Goal: Task Accomplishment & Management: Manage account settings

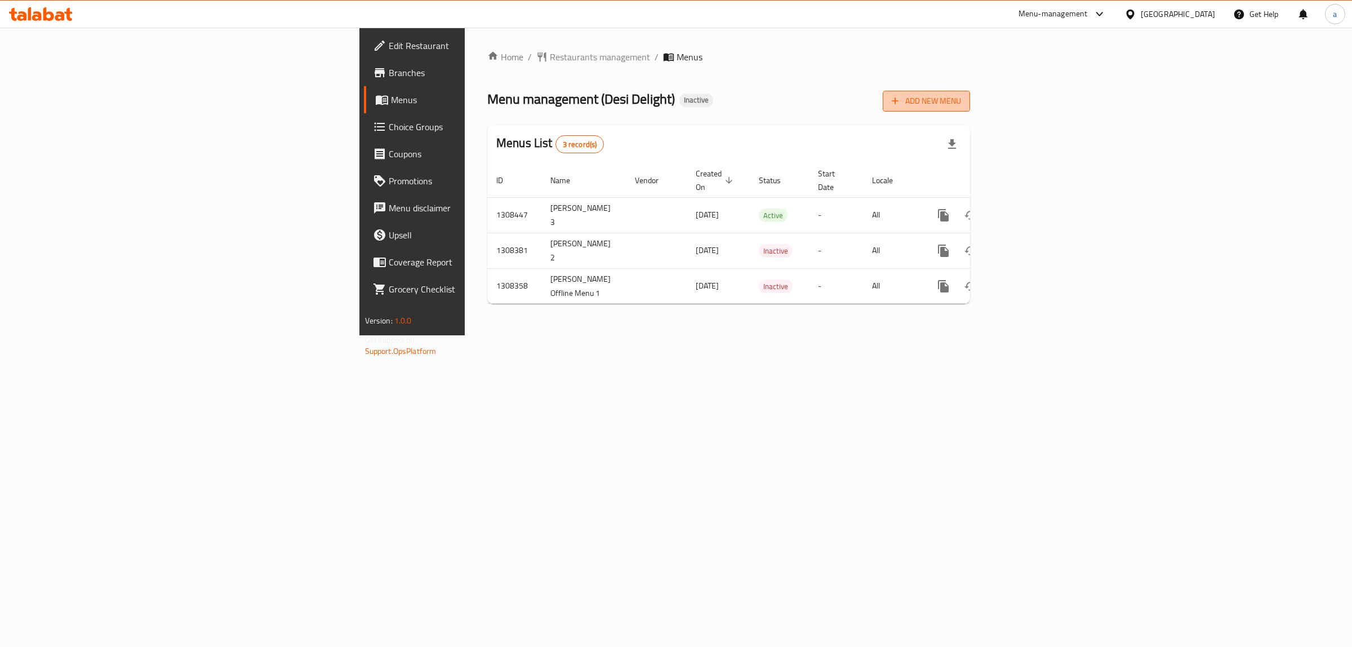
click at [901, 100] on icon "button" at bounding box center [894, 100] width 11 height 11
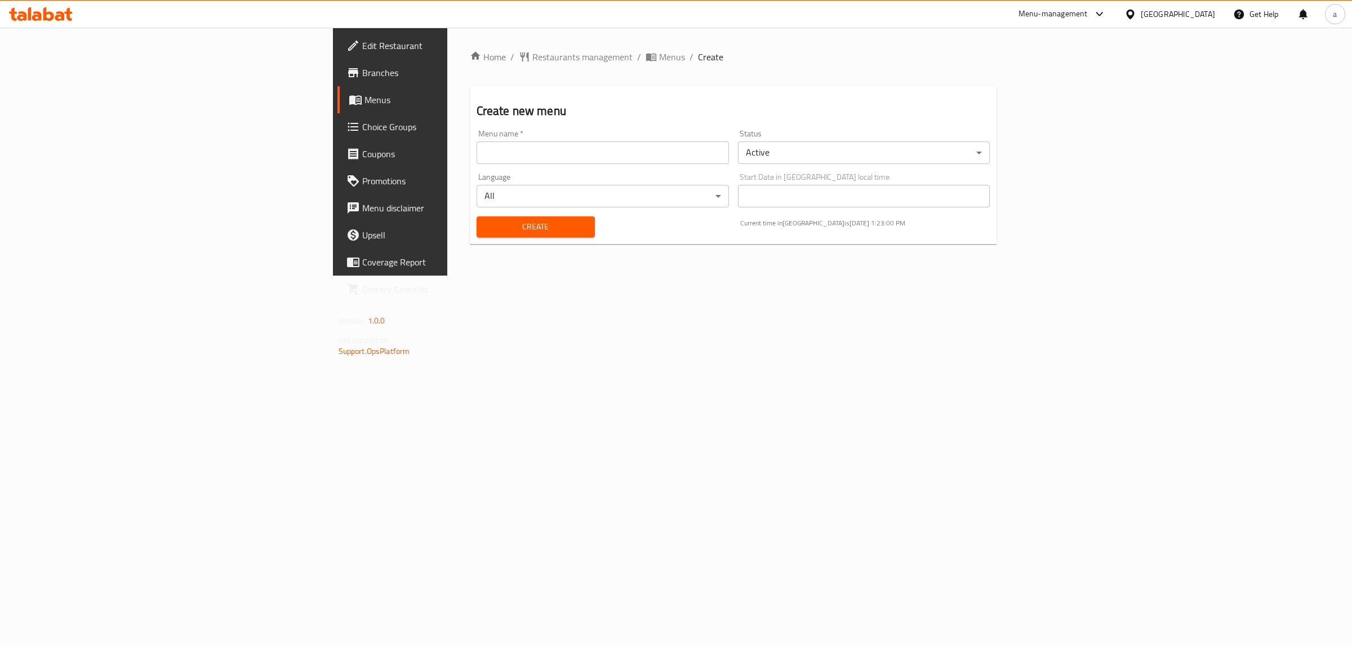
click at [593, 161] on input "text" at bounding box center [603, 152] width 252 height 23
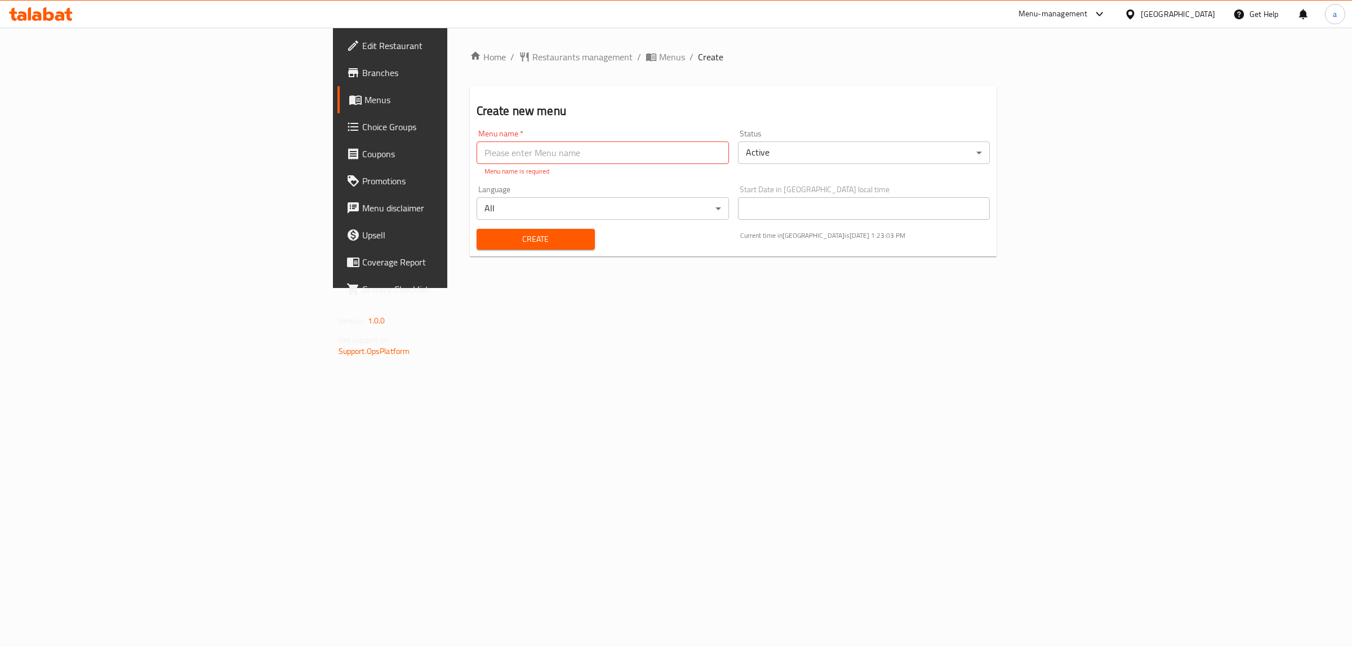
click at [447, 288] on div "Home / Restaurants management / Menus / Create Create new menu Menu name   * Me…" at bounding box center [733, 158] width 572 height 260
click at [689, 166] on p "Menu name is required" at bounding box center [602, 171] width 237 height 10
click at [674, 159] on input "text" at bounding box center [603, 152] width 252 height 23
click at [661, 153] on input "text" at bounding box center [603, 152] width 252 height 23
click at [447, 288] on div "Home / Restaurants management / Menus / Create Create new menu Menu name   * Me…" at bounding box center [733, 158] width 572 height 260
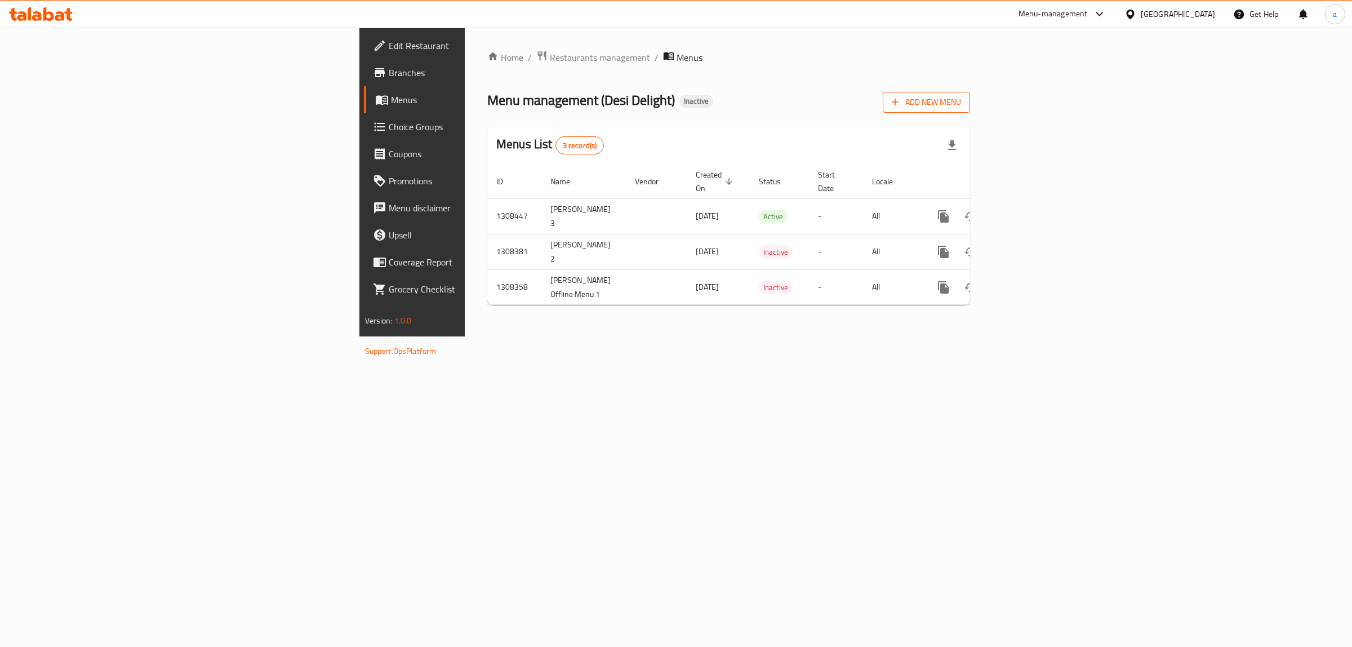
click at [961, 96] on span "Add New Menu" at bounding box center [926, 102] width 69 height 14
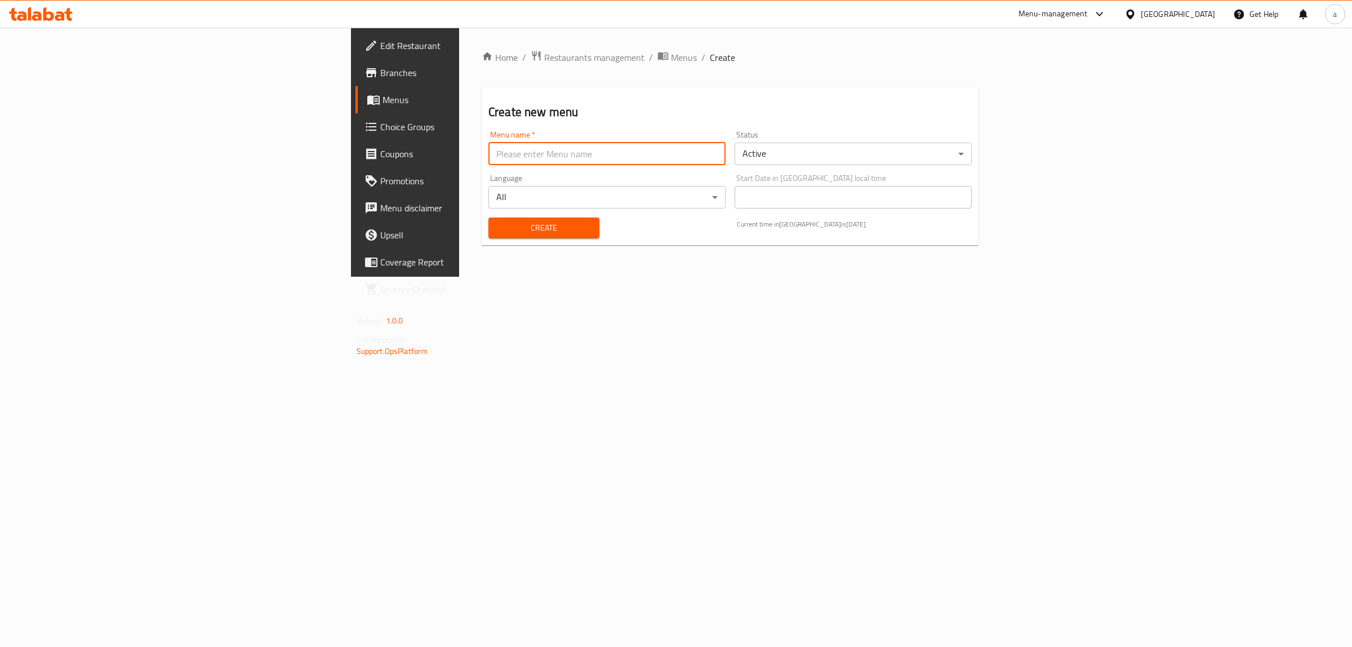
click at [491, 155] on input "text" at bounding box center [606, 154] width 237 height 23
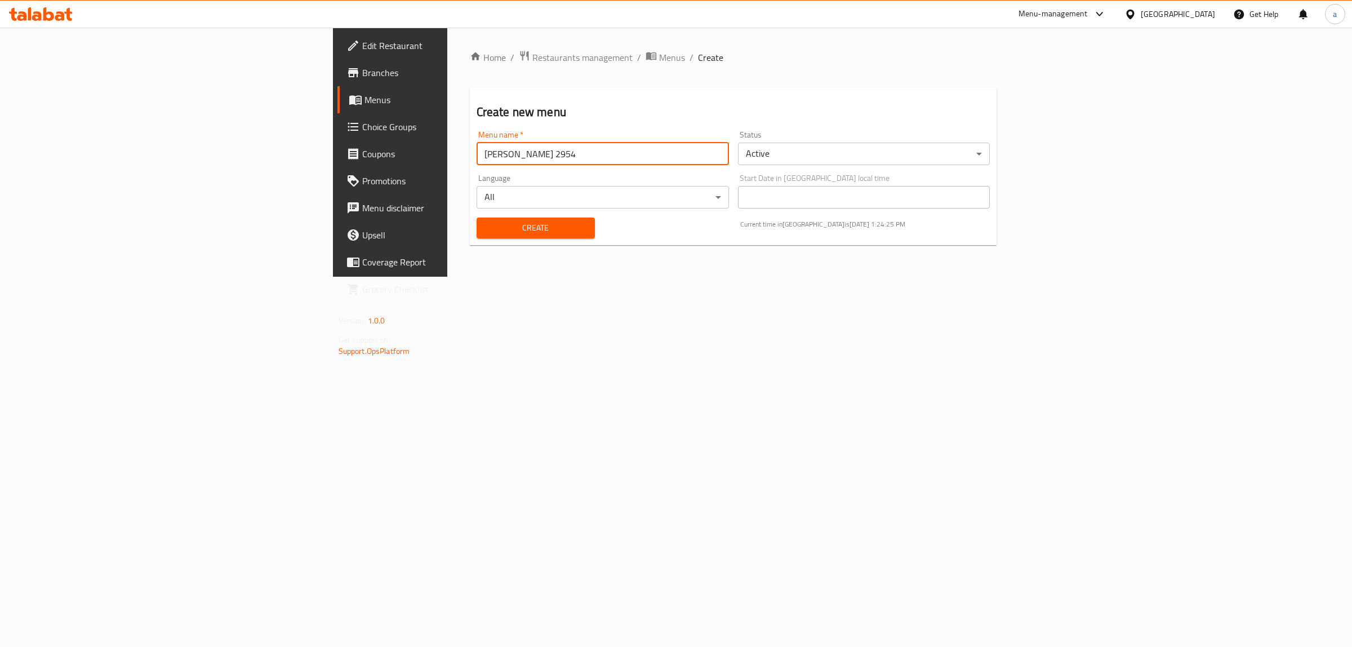
click at [477, 156] on input "[PERSON_NAME] 2954" at bounding box center [603, 154] width 252 height 23
type input "[PERSON_NAME] 1st menu"
click at [477, 217] on button "Create" at bounding box center [536, 227] width 118 height 21
click at [364, 103] on span "Menus" at bounding box center [456, 100] width 185 height 14
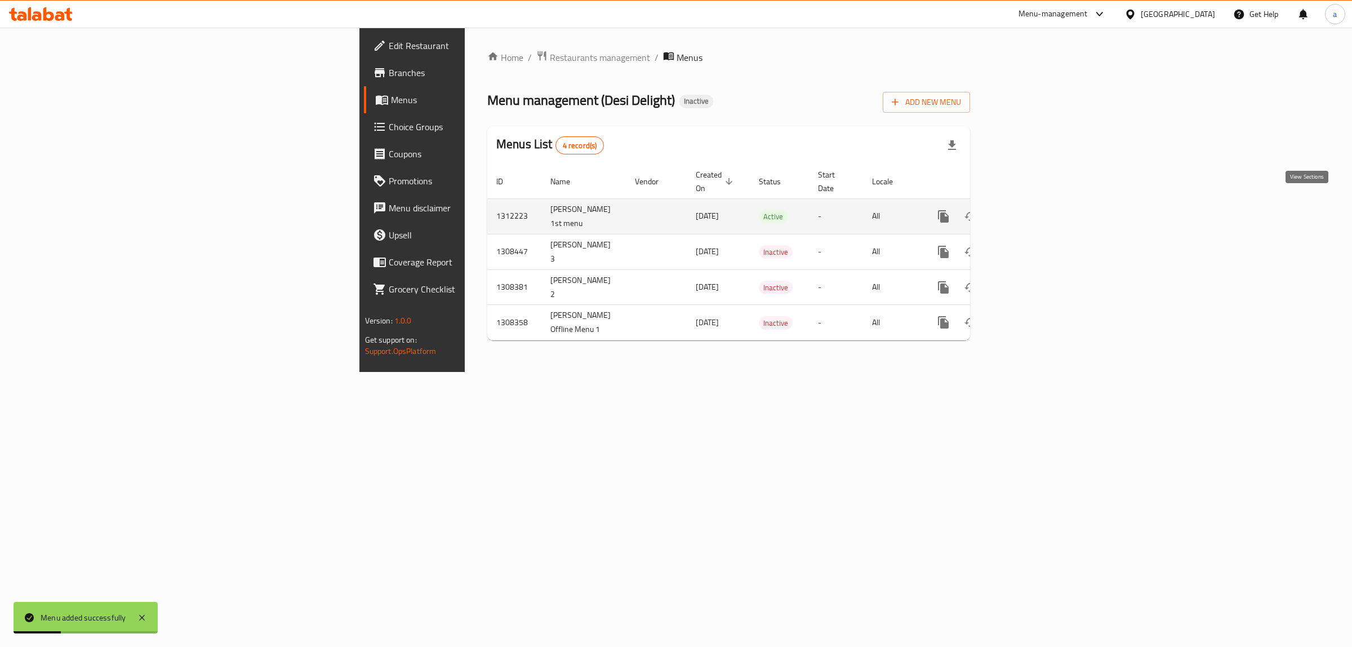
click at [1031, 210] on icon "enhanced table" at bounding box center [1025, 217] width 14 height 14
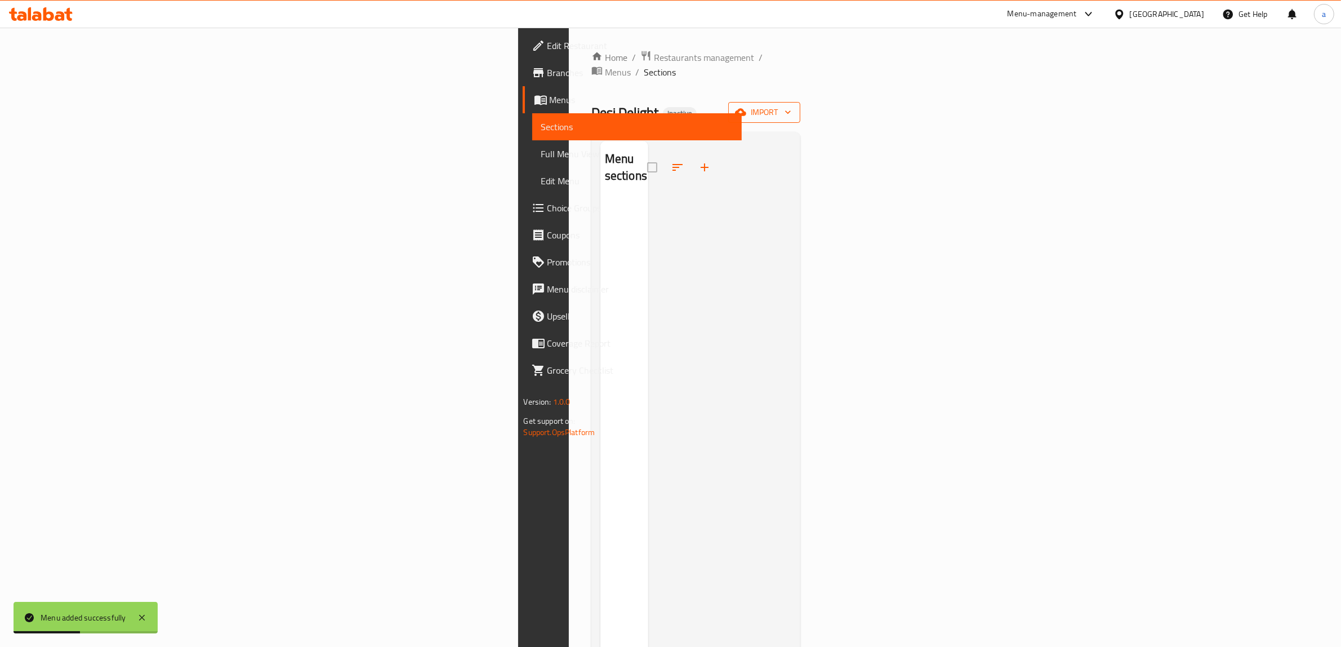
click at [746, 106] on icon "button" at bounding box center [740, 111] width 11 height 11
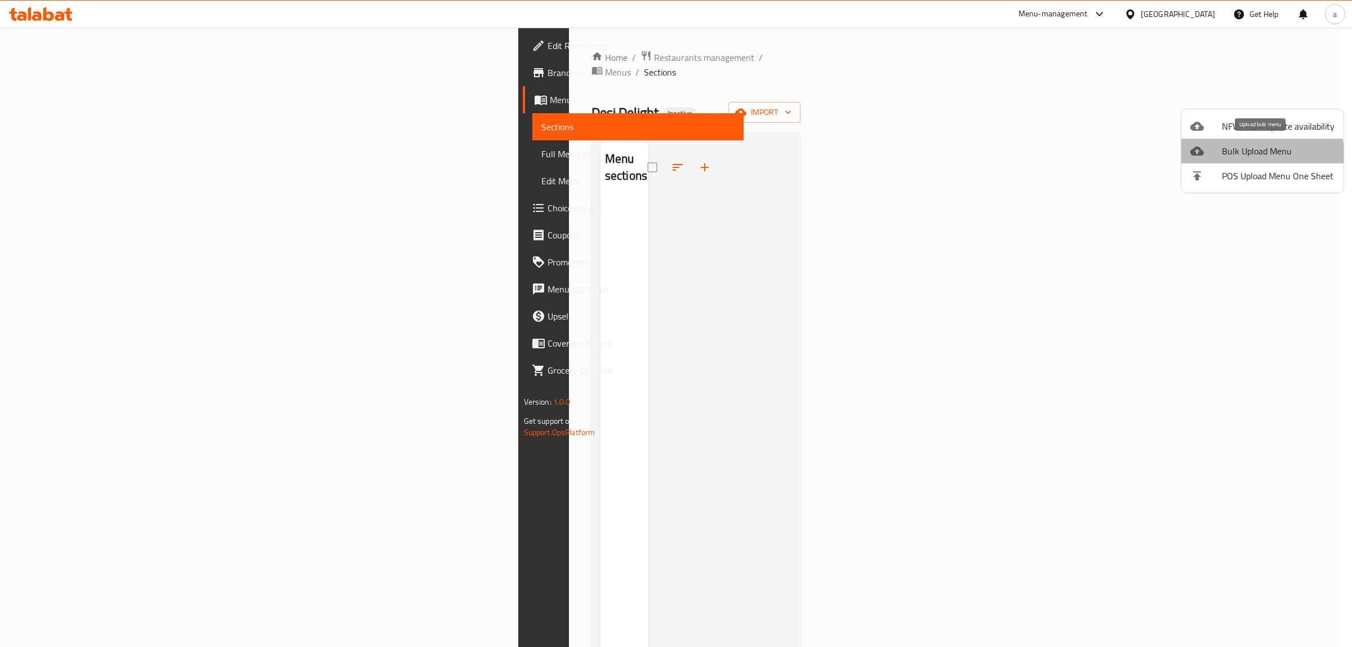
click at [1252, 161] on li "Bulk Upload Menu" at bounding box center [1262, 151] width 162 height 25
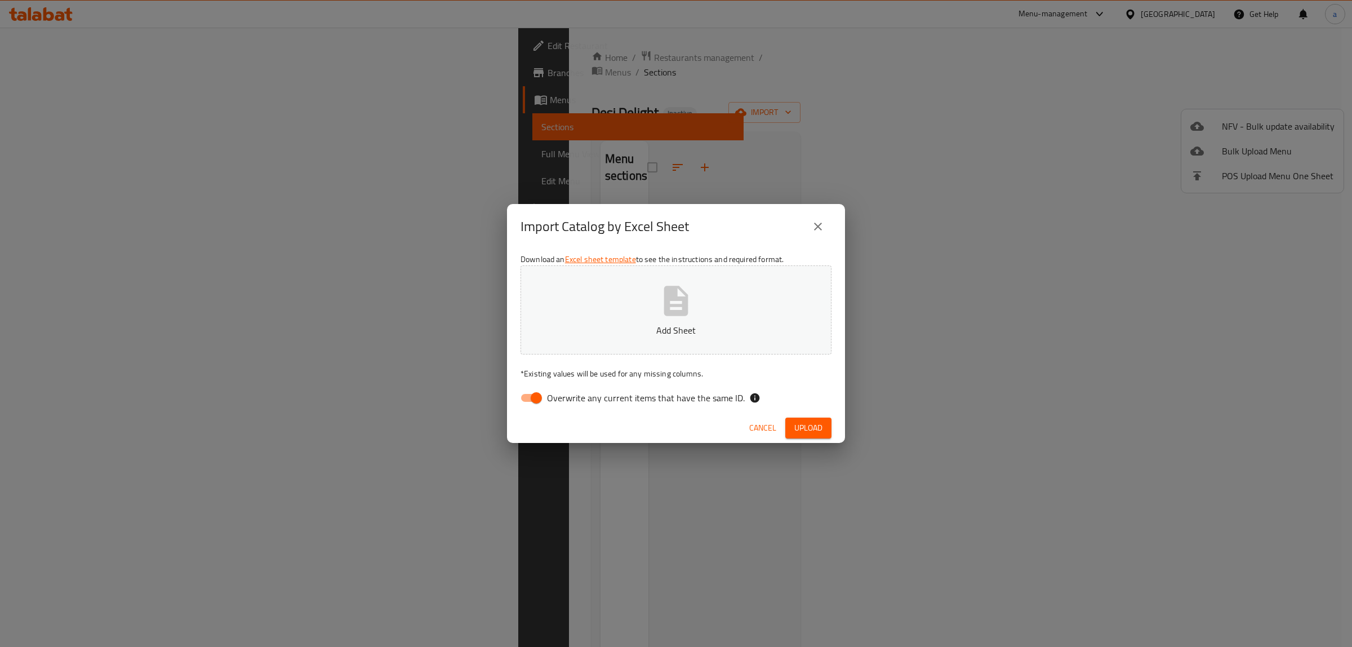
click at [536, 394] on input "Overwrite any current items that have the same ID." at bounding box center [536, 397] width 64 height 21
checkbox input "false"
click at [631, 327] on p "Add Sheet" at bounding box center [676, 330] width 276 height 14
click at [794, 426] on span "Upload" at bounding box center [808, 428] width 28 height 14
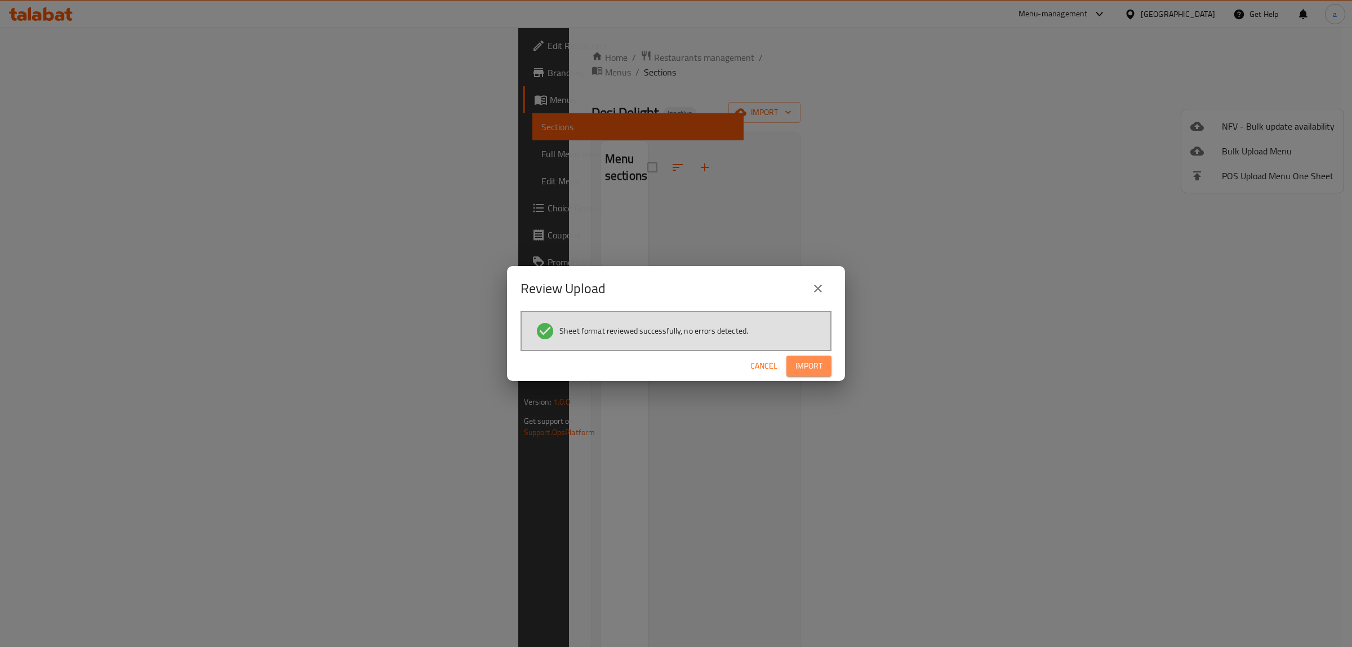
click at [812, 364] on span "Import" at bounding box center [808, 366] width 27 height 14
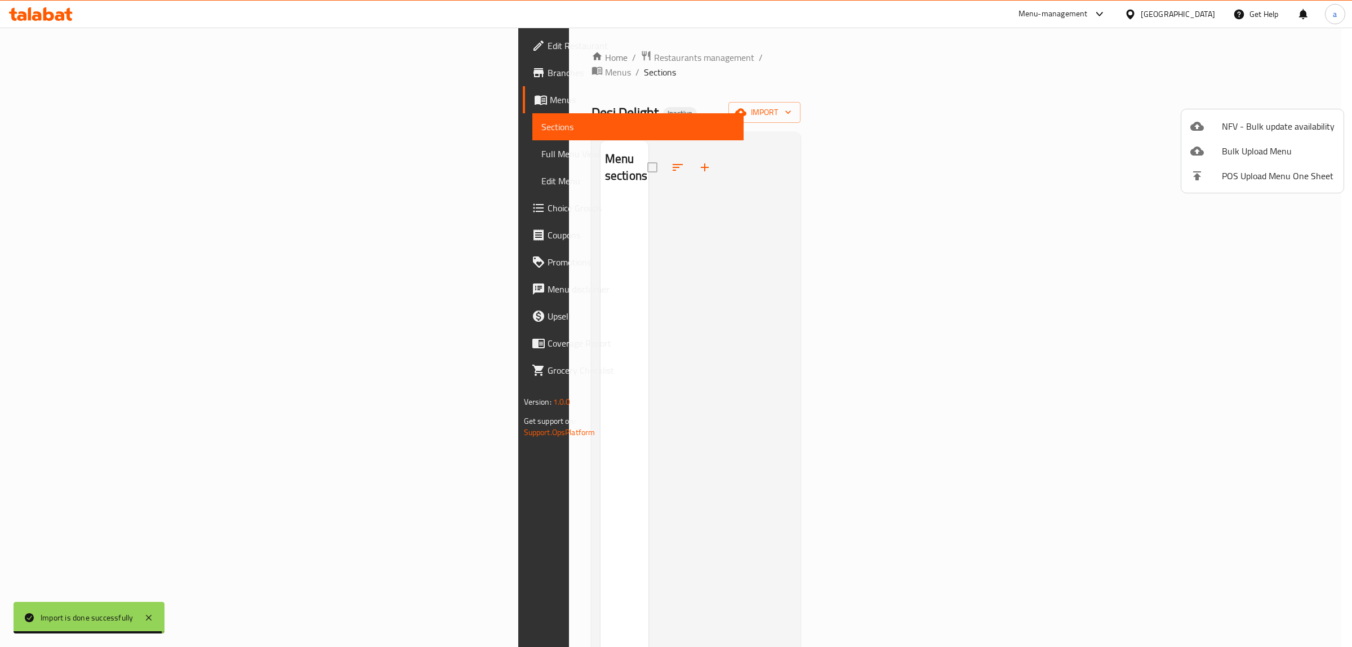
click at [103, 149] on div at bounding box center [676, 323] width 1352 height 647
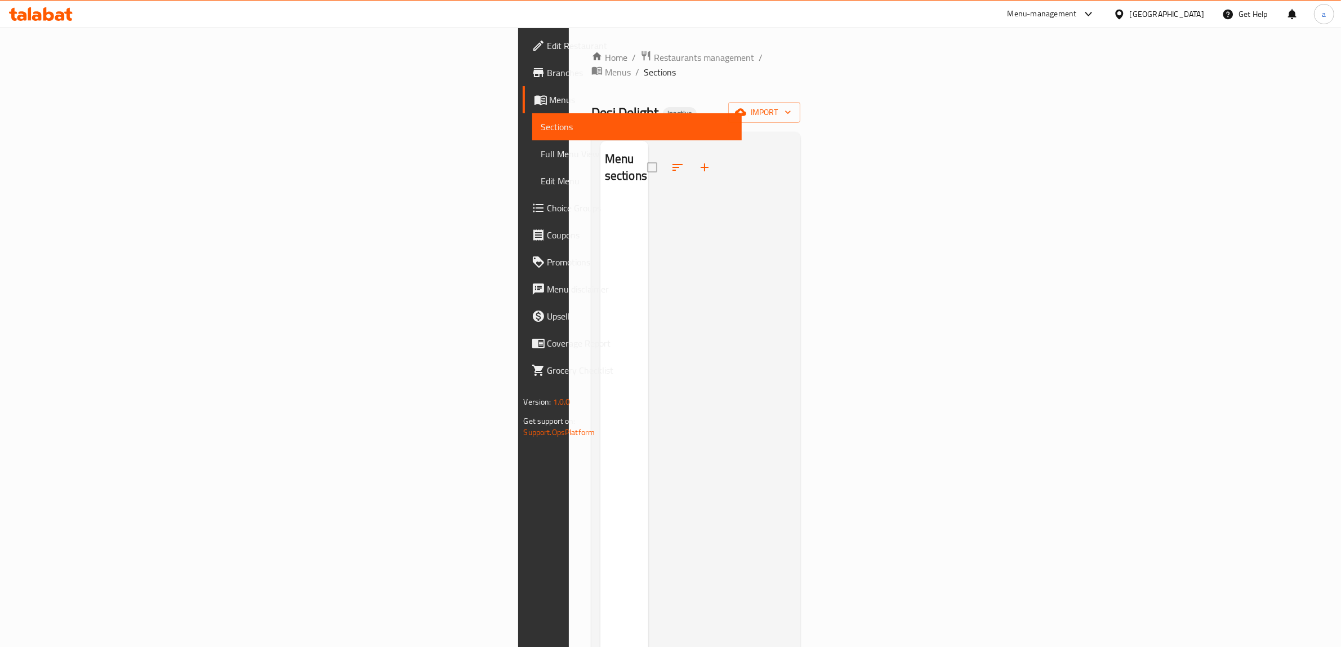
click at [541, 131] on span "Sections" at bounding box center [637, 127] width 192 height 14
click at [532, 142] on link "Full Menu View" at bounding box center [637, 153] width 210 height 27
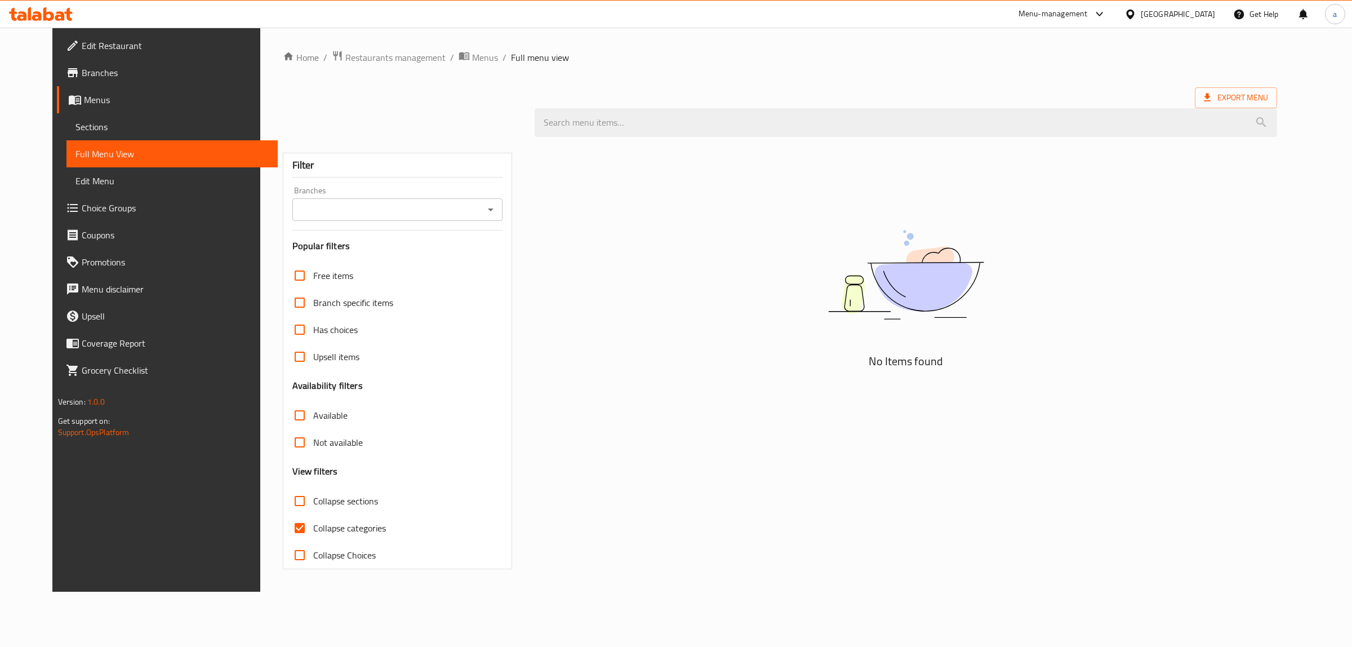
click at [119, 120] on span "Sections" at bounding box center [172, 127] width 194 height 14
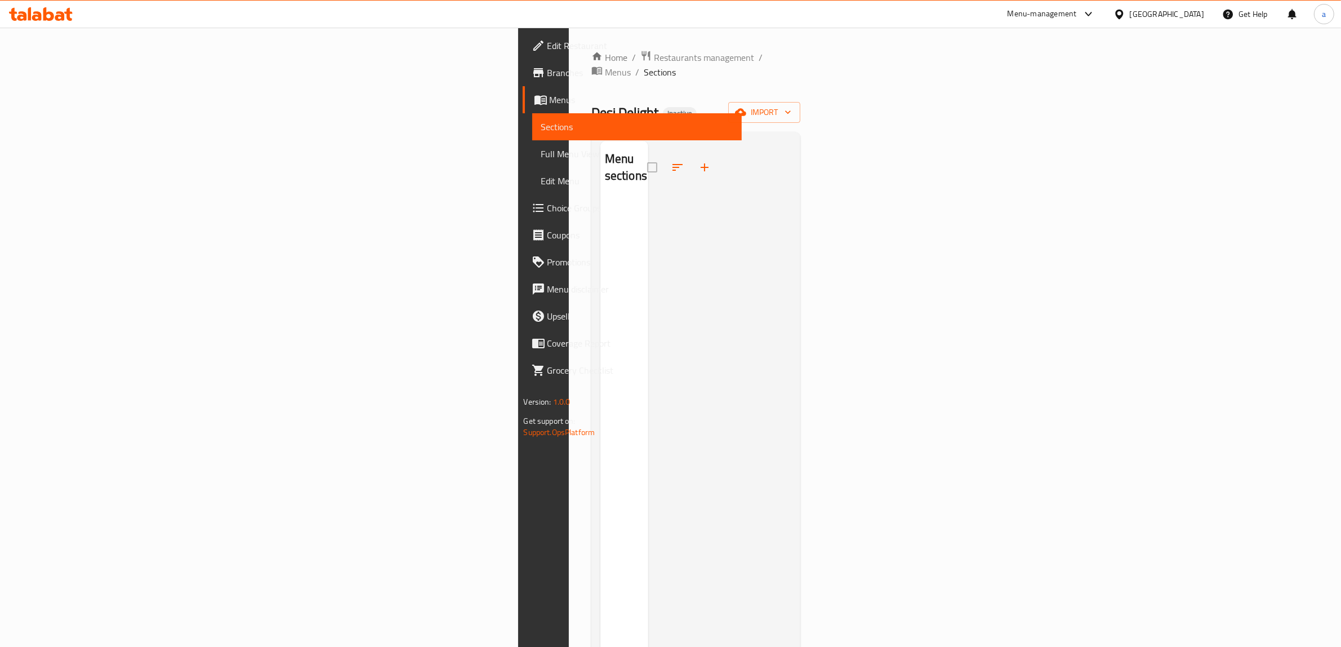
click at [550, 99] on span "Menus" at bounding box center [642, 100] width 184 height 14
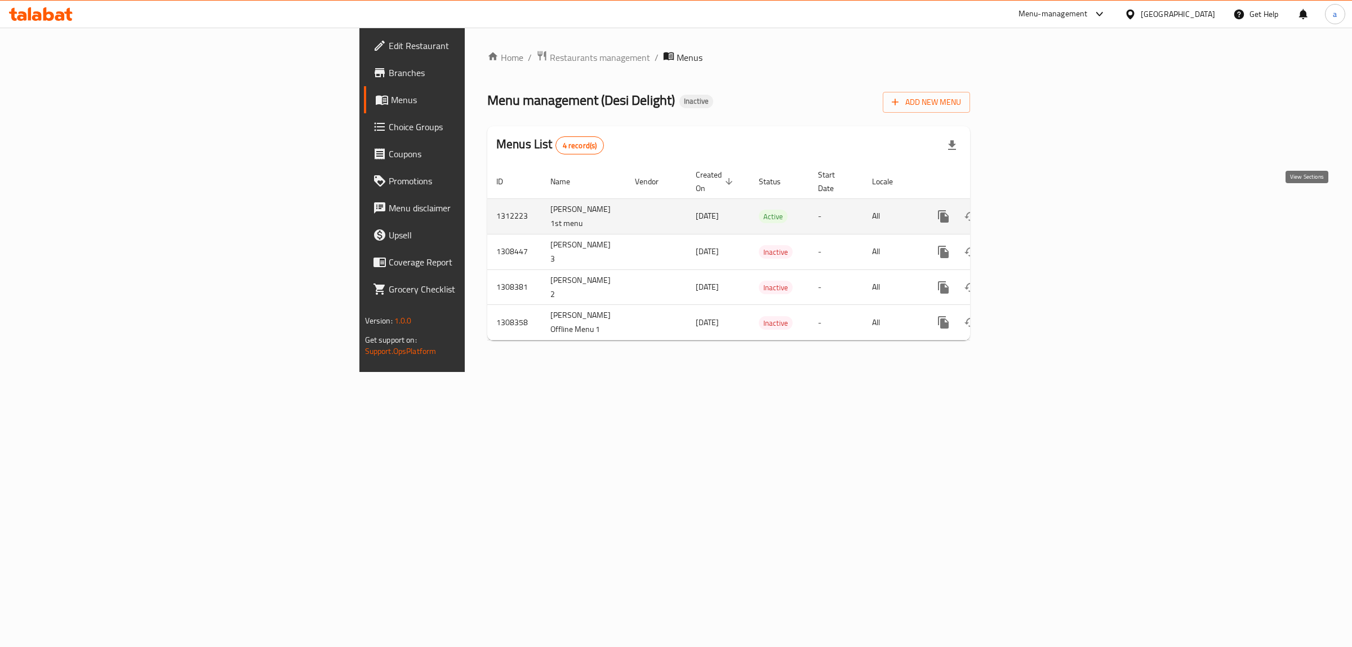
click at [1031, 210] on icon "enhanced table" at bounding box center [1025, 217] width 14 height 14
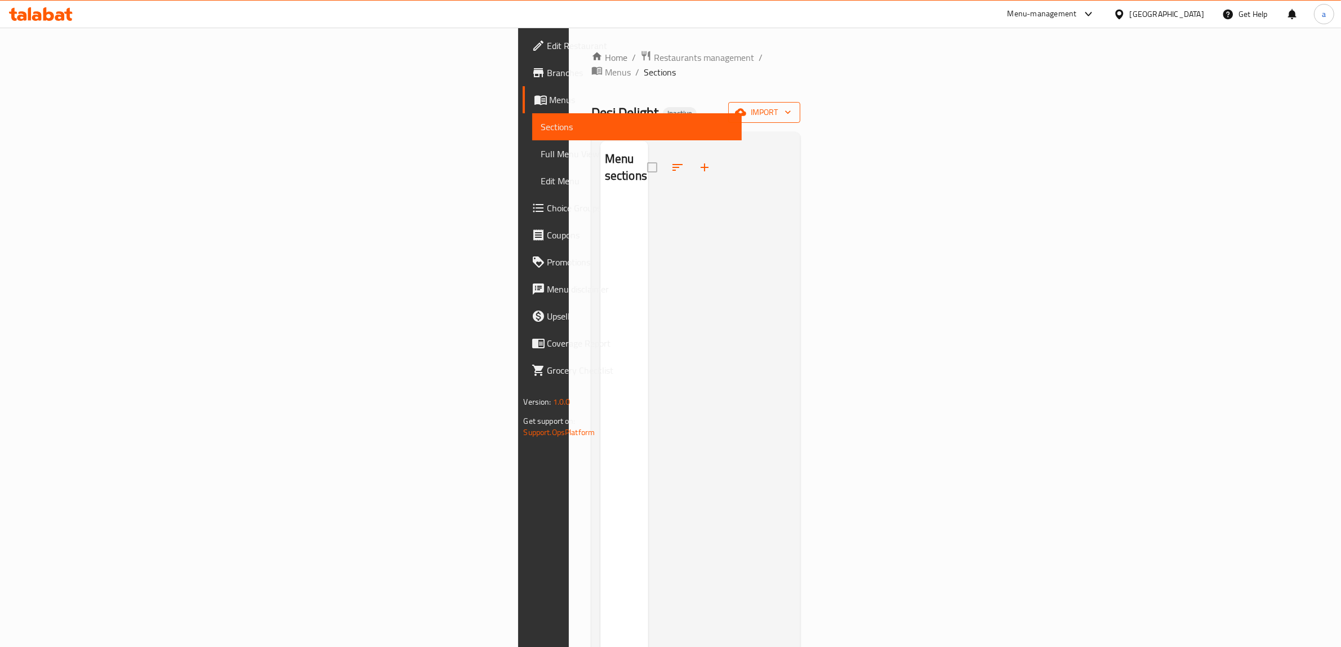
click at [794, 106] on icon "button" at bounding box center [787, 111] width 11 height 11
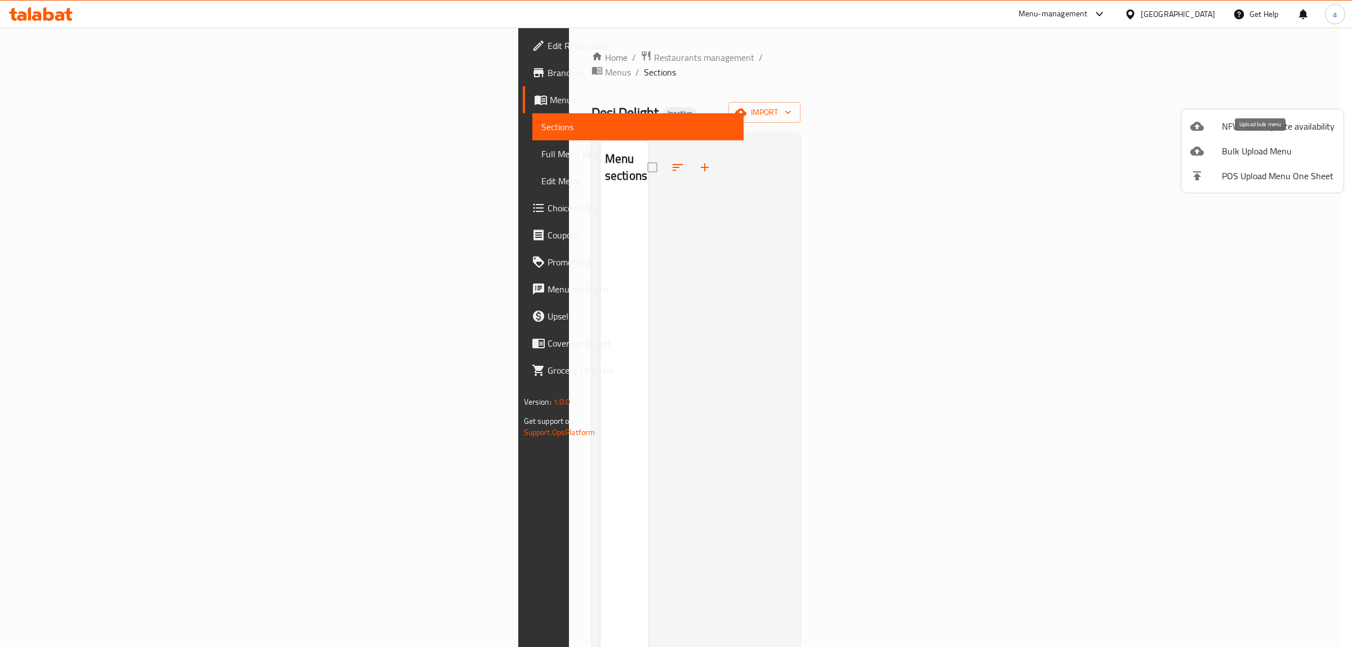
click at [1263, 144] on span "Bulk Upload Menu" at bounding box center [1278, 151] width 113 height 14
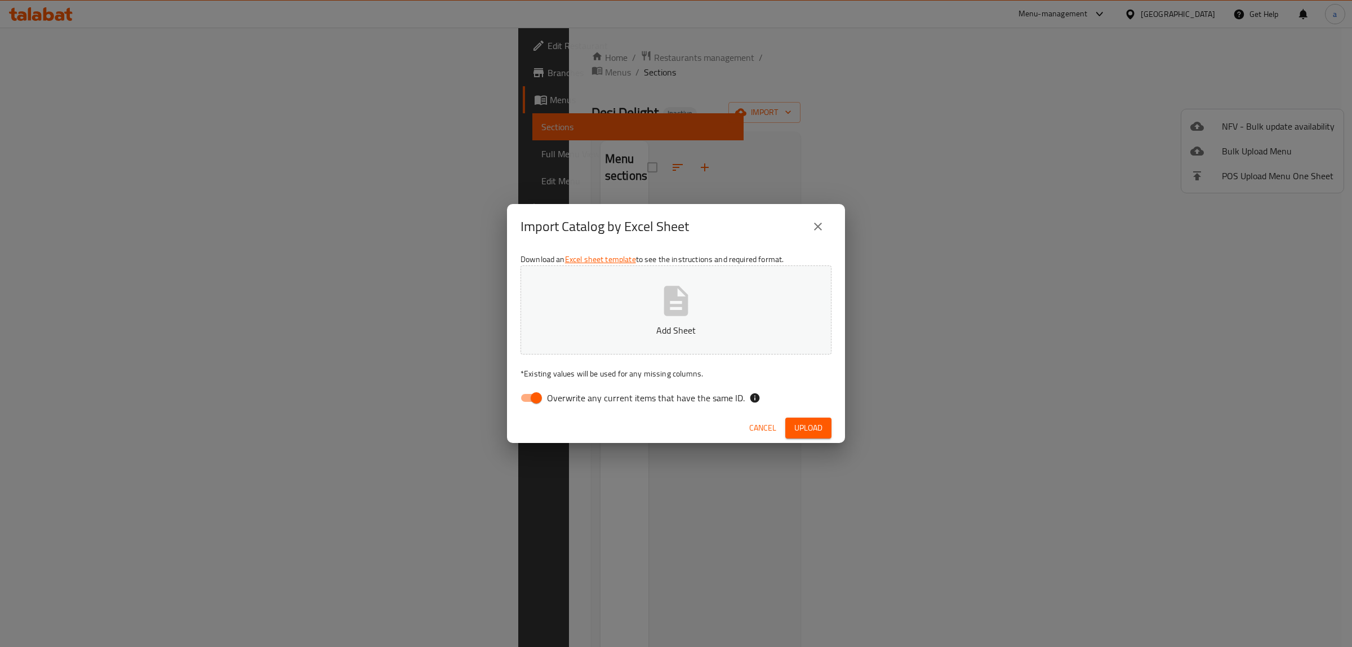
click at [530, 400] on input "Overwrite any current items that have the same ID." at bounding box center [536, 397] width 64 height 21
checkbox input "false"
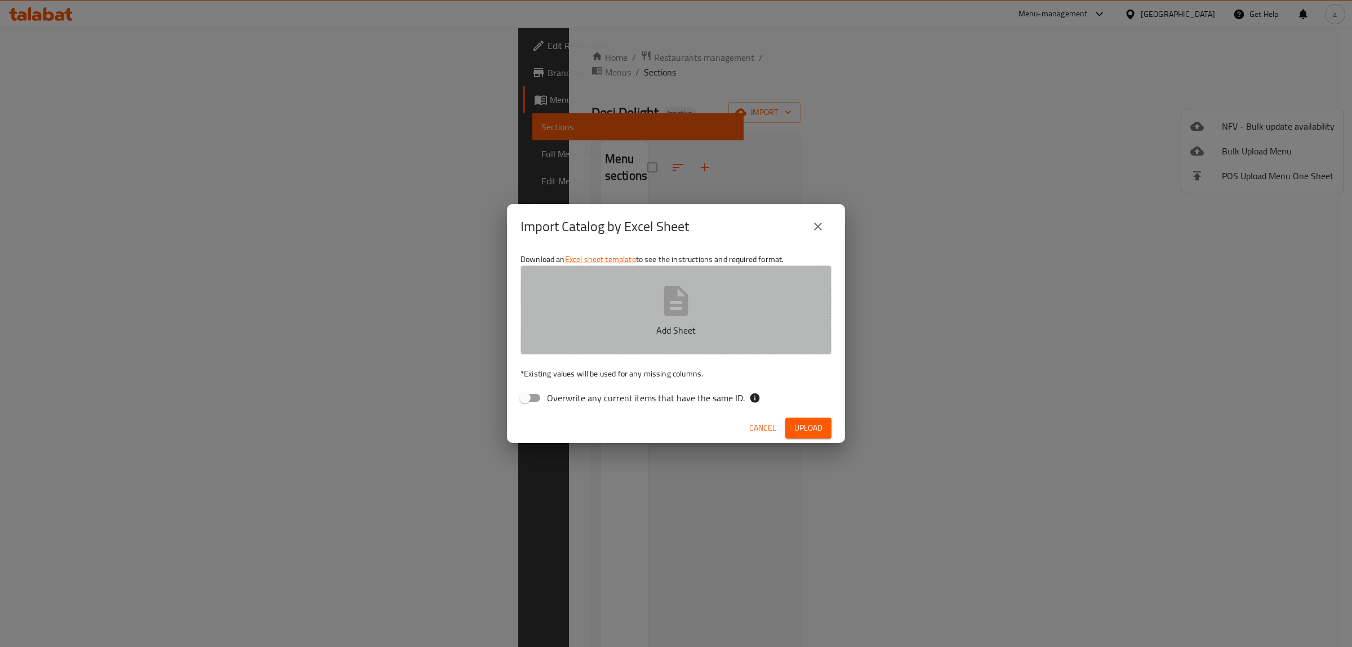
click at [636, 342] on button "Add Sheet" at bounding box center [675, 309] width 311 height 89
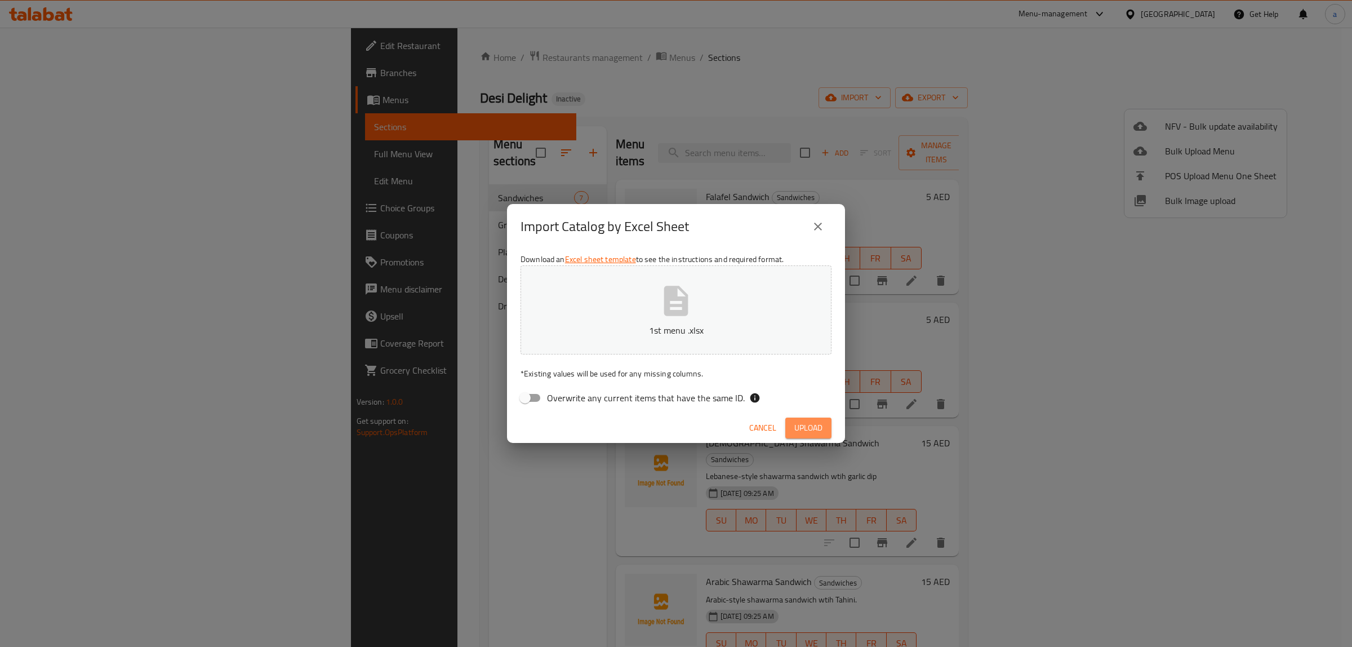
click at [818, 431] on span "Upload" at bounding box center [808, 428] width 28 height 14
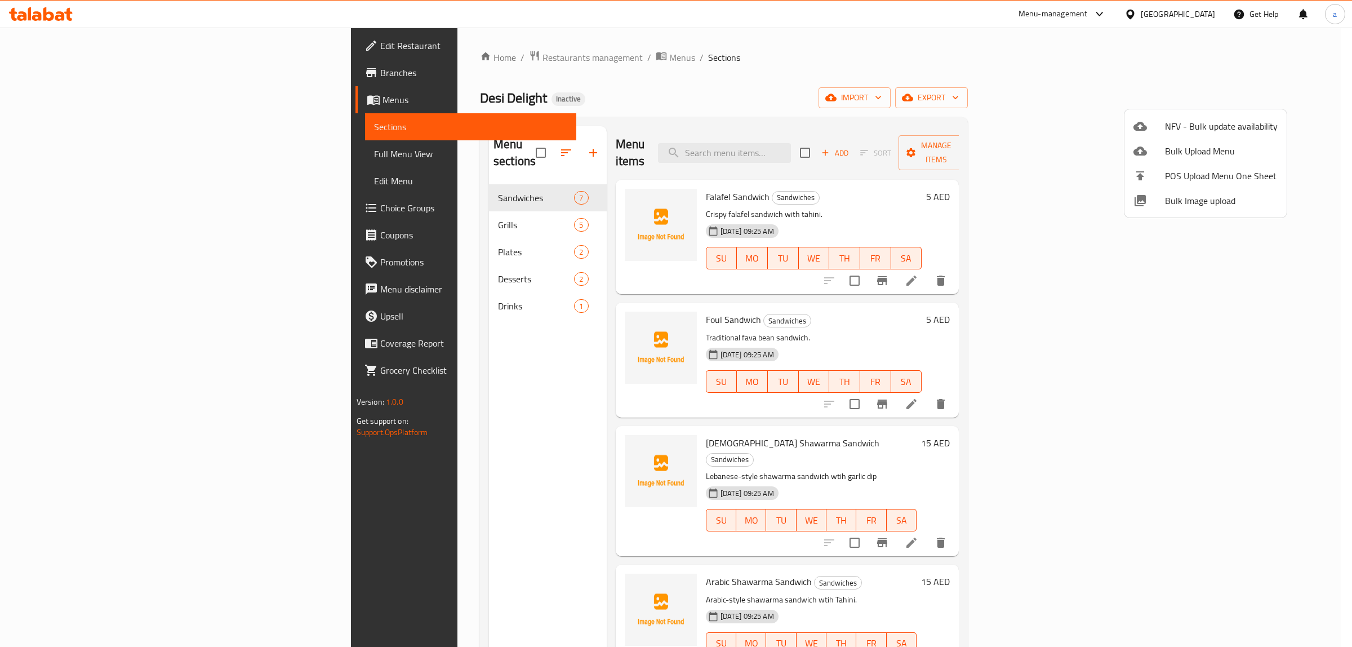
click at [1011, 83] on div at bounding box center [676, 323] width 1352 height 647
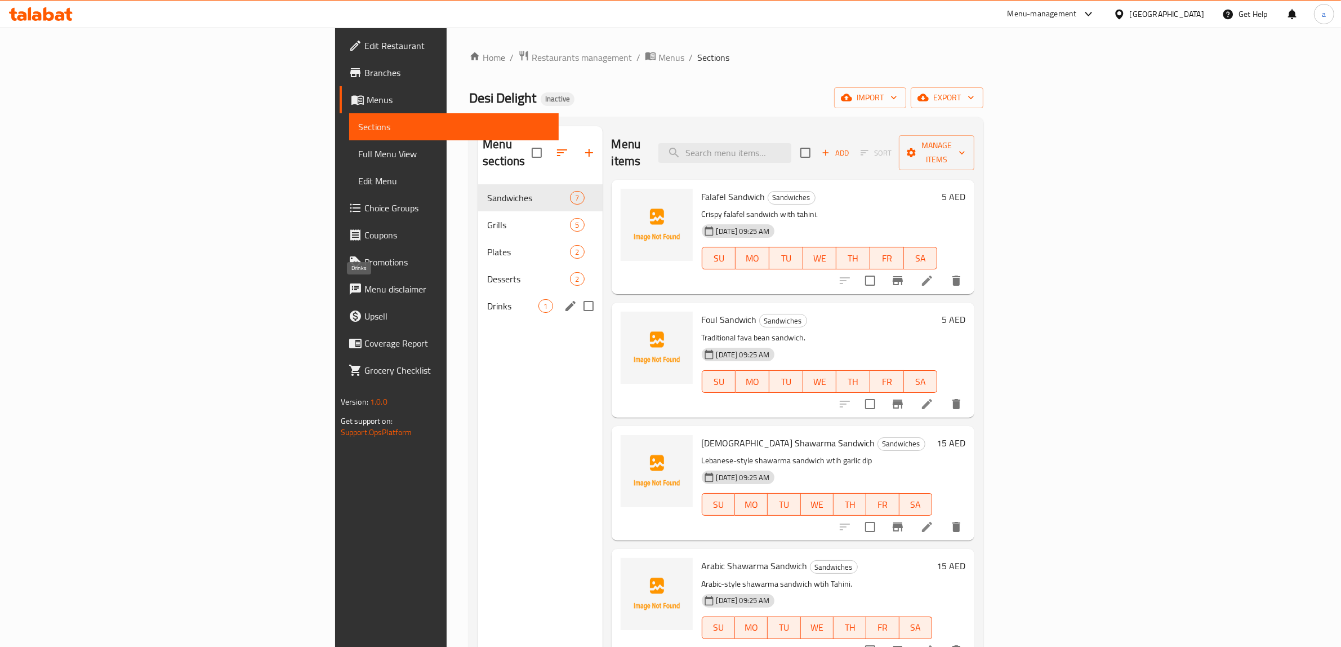
click at [487, 299] on span "Drinks" at bounding box center [512, 306] width 51 height 14
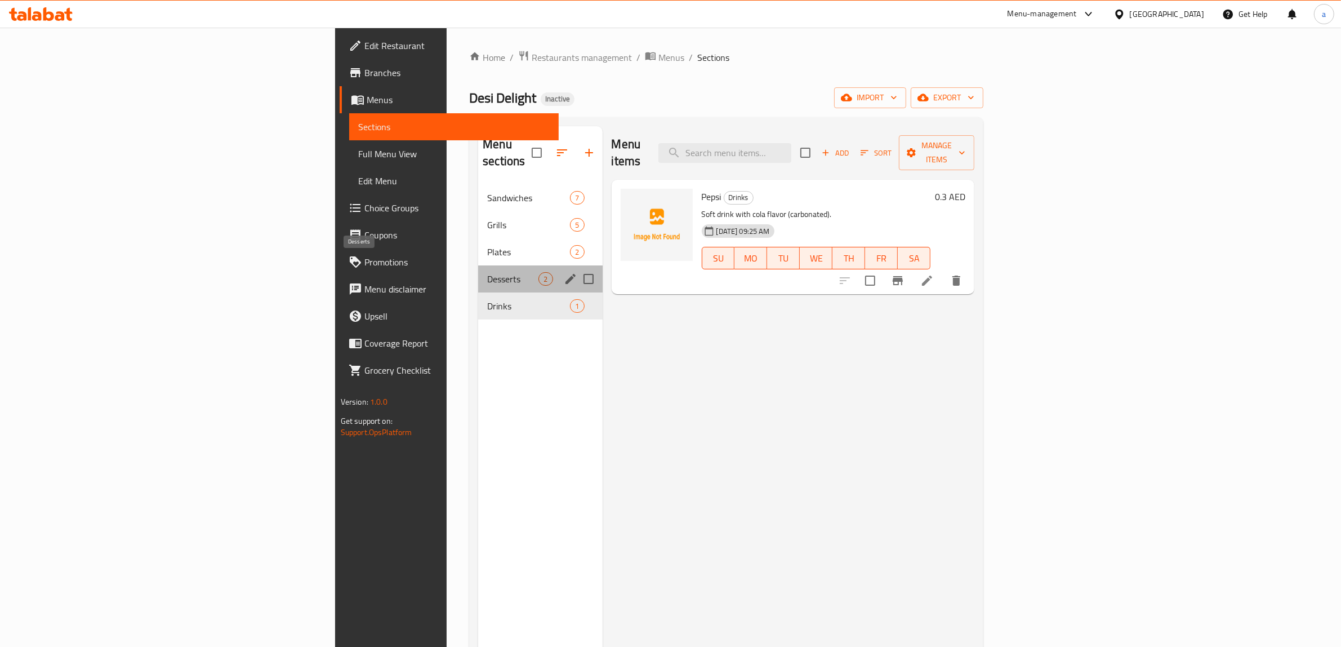
click at [487, 272] on span "Desserts" at bounding box center [512, 279] width 51 height 14
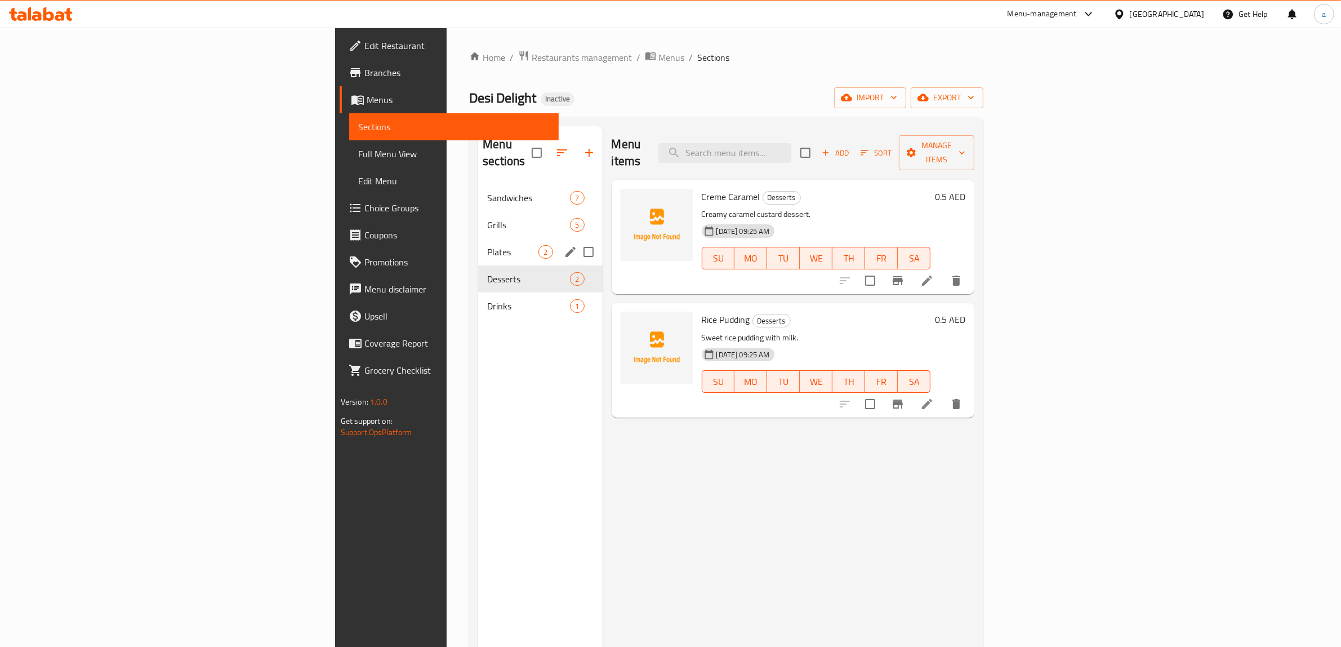
click at [478, 243] on div "Plates 2" at bounding box center [540, 251] width 124 height 27
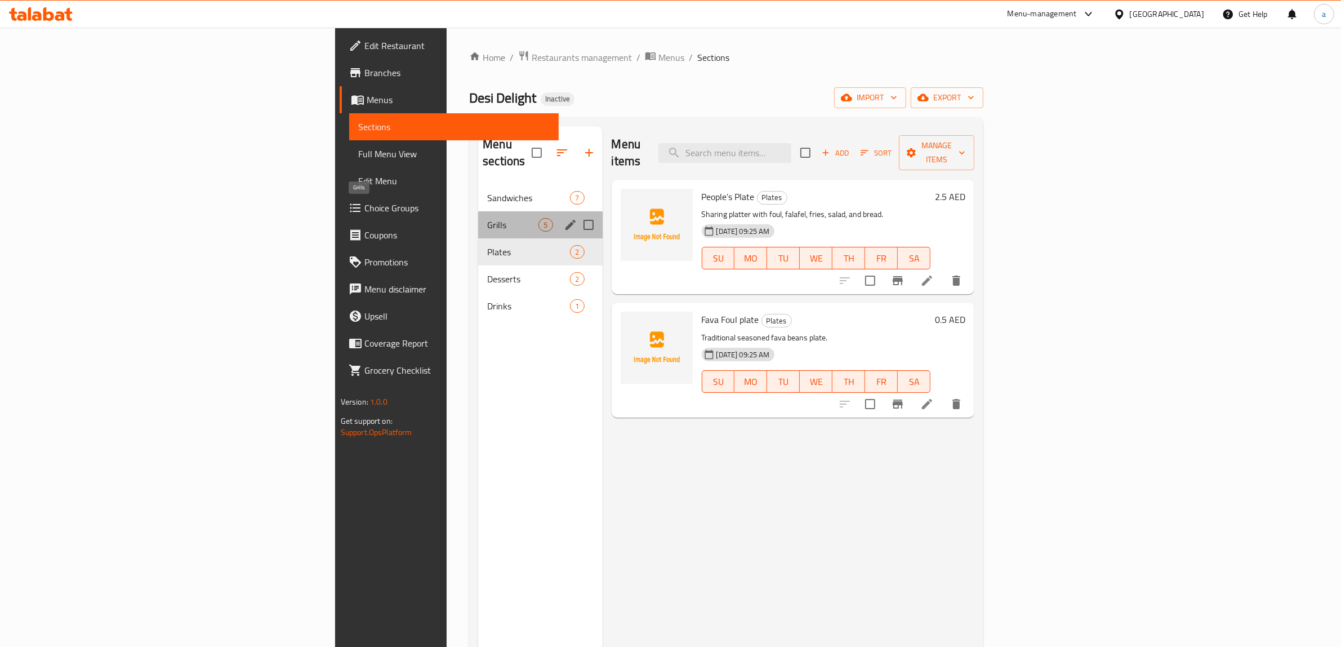
click at [487, 218] on span "Grills" at bounding box center [512, 225] width 51 height 14
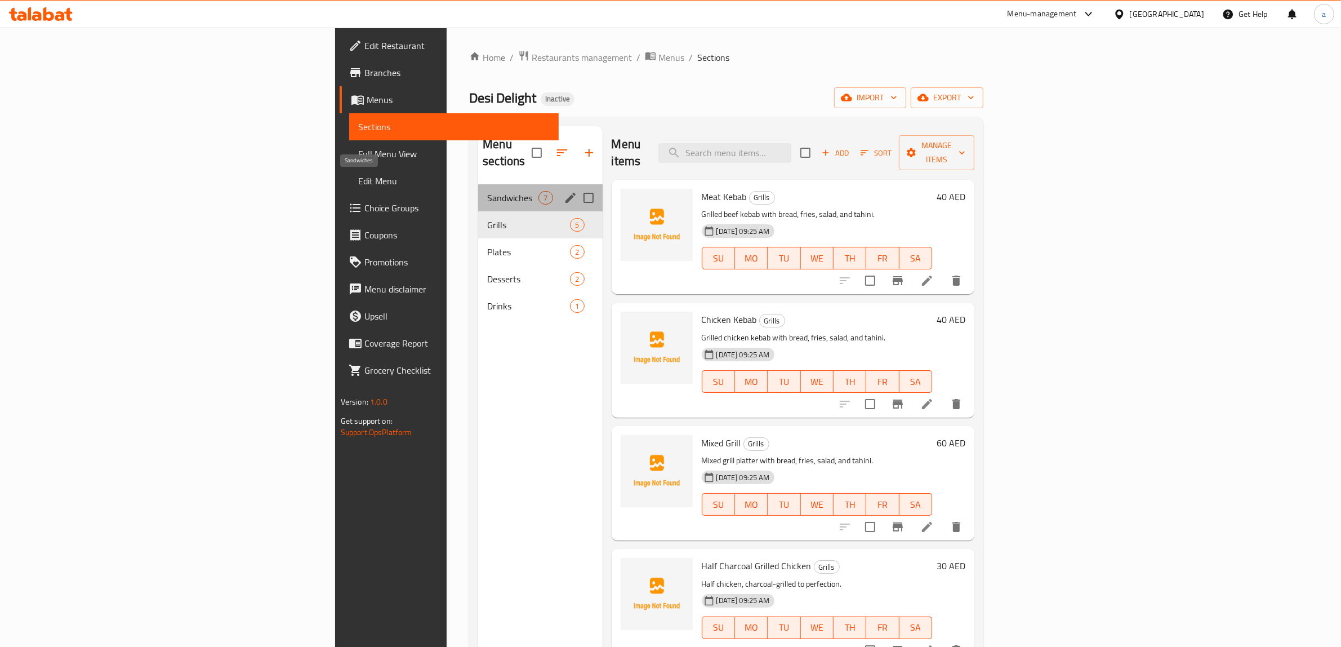
click at [487, 191] on span "Sandwiches" at bounding box center [512, 198] width 51 height 14
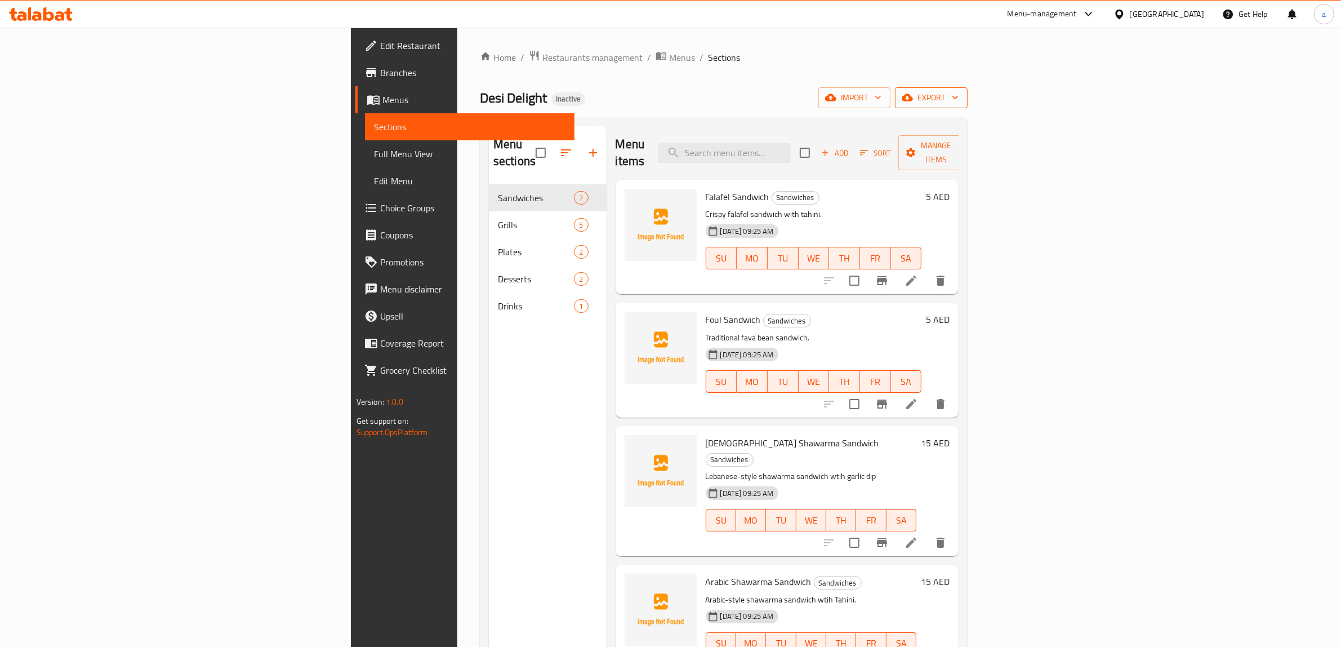
click at [959, 100] on span "export" at bounding box center [931, 98] width 55 height 14
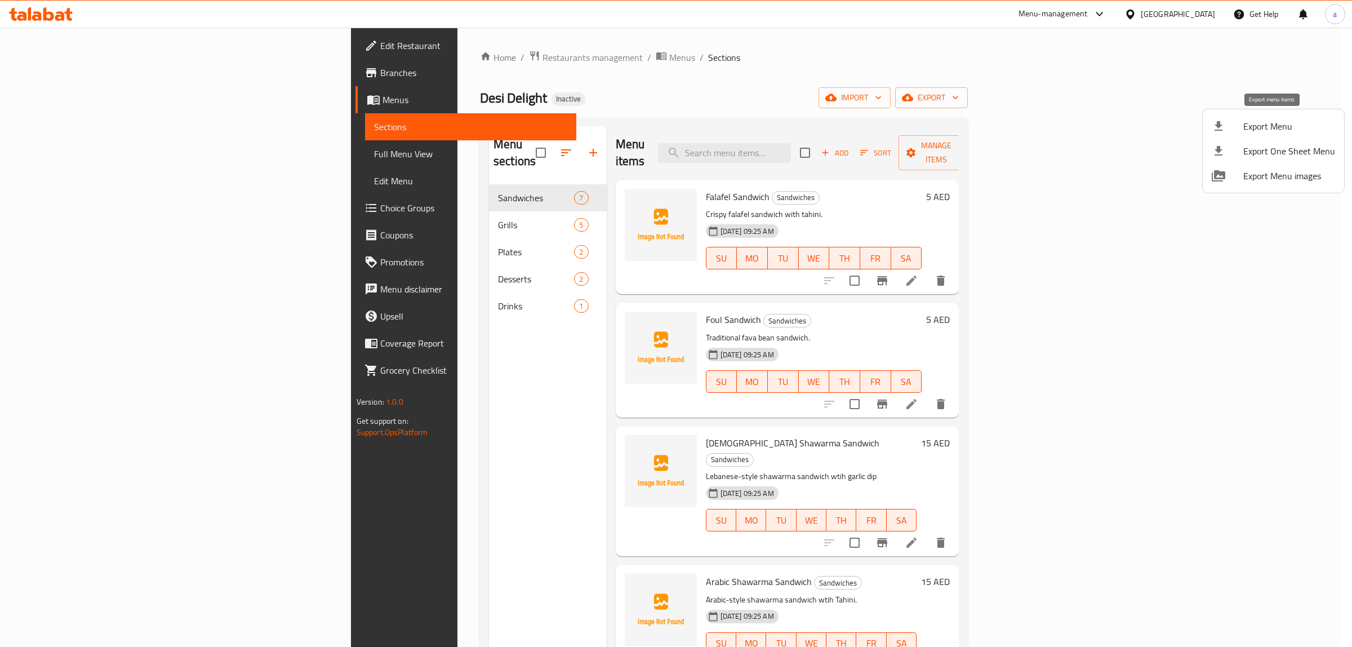
click at [1256, 122] on span "Export Menu" at bounding box center [1289, 126] width 92 height 14
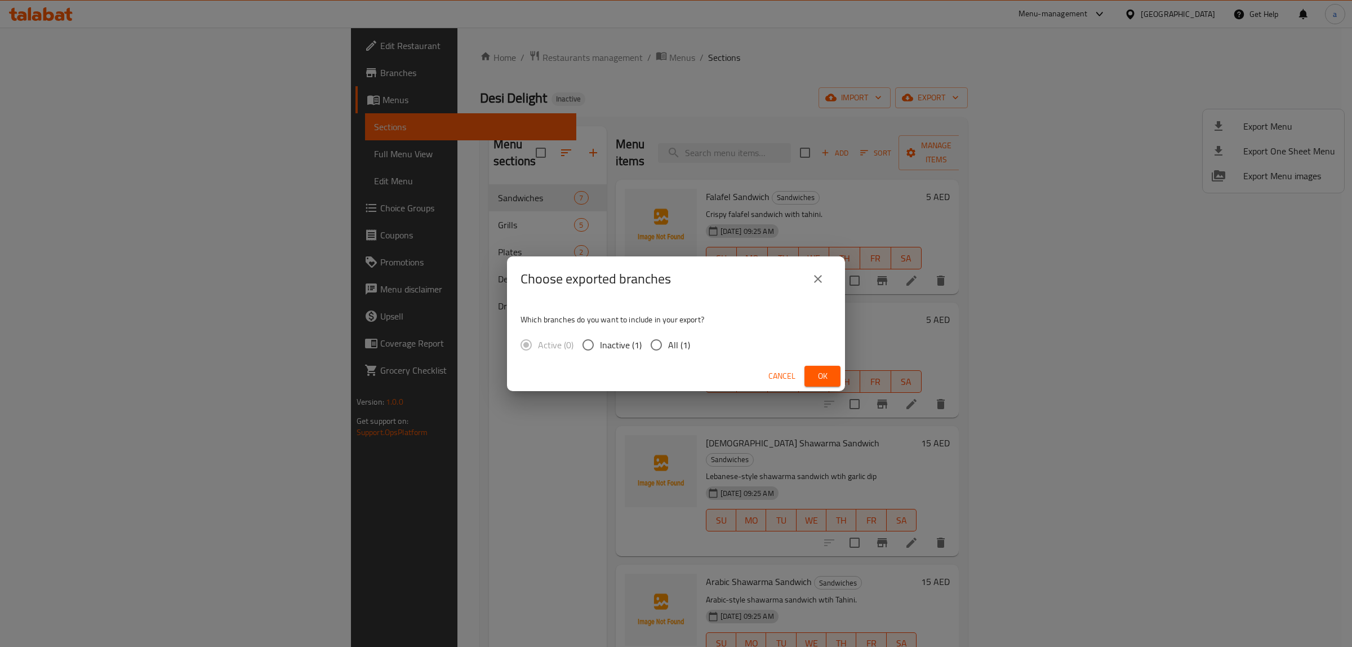
click at [672, 341] on span "All (1)" at bounding box center [679, 345] width 22 height 14
click at [668, 341] on input "All (1)" at bounding box center [656, 345] width 24 height 24
radio input "true"
click at [835, 373] on button "Ok" at bounding box center [822, 376] width 36 height 21
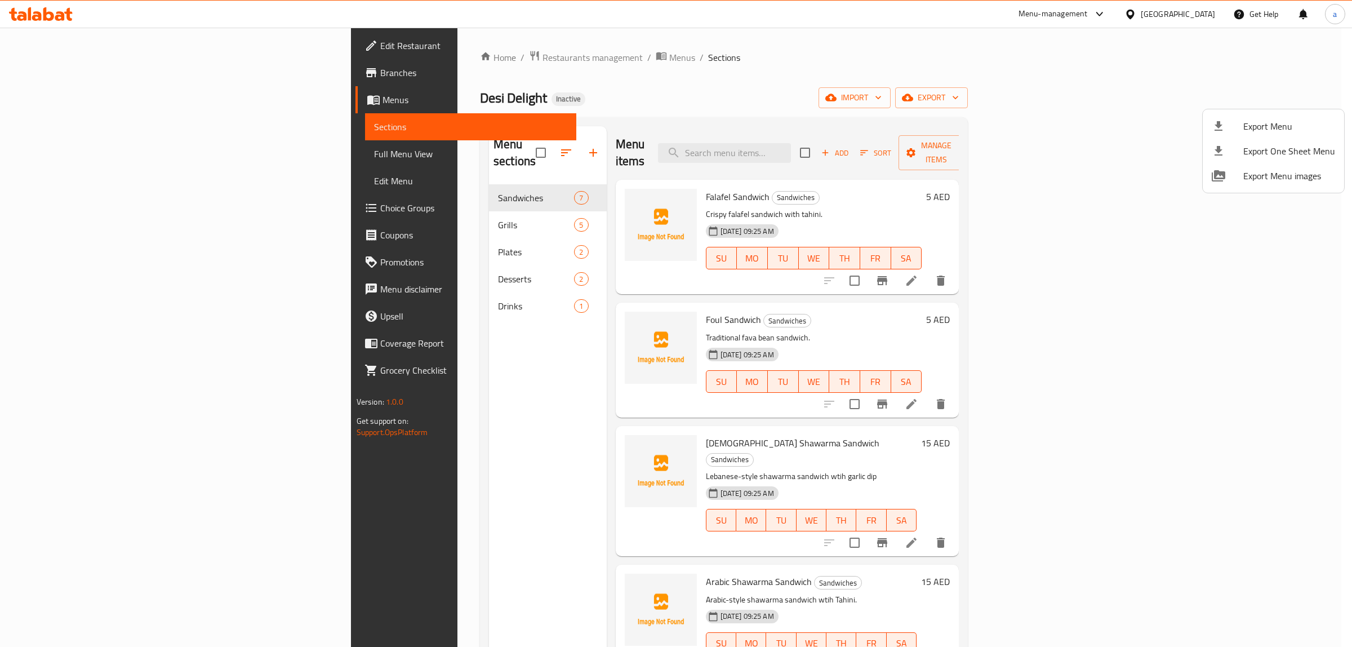
click at [143, 97] on div at bounding box center [676, 323] width 1352 height 647
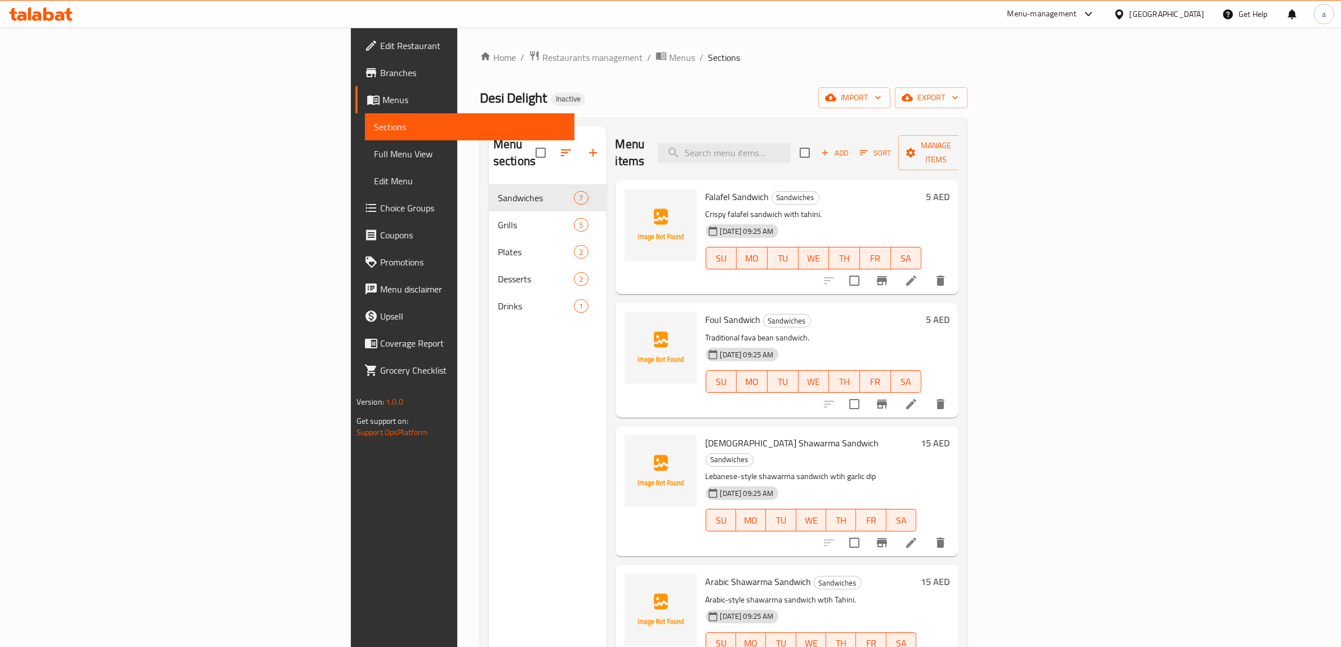
click at [382, 97] on span "Menus" at bounding box center [474, 100] width 184 height 14
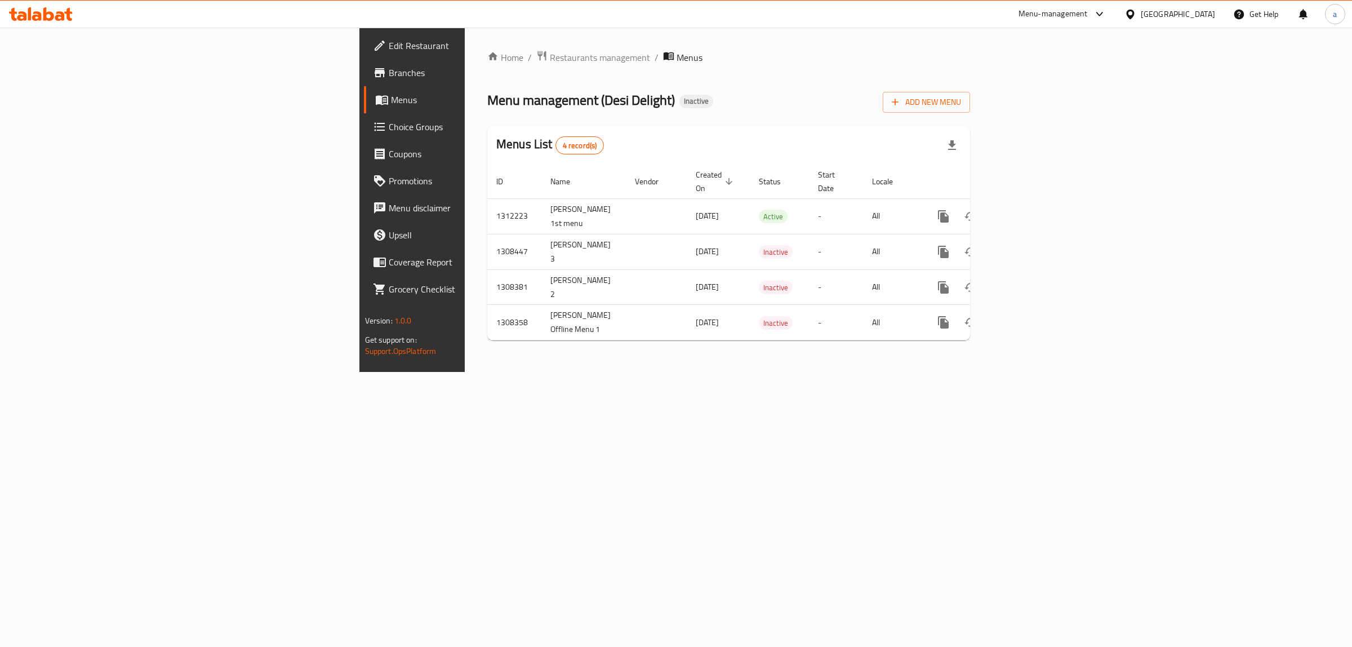
click at [970, 113] on div "Home / Restaurants management / Menus Menu management ( Desi Delight ) Inactive…" at bounding box center [728, 199] width 483 height 299
click at [961, 108] on span "Add New Menu" at bounding box center [926, 102] width 69 height 14
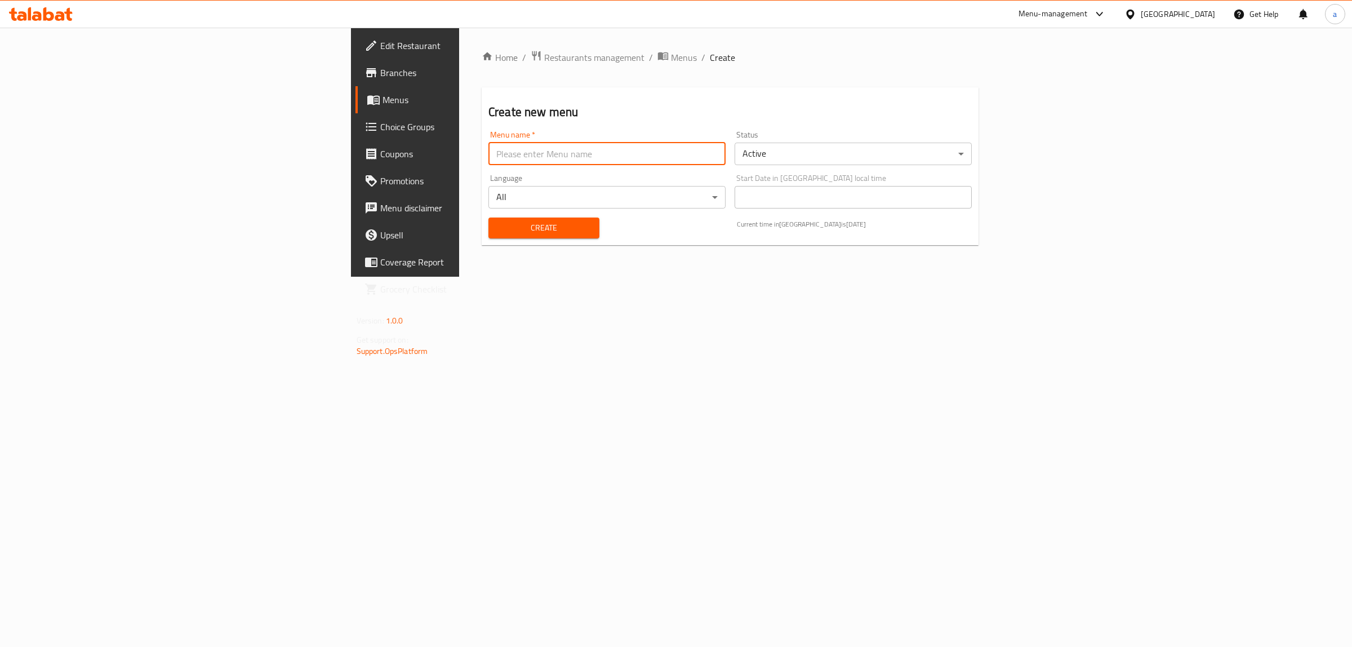
click at [488, 163] on input "text" at bounding box center [606, 154] width 237 height 23
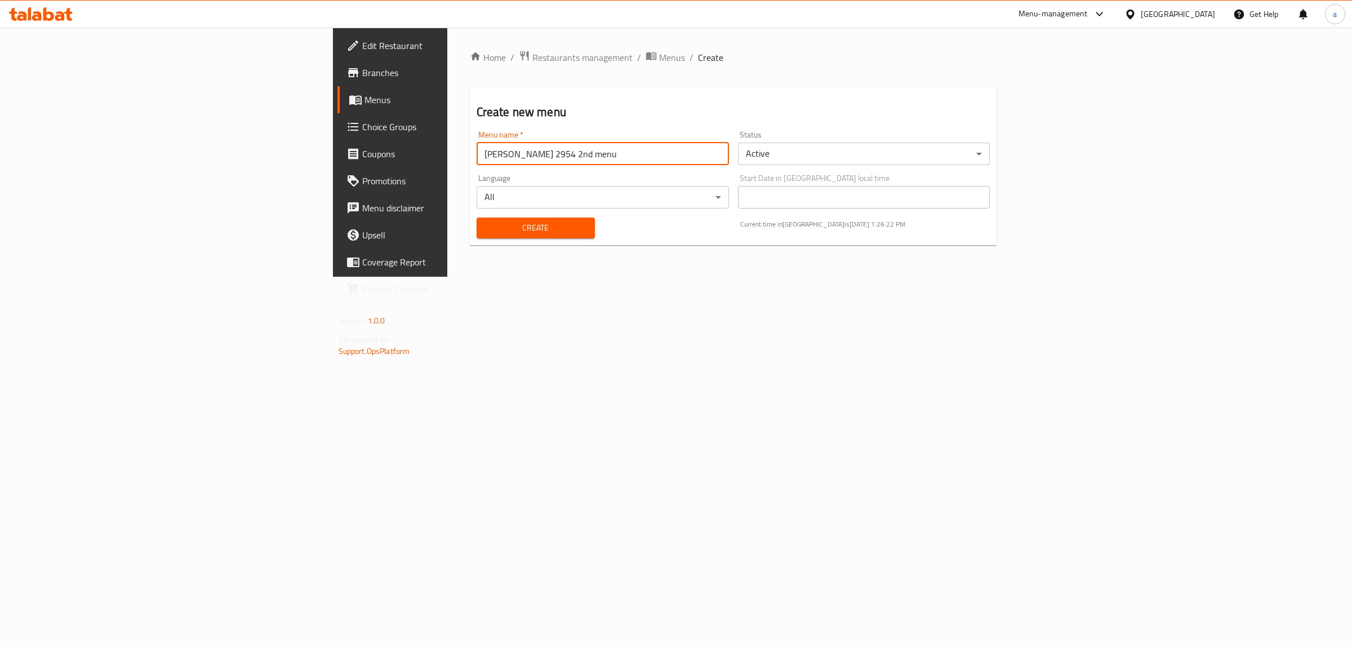
type input "[PERSON_NAME] 2954 2nd menu"
click at [486, 226] on span "Create" at bounding box center [536, 228] width 100 height 14
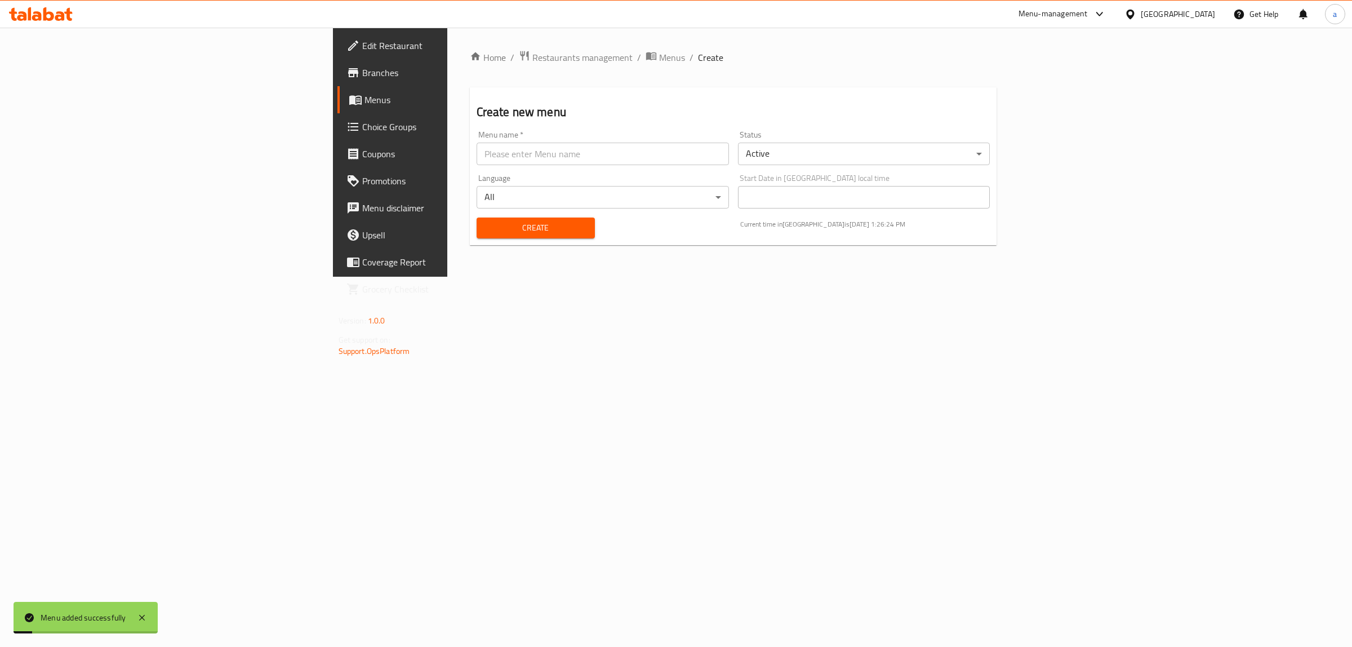
click at [337, 117] on link "Choice Groups" at bounding box center [447, 126] width 221 height 27
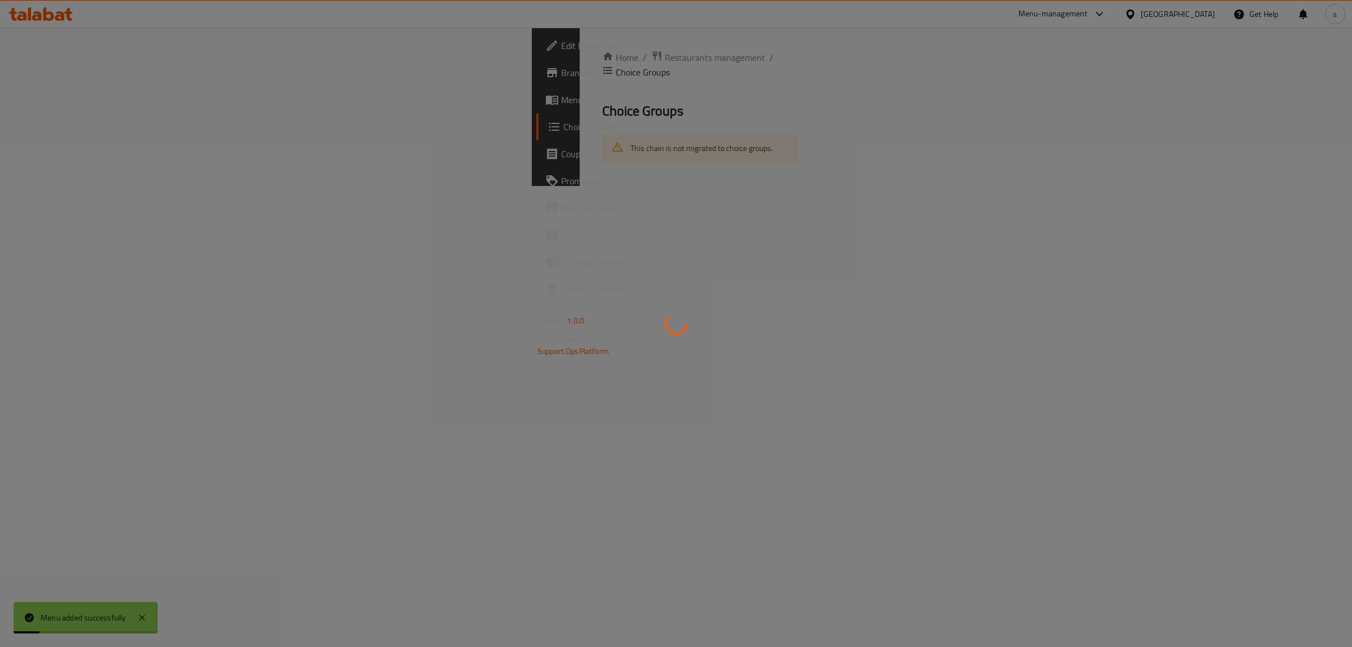
click at [103, 96] on div at bounding box center [676, 323] width 1352 height 647
click at [88, 96] on div at bounding box center [676, 323] width 1352 height 647
click at [65, 97] on div at bounding box center [676, 323] width 1352 height 647
click at [54, 94] on div at bounding box center [676, 323] width 1352 height 647
click at [80, 125] on div at bounding box center [676, 323] width 1352 height 647
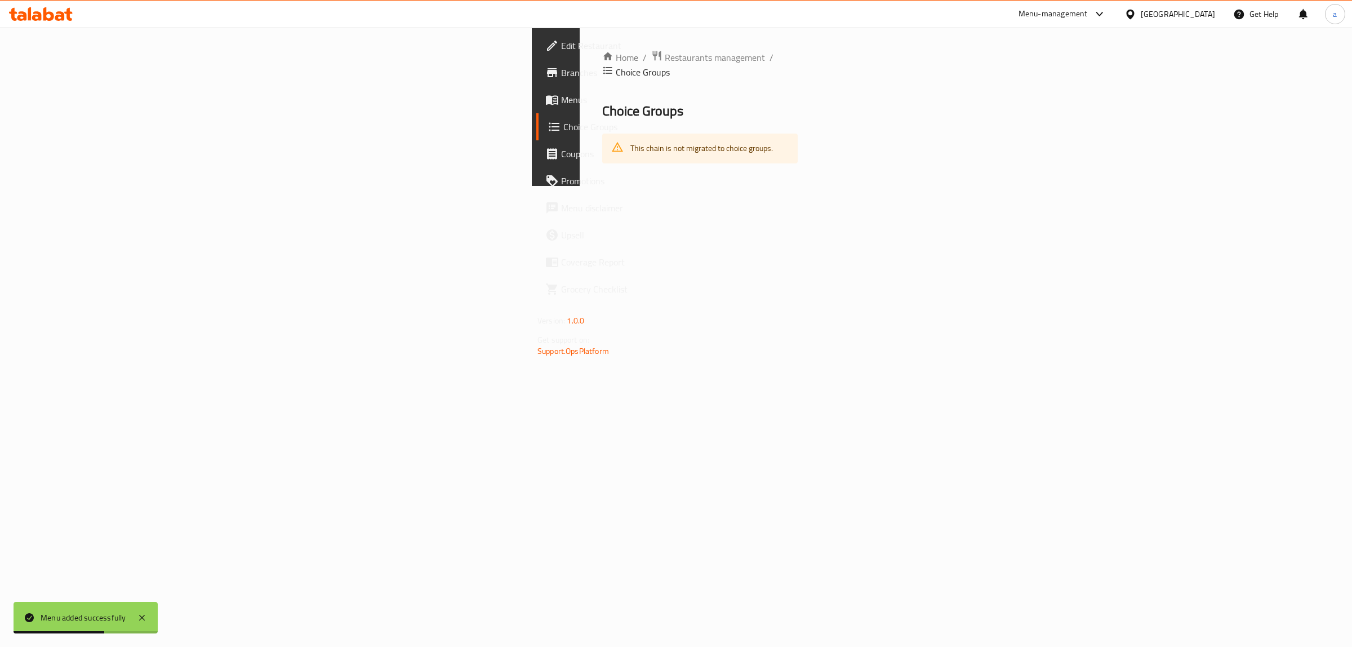
click at [532, 102] on div "Edit Restaurant Branches Menus Choice Groups Coupons Promotions Menu disclaimer…" at bounding box center [676, 107] width 288 height 158
click at [561, 102] on span "Menus" at bounding box center [655, 100] width 188 height 14
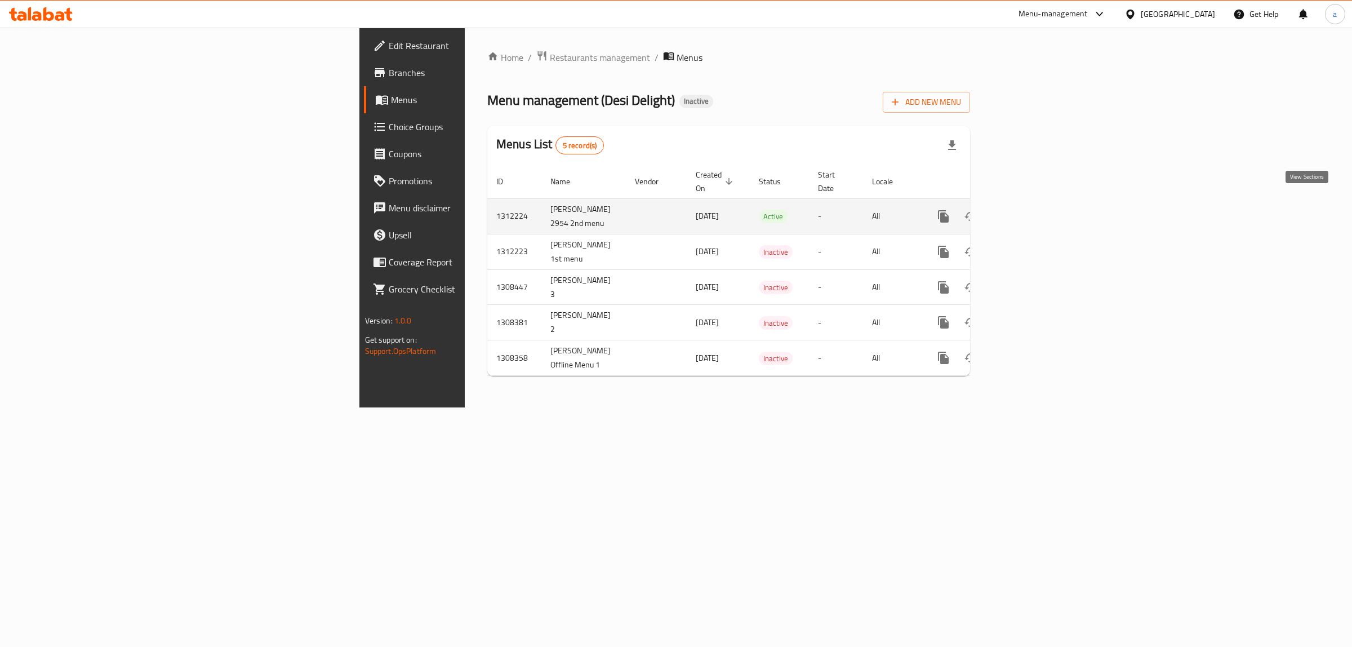
click at [1031, 210] on icon "enhanced table" at bounding box center [1025, 217] width 14 height 14
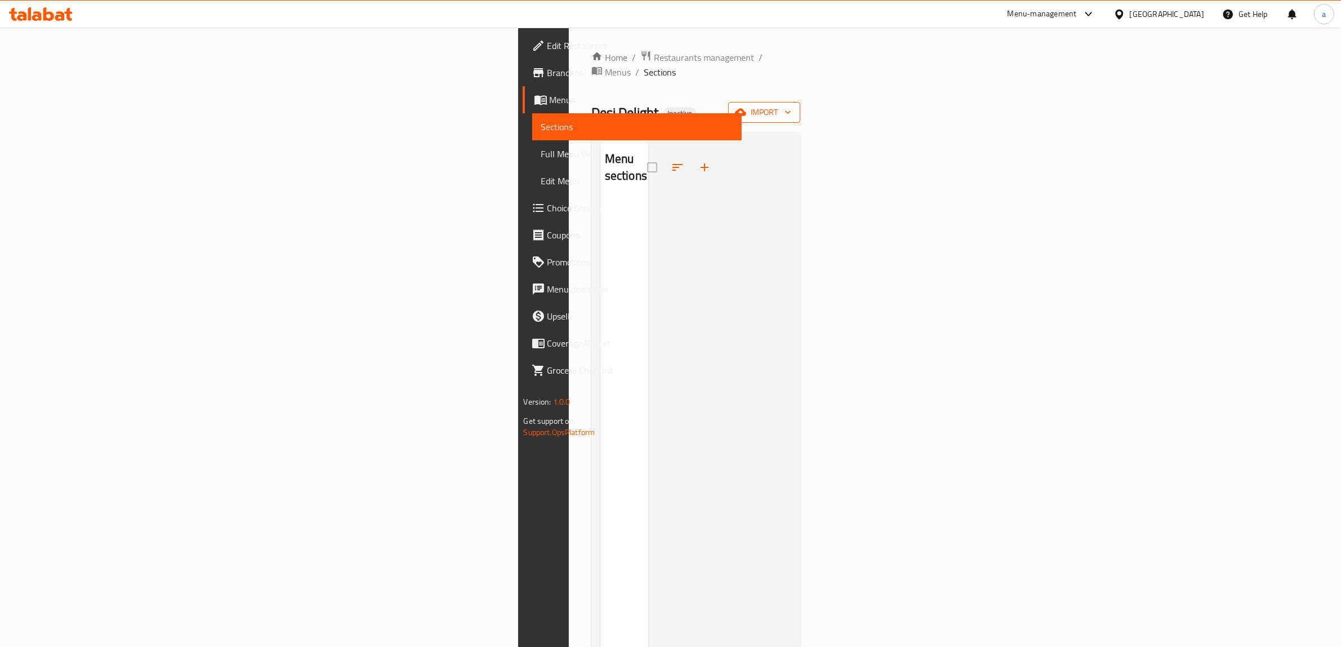
click at [791, 105] on span "import" at bounding box center [764, 112] width 54 height 14
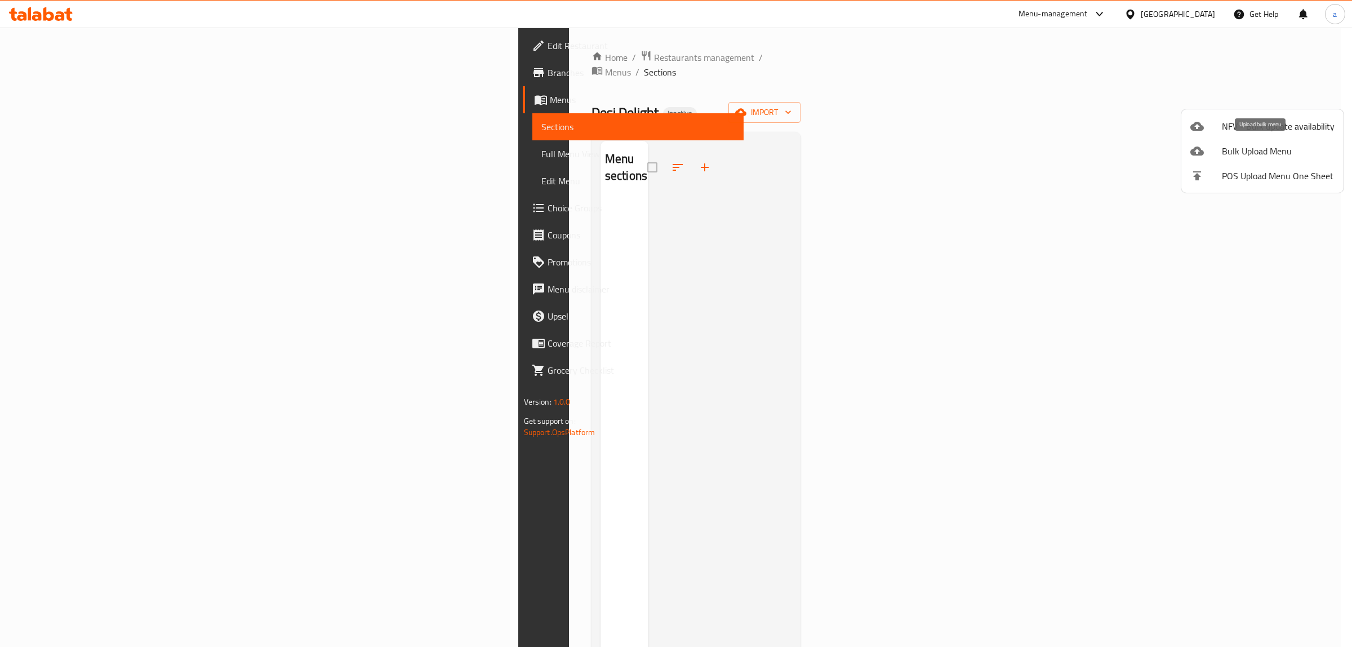
click at [1237, 148] on span "Bulk Upload Menu" at bounding box center [1278, 151] width 113 height 14
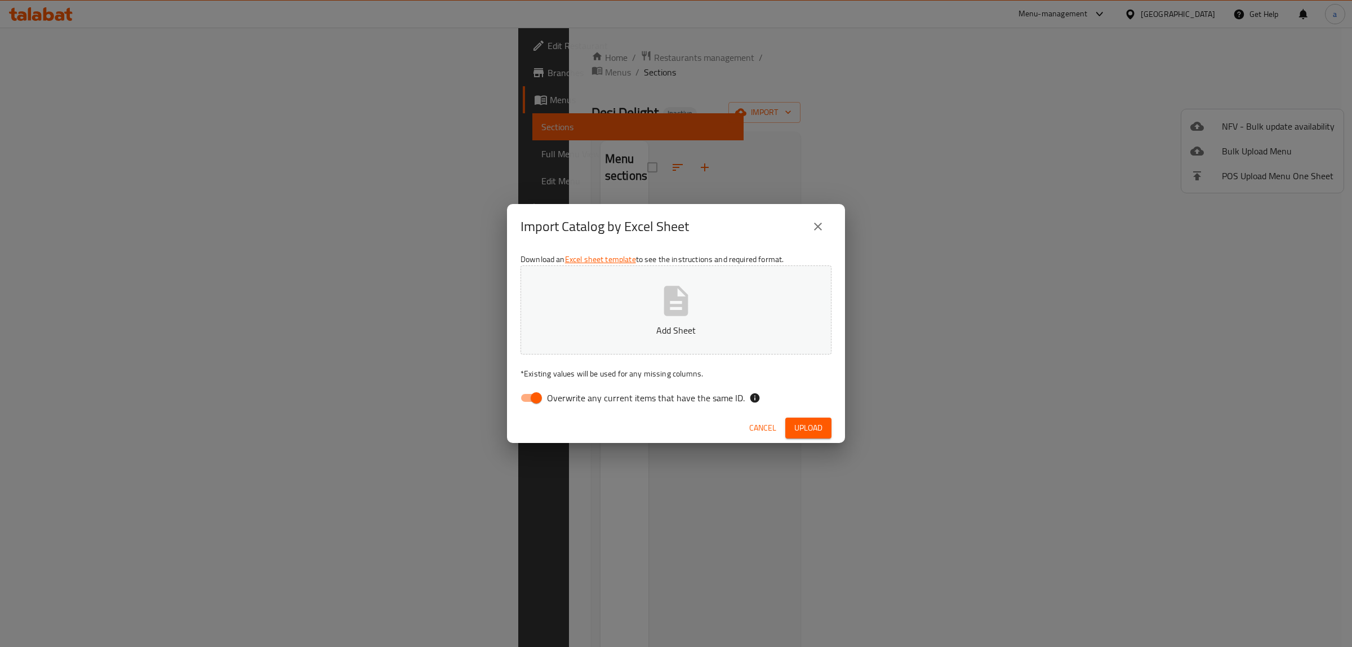
click at [536, 391] on input "Overwrite any current items that have the same ID." at bounding box center [536, 397] width 64 height 21
checkbox input "false"
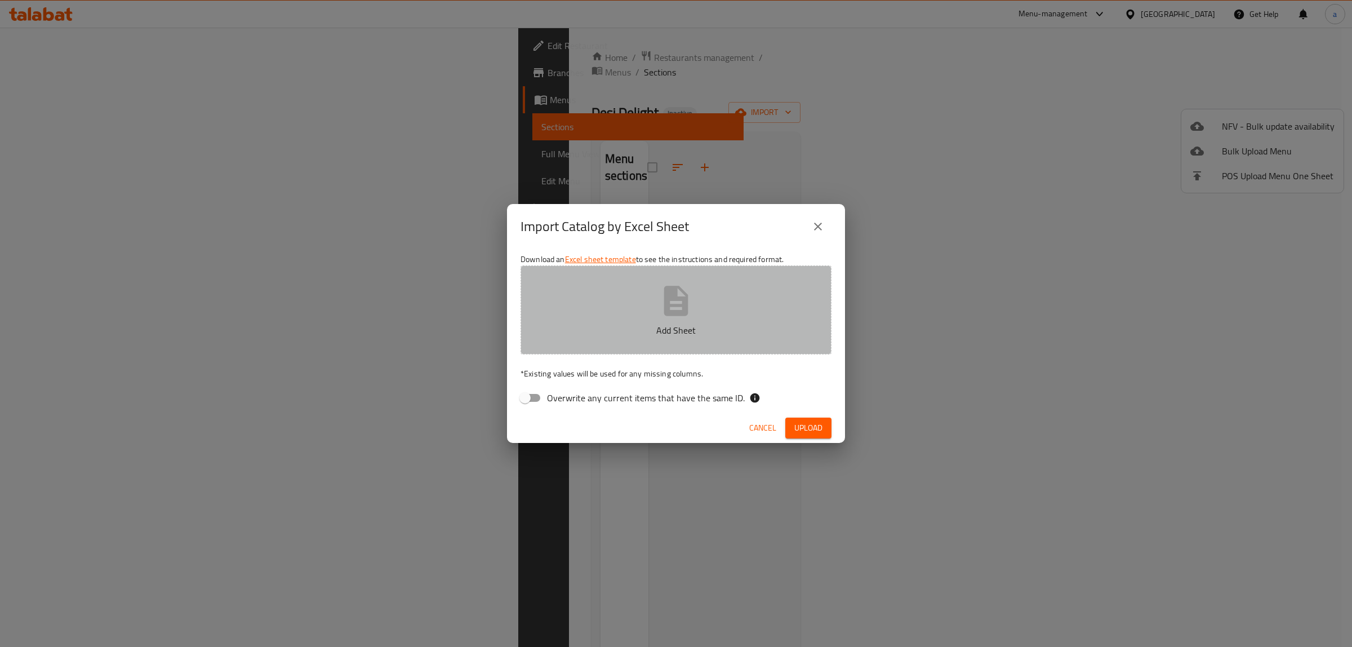
click at [623, 342] on button "Add Sheet" at bounding box center [675, 309] width 311 height 89
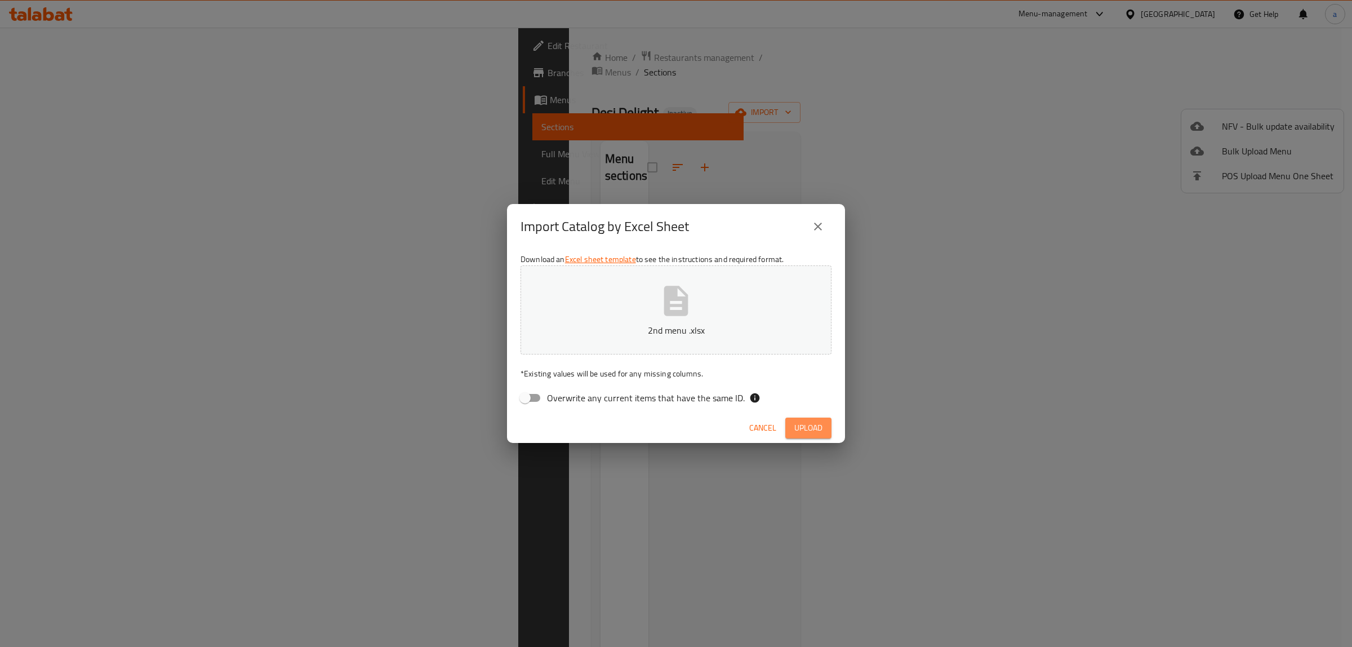
click at [809, 428] on span "Upload" at bounding box center [808, 428] width 28 height 14
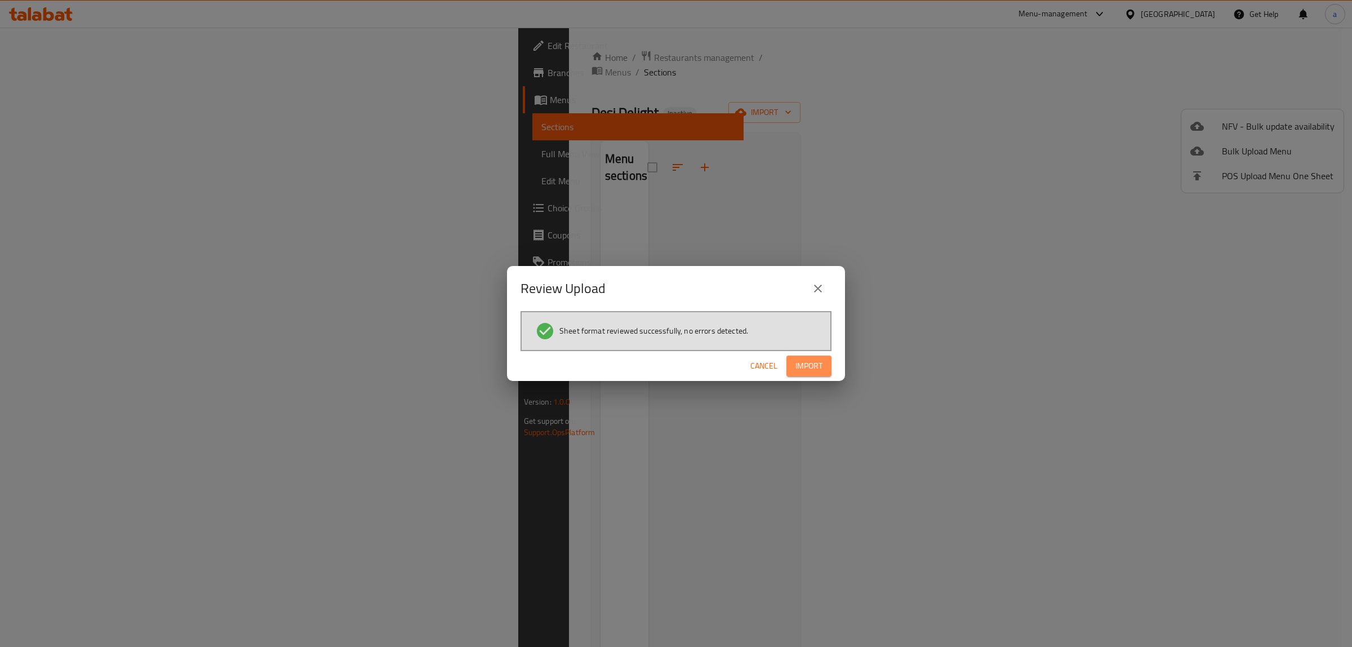
click at [813, 371] on span "Import" at bounding box center [808, 366] width 27 height 14
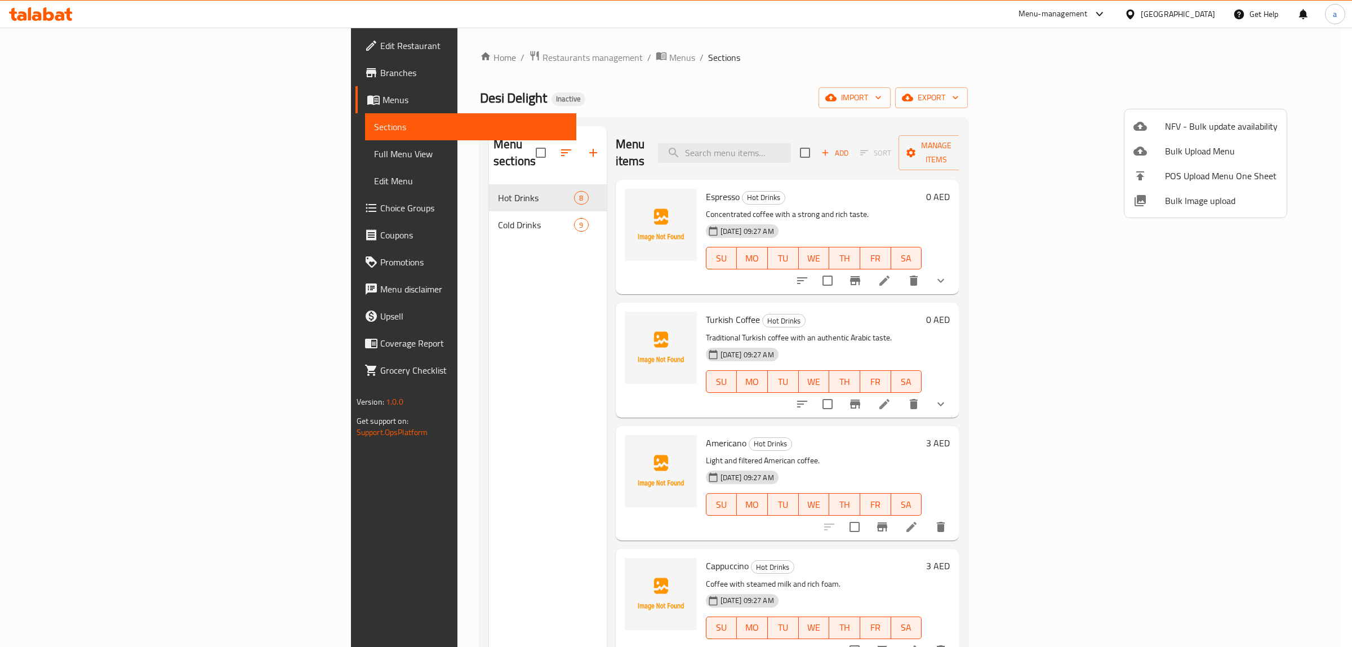
click at [936, 102] on div at bounding box center [676, 323] width 1352 height 647
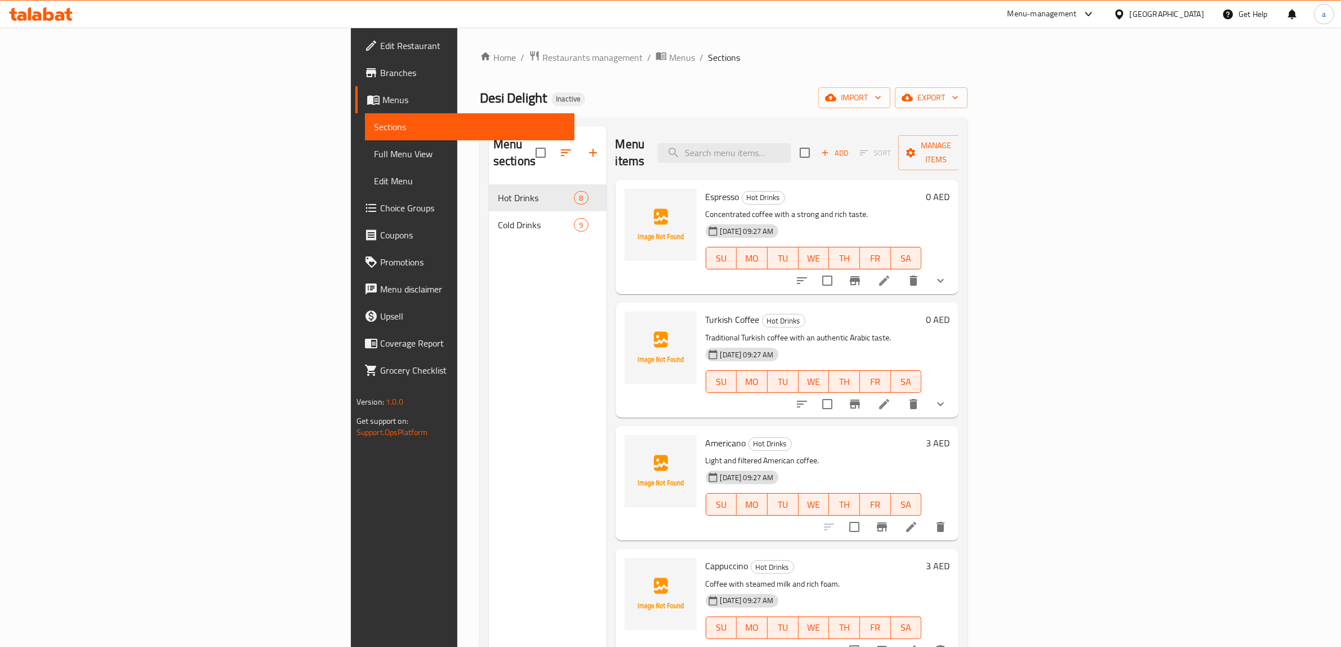
click at [374, 157] on span "Full Menu View" at bounding box center [470, 154] width 192 height 14
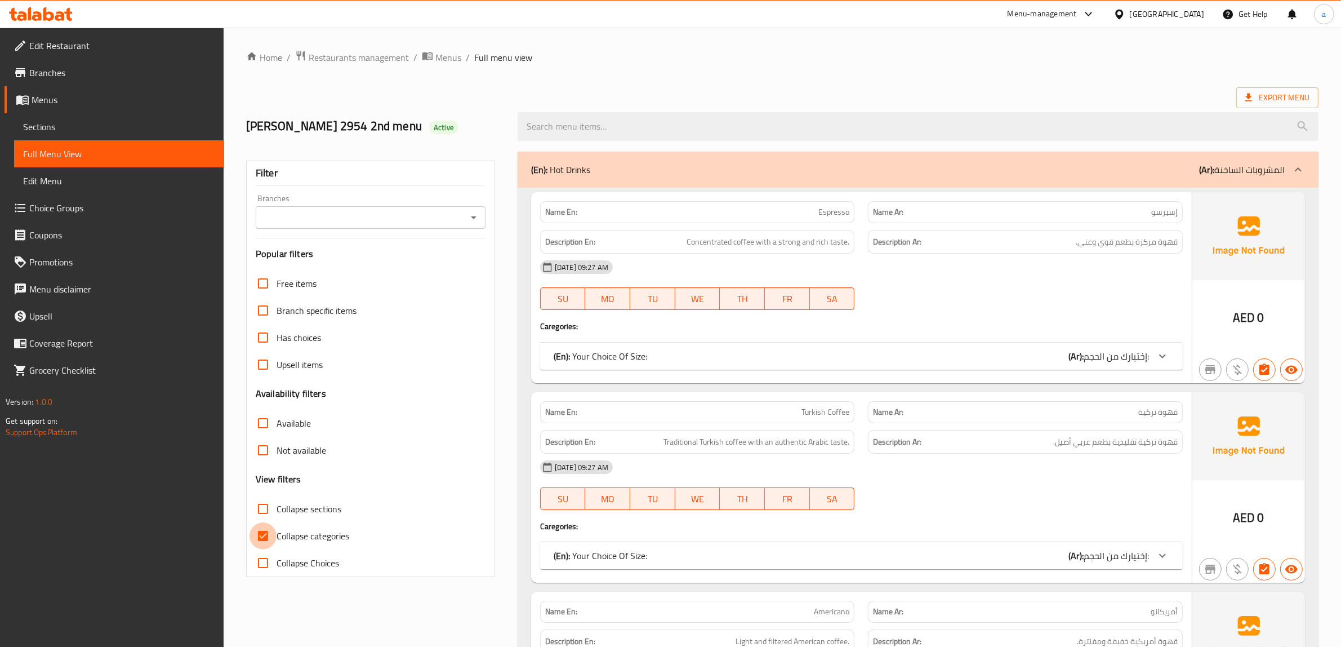
click at [260, 540] on input "Collapse categories" at bounding box center [263, 535] width 27 height 27
checkbox input "false"
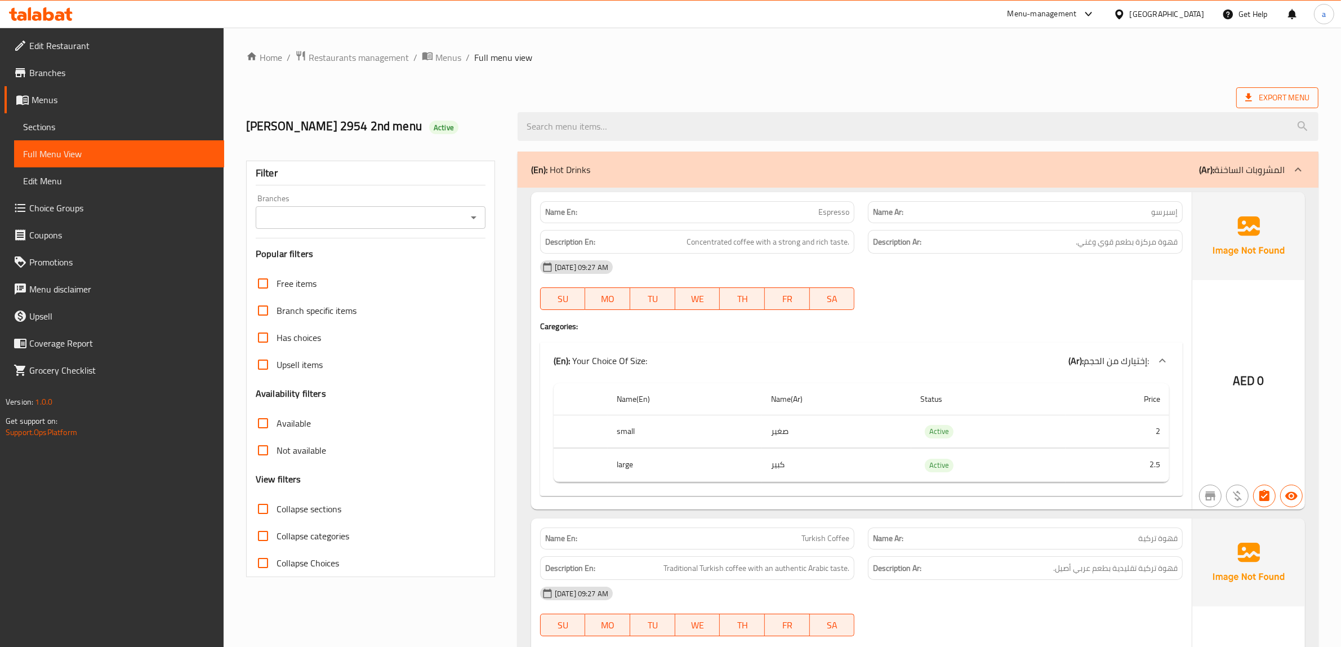
click at [1276, 106] on span "Export Menu" at bounding box center [1277, 97] width 82 height 21
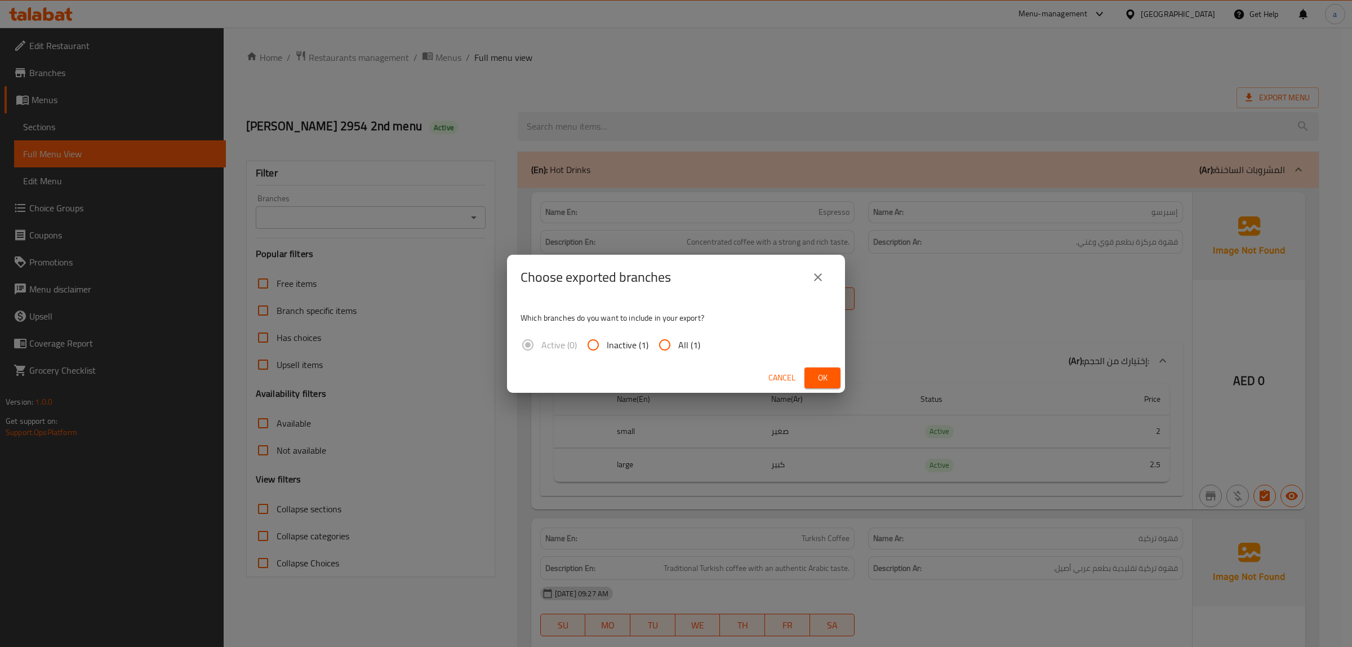
click at [660, 338] on input "All (1)" at bounding box center [664, 344] width 27 height 27
radio input "true"
click at [813, 376] on span "Ok" at bounding box center [822, 378] width 18 height 14
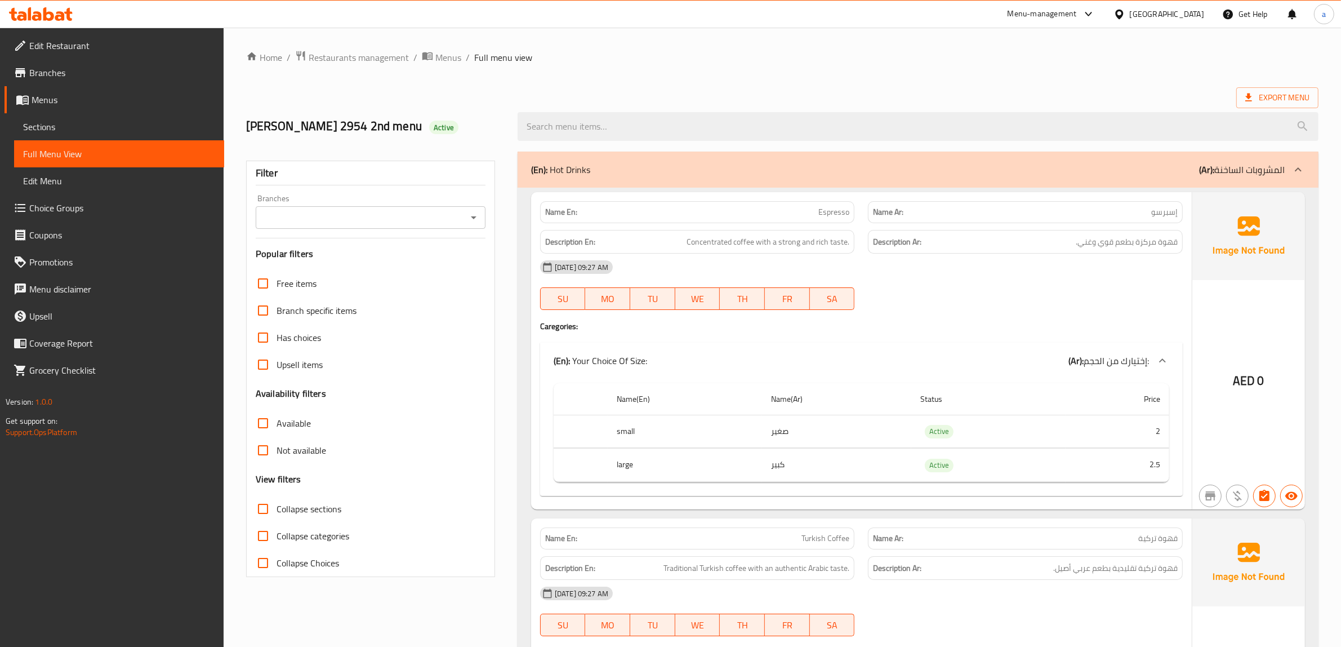
click at [96, 130] on span "Sections" at bounding box center [119, 127] width 192 height 14
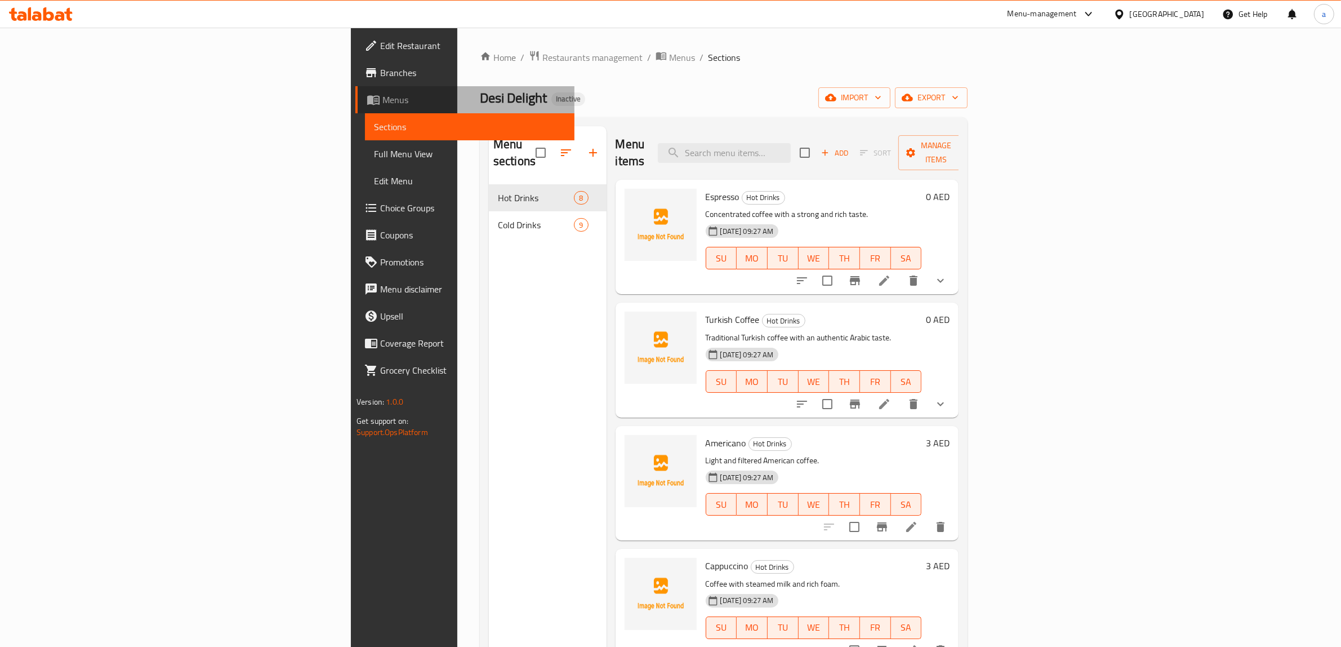
click at [382, 102] on span "Menus" at bounding box center [474, 100] width 184 height 14
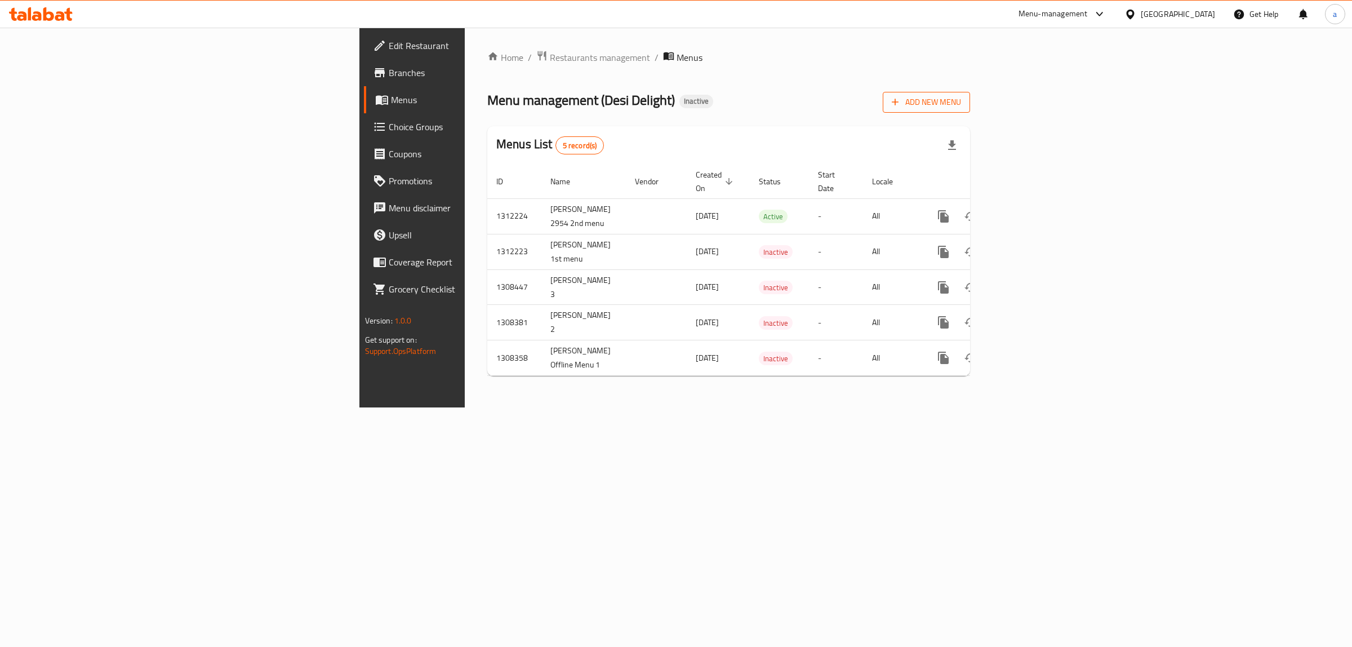
click at [961, 109] on span "Add New Menu" at bounding box center [926, 102] width 69 height 14
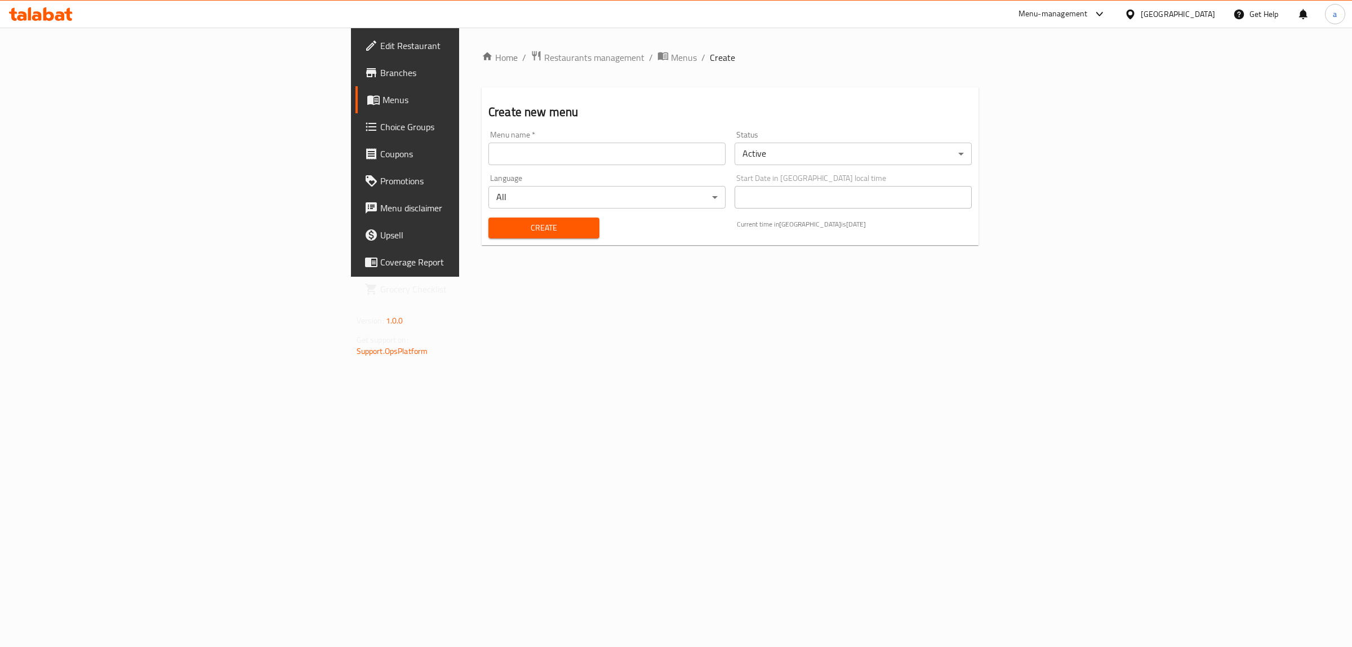
click at [488, 157] on input "text" at bounding box center [606, 154] width 237 height 23
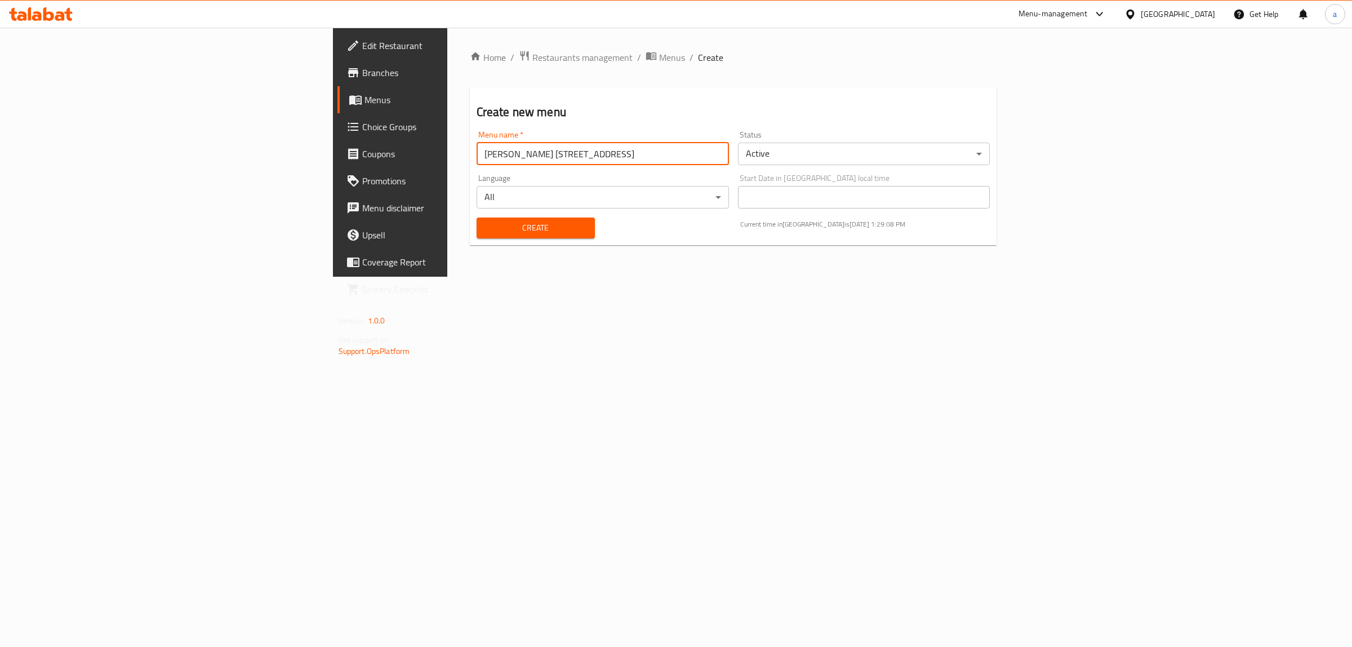
type input "[PERSON_NAME] [STREET_ADDRESS]"
click at [477, 217] on button "Create" at bounding box center [536, 227] width 118 height 21
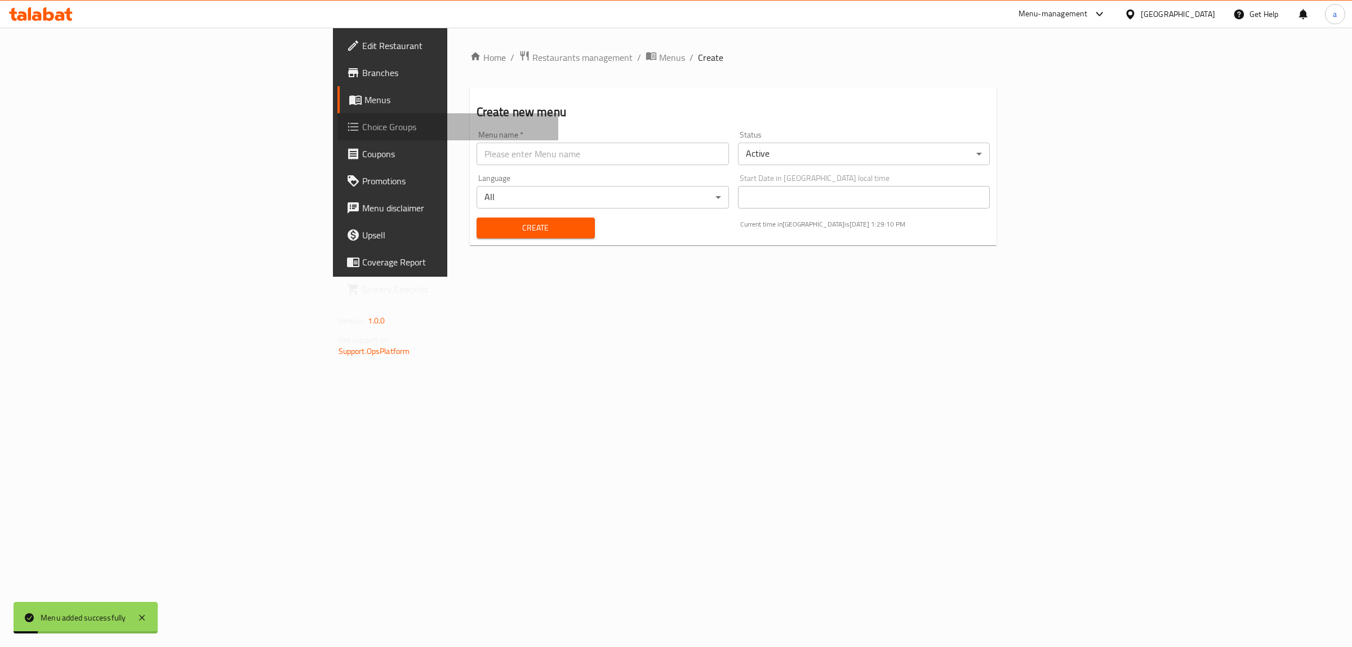
click at [362, 120] on span "Choice Groups" at bounding box center [456, 127] width 188 height 14
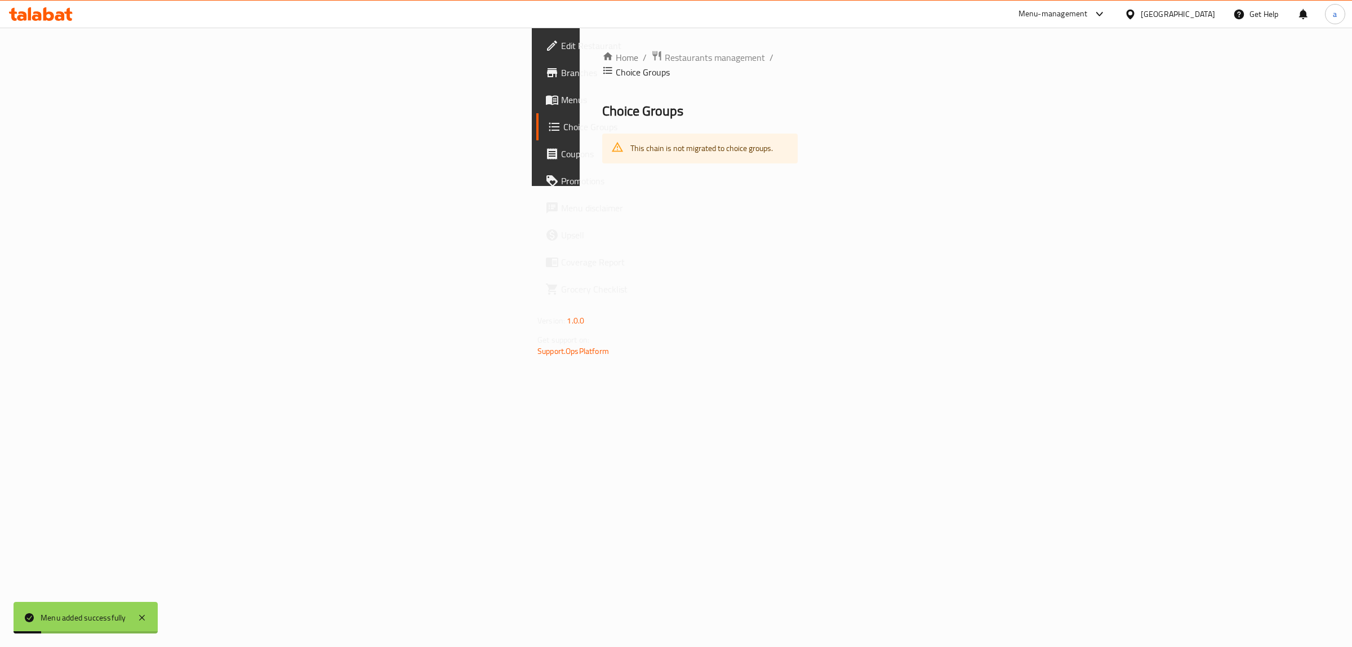
click at [561, 105] on span "Menus" at bounding box center [655, 100] width 188 height 14
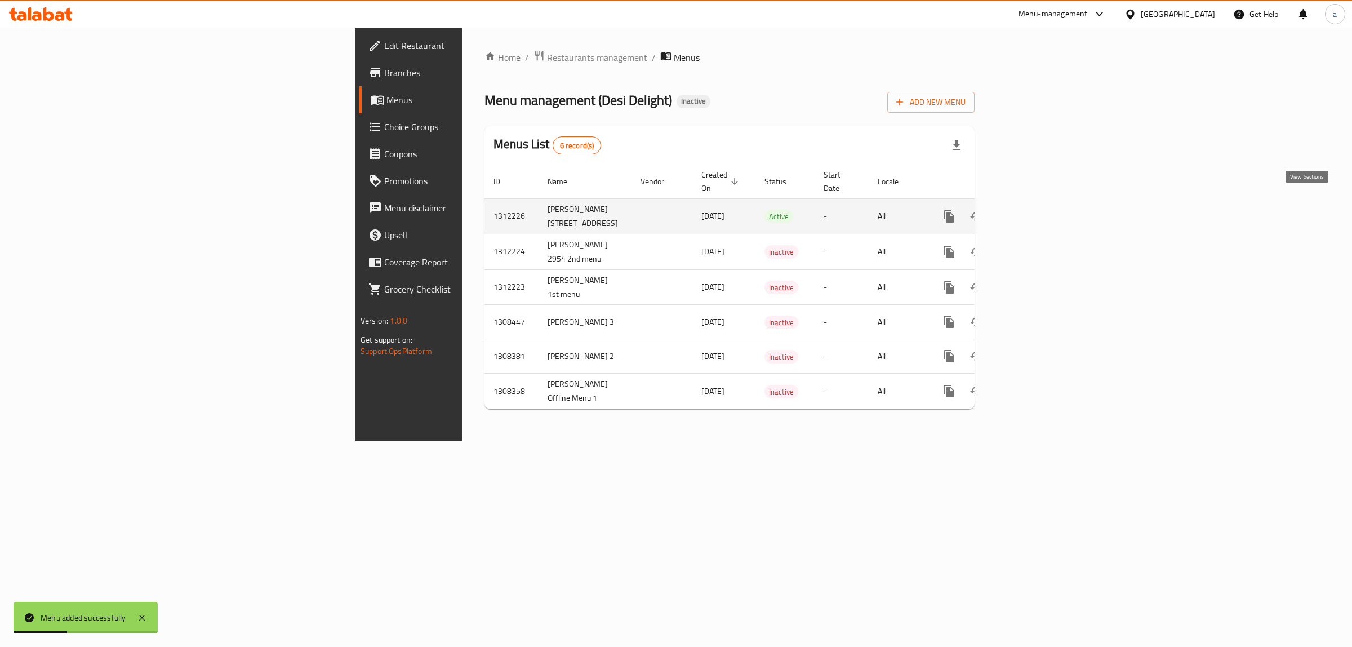
click at [1037, 210] on icon "enhanced table" at bounding box center [1030, 217] width 14 height 14
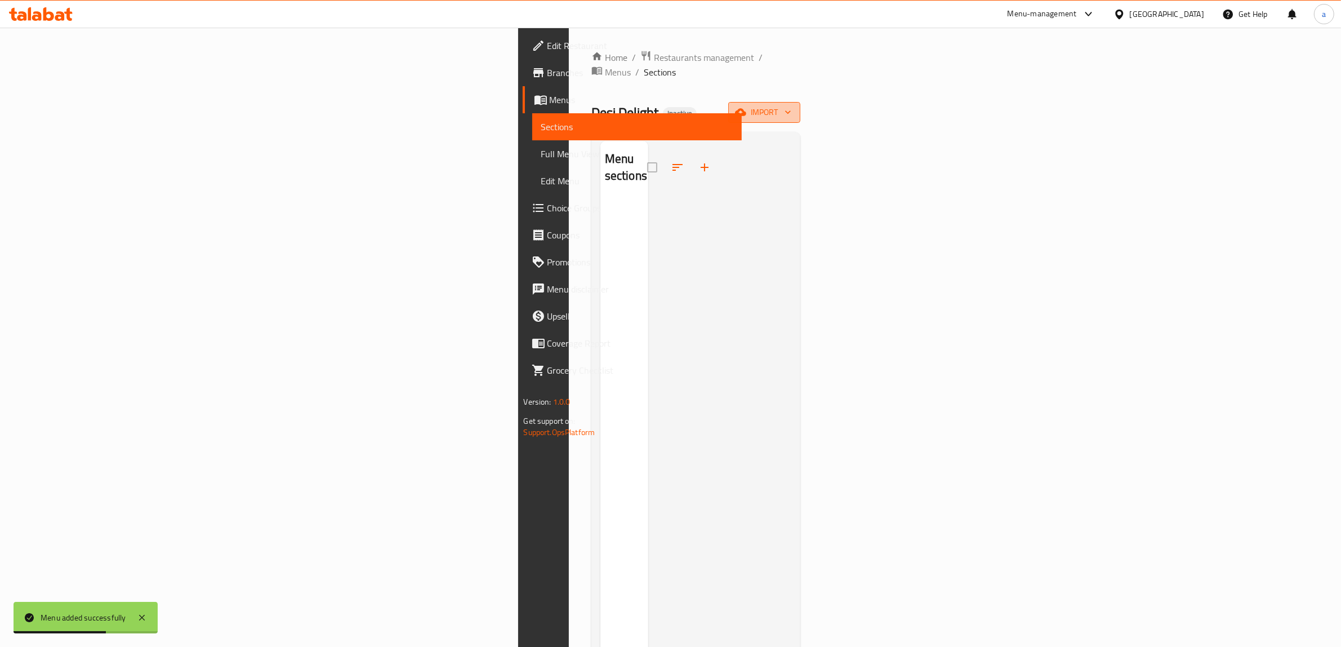
click at [800, 105] on button "import" at bounding box center [764, 112] width 72 height 21
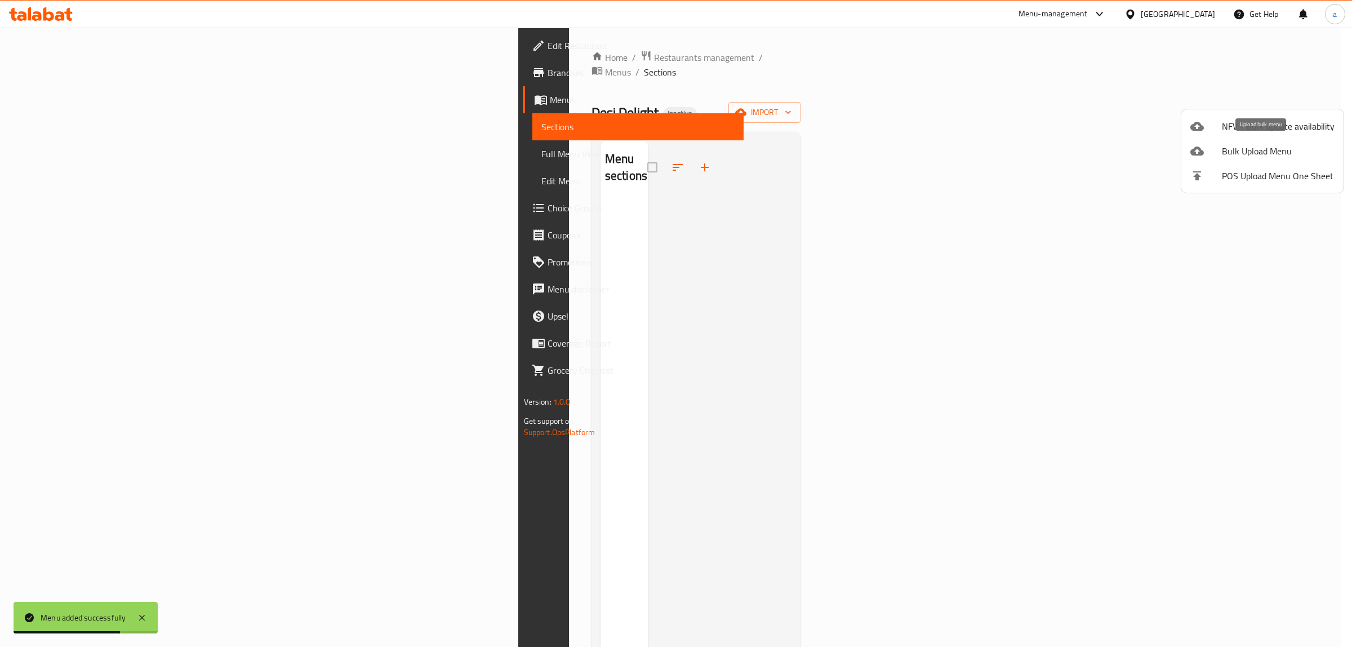
click at [1229, 139] on li "Bulk Upload Menu" at bounding box center [1262, 151] width 162 height 25
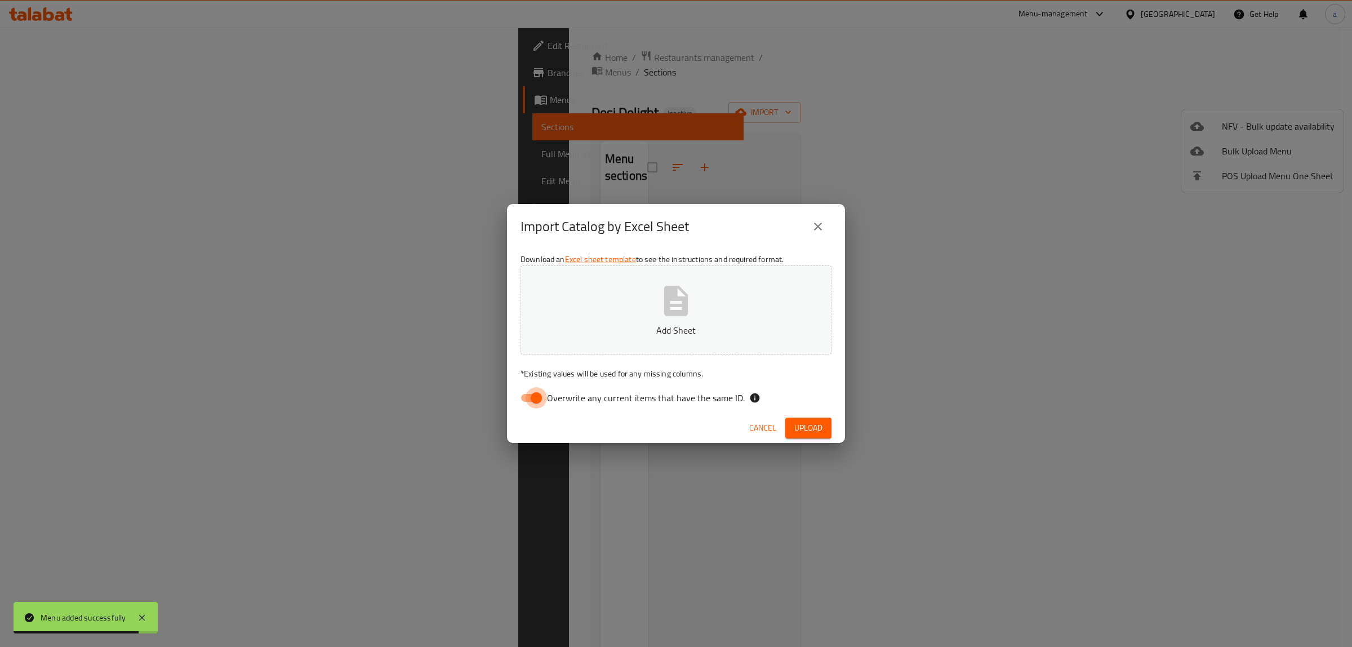
click at [544, 402] on input "Overwrite any current items that have the same ID." at bounding box center [536, 397] width 64 height 21
checkbox input "false"
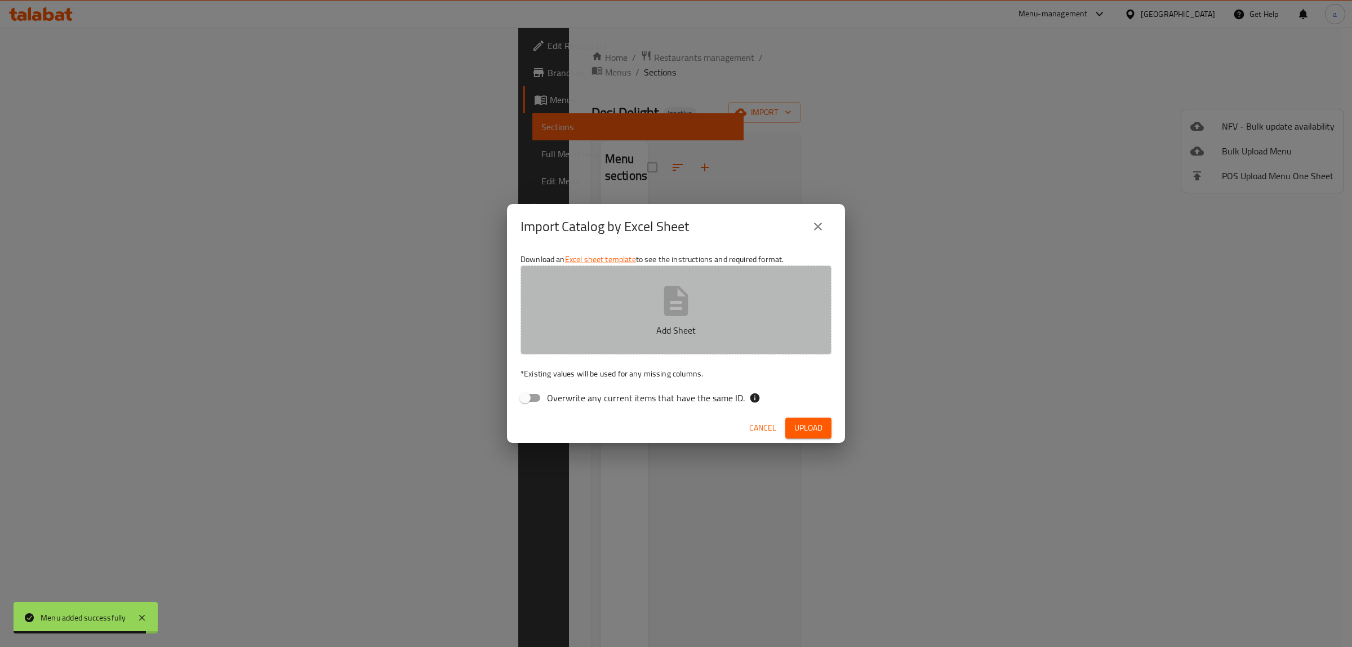
click at [641, 327] on p "Add Sheet" at bounding box center [676, 330] width 276 height 14
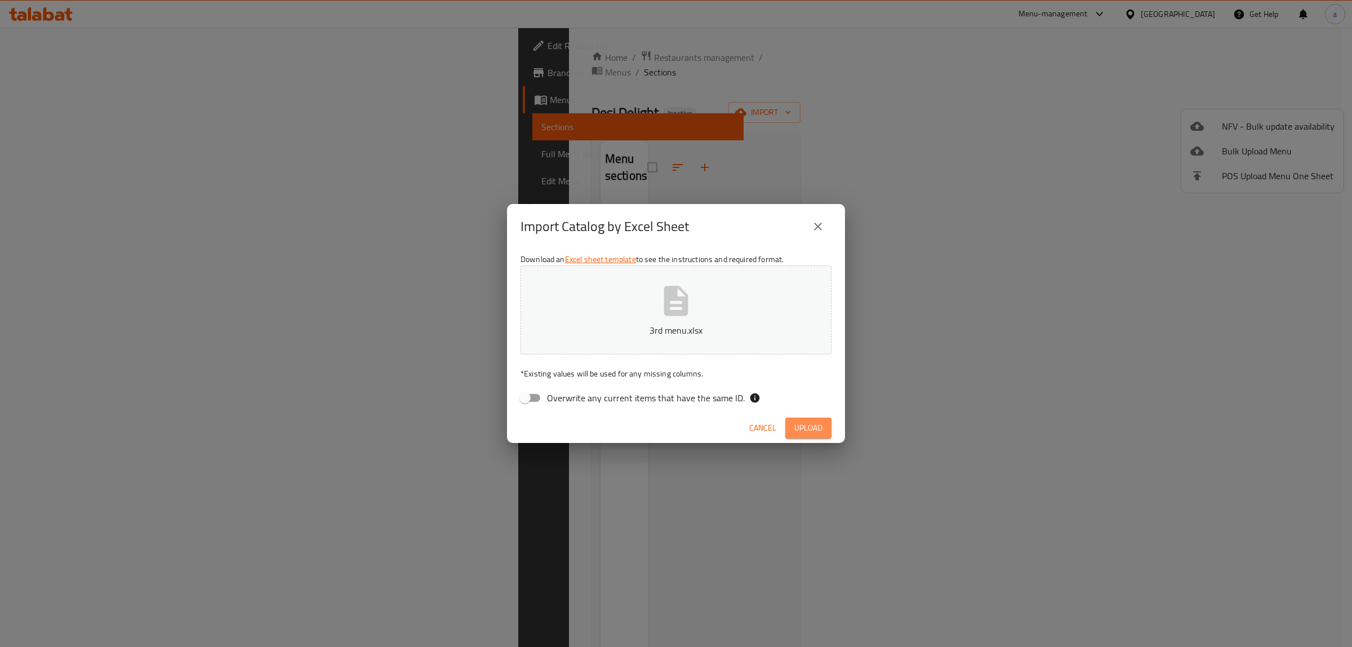
click at [809, 424] on span "Upload" at bounding box center [808, 428] width 28 height 14
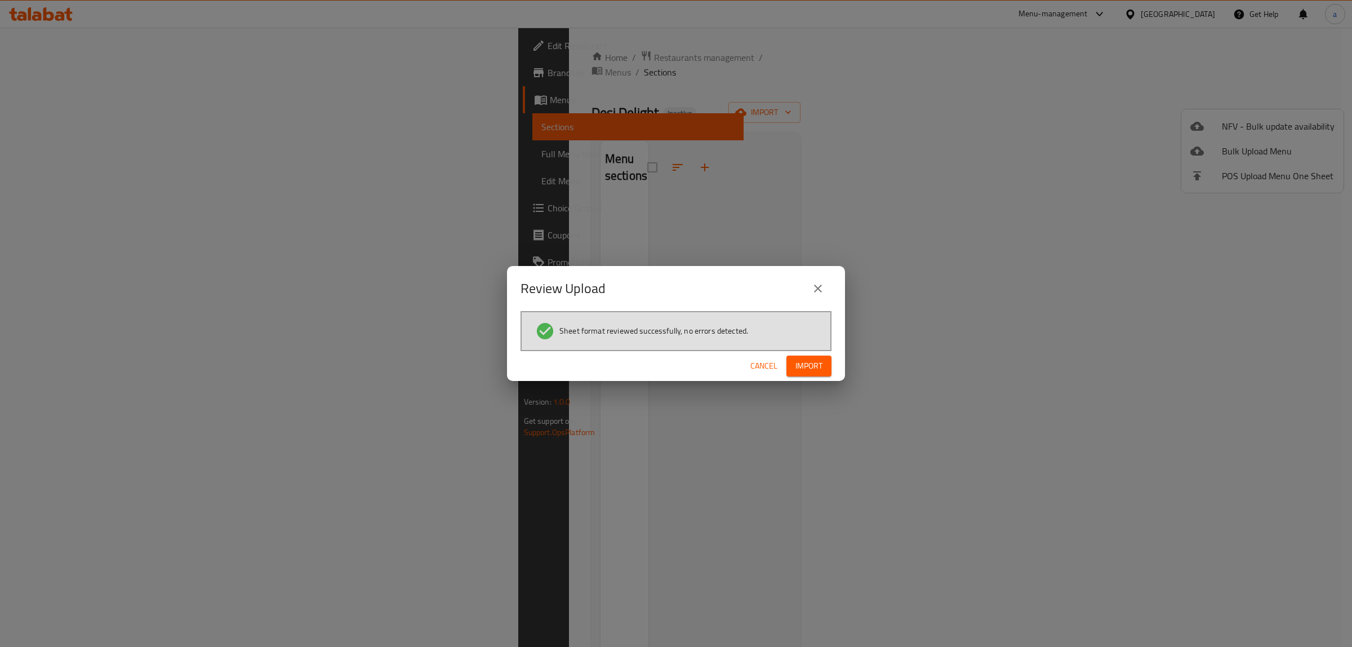
click at [807, 371] on span "Import" at bounding box center [808, 366] width 27 height 14
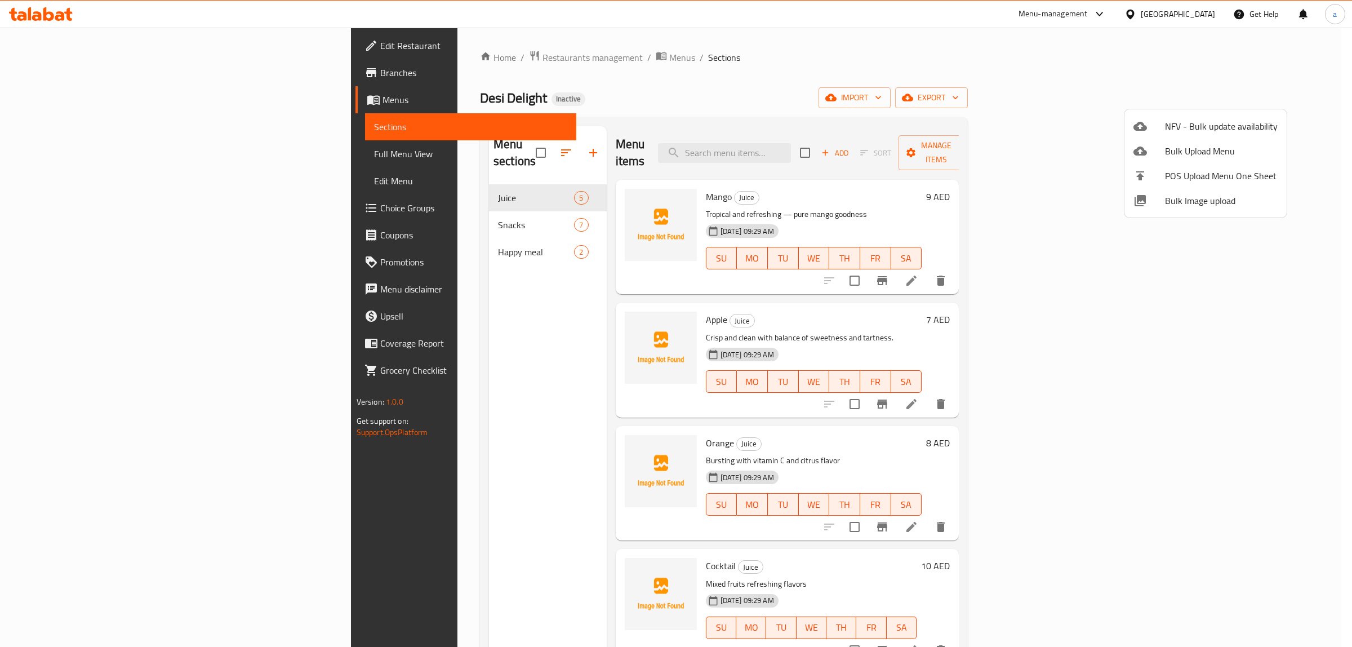
click at [941, 192] on div at bounding box center [676, 323] width 1352 height 647
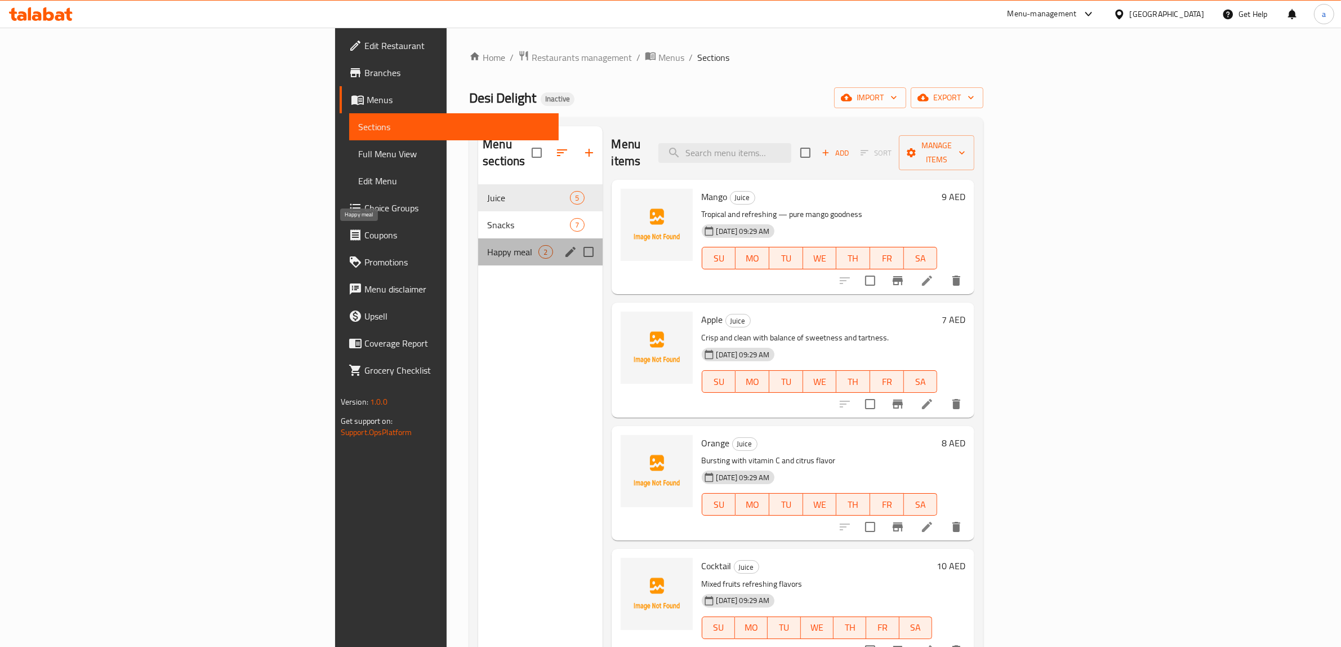
click at [487, 245] on span "Happy meal" at bounding box center [512, 252] width 51 height 14
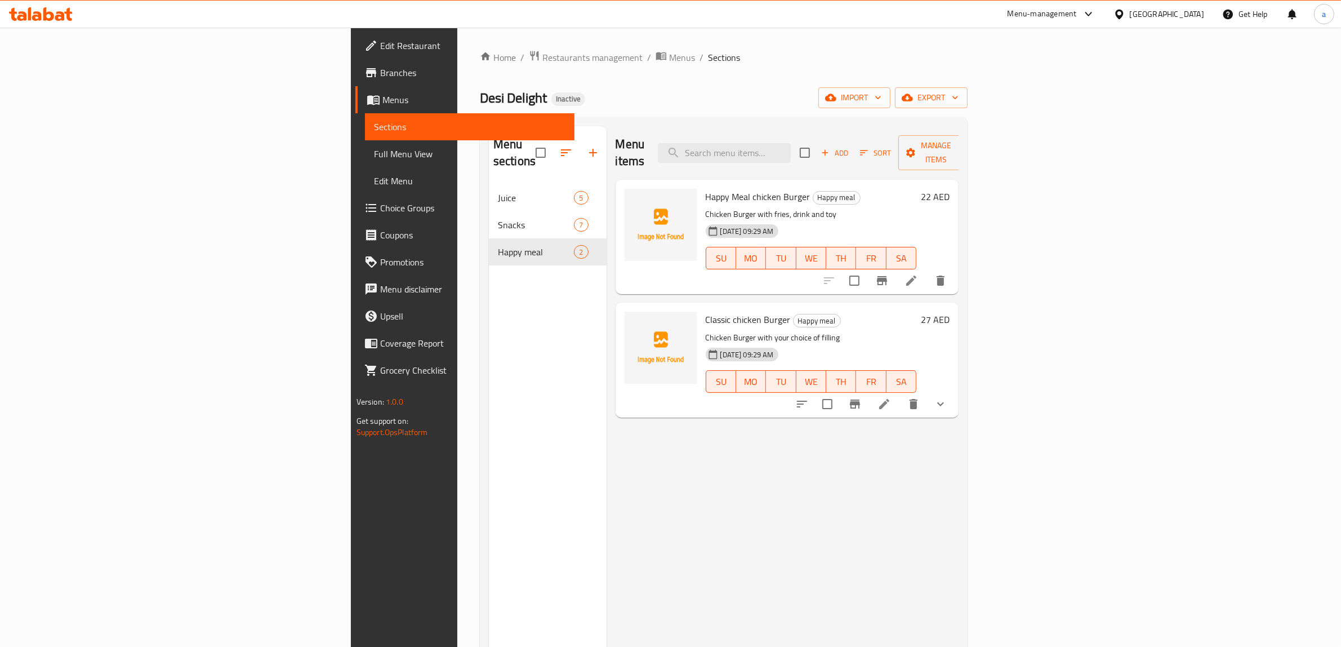
click at [909, 207] on p "Chicken Burger with fries, drink and toy" at bounding box center [811, 214] width 211 height 14
click at [374, 147] on span "Full Menu View" at bounding box center [470, 154] width 192 height 14
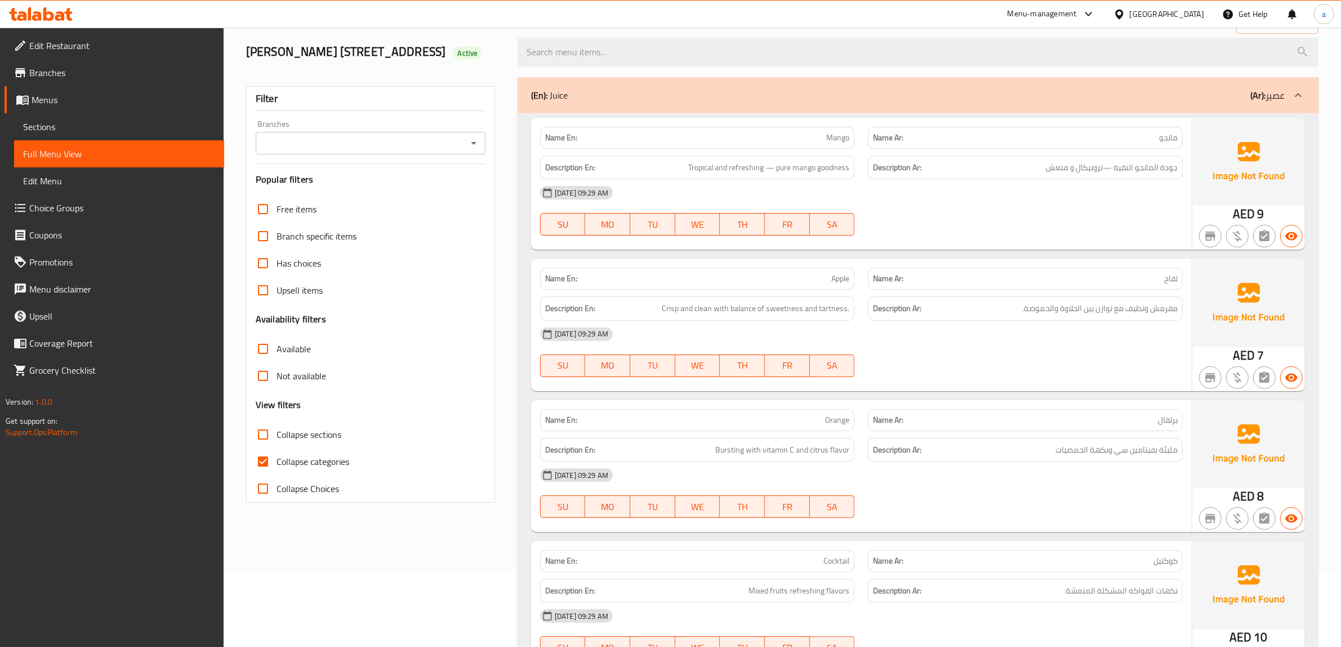
scroll to position [211, 0]
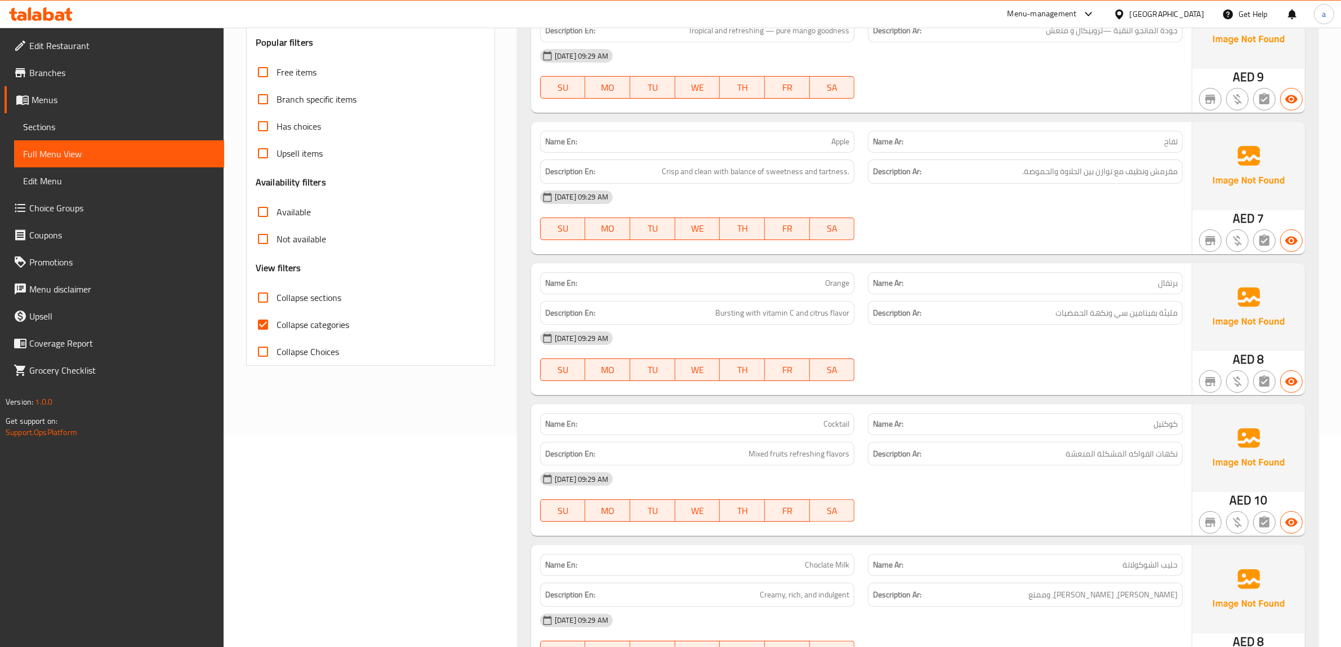
click at [262, 328] on input "Collapse categories" at bounding box center [263, 324] width 27 height 27
checkbox input "false"
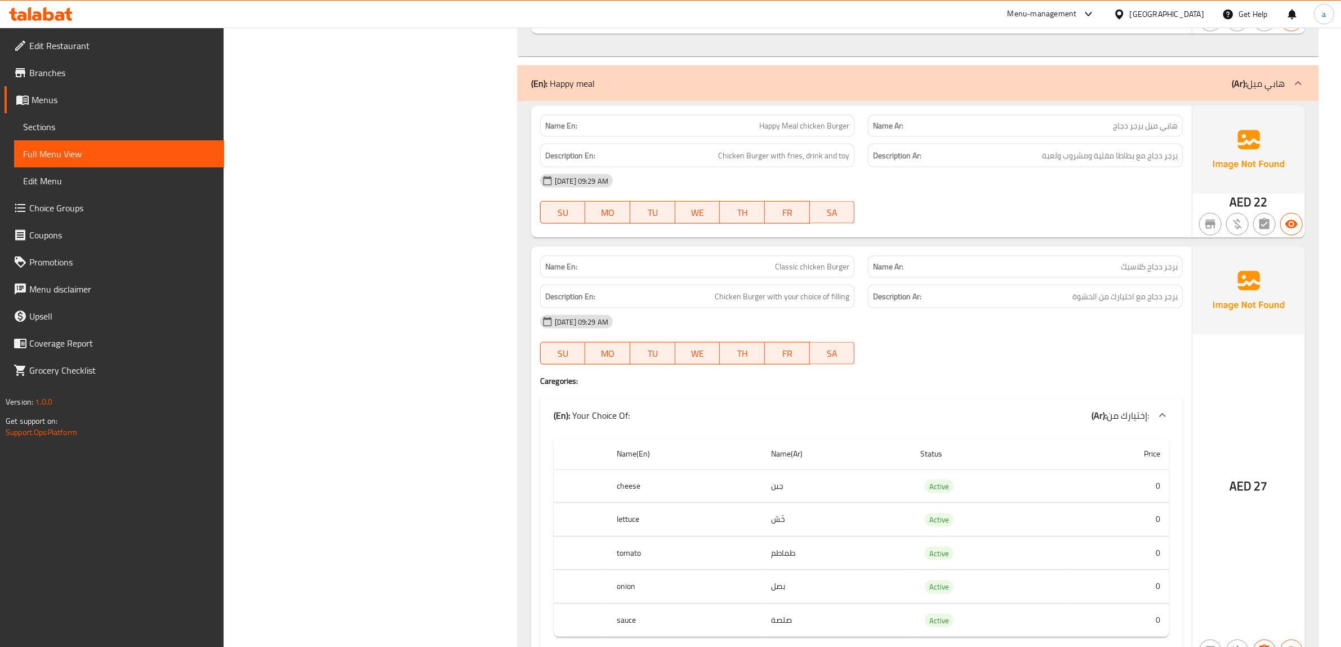
scroll to position [1844, 0]
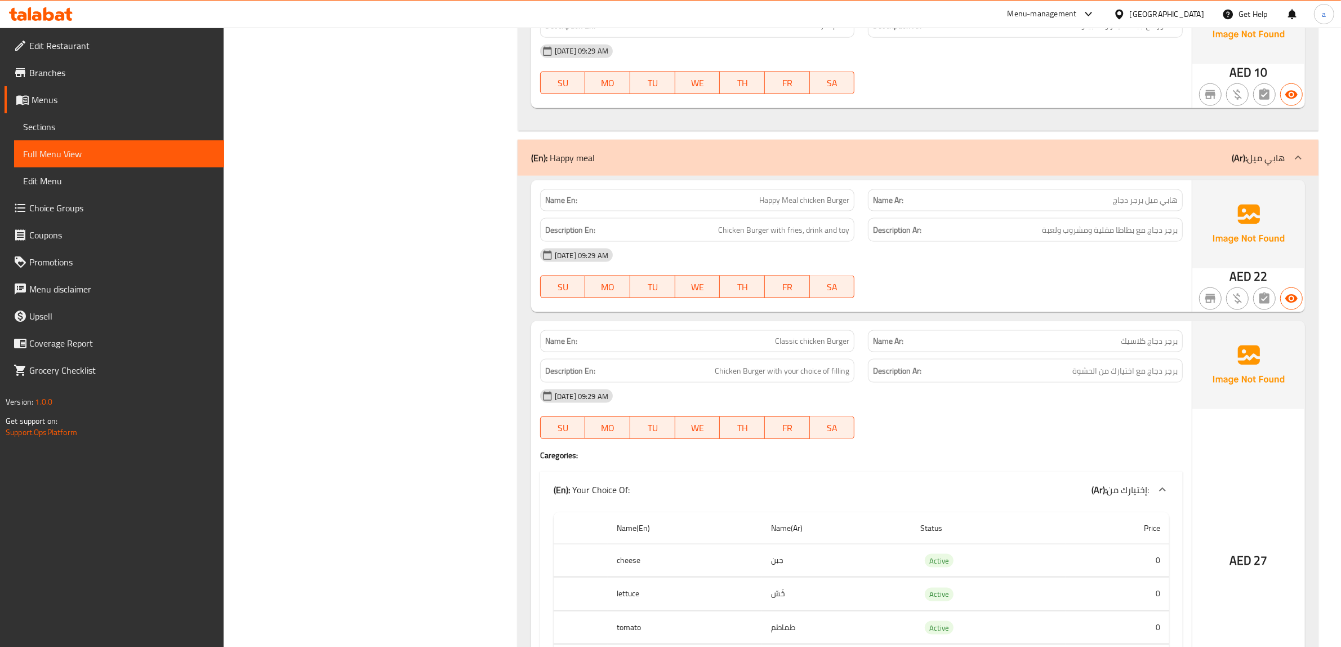
click at [966, 266] on div "[DATE] 09:29 AM" at bounding box center [861, 255] width 656 height 27
click at [899, 269] on div "[DATE] 09:29 AM" at bounding box center [861, 255] width 656 height 27
click at [849, 274] on div "SU MO TU WE TH FR SA" at bounding box center [697, 287] width 328 height 36
click at [1125, 293] on div at bounding box center [1025, 298] width 328 height 14
click at [111, 120] on span "Sections" at bounding box center [119, 127] width 192 height 14
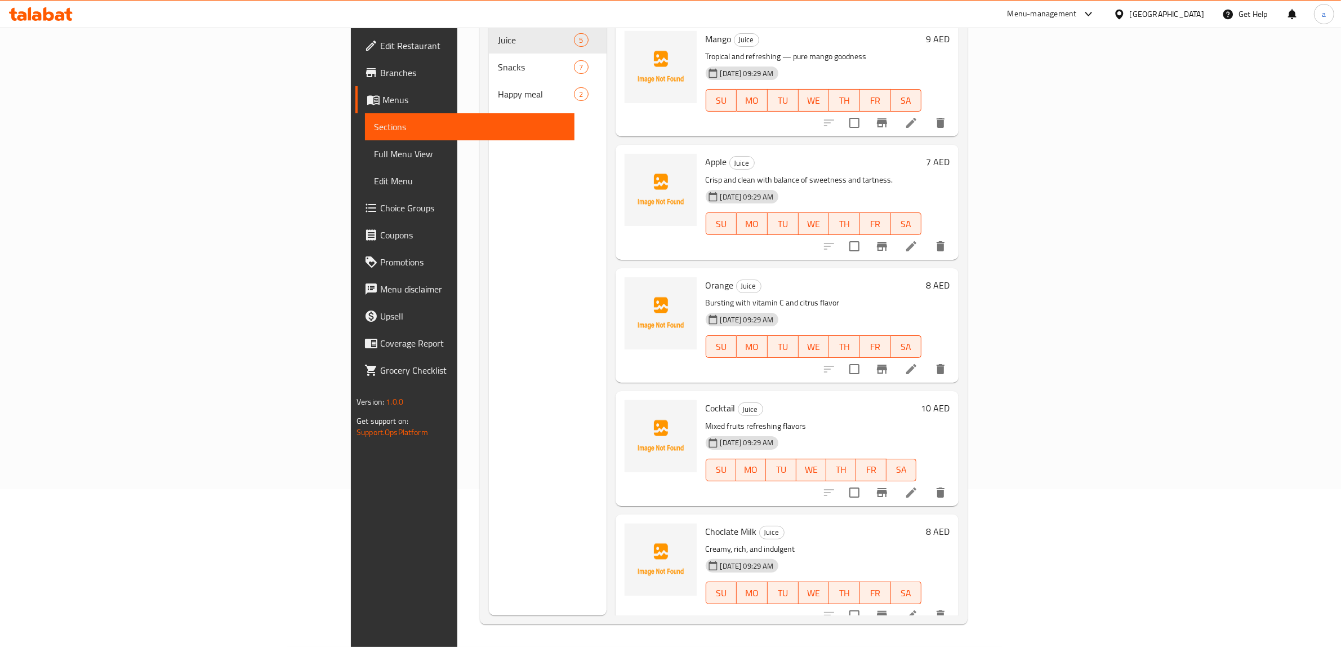
scroll to position [158, 0]
click at [382, 95] on span "Menus" at bounding box center [474, 100] width 184 height 14
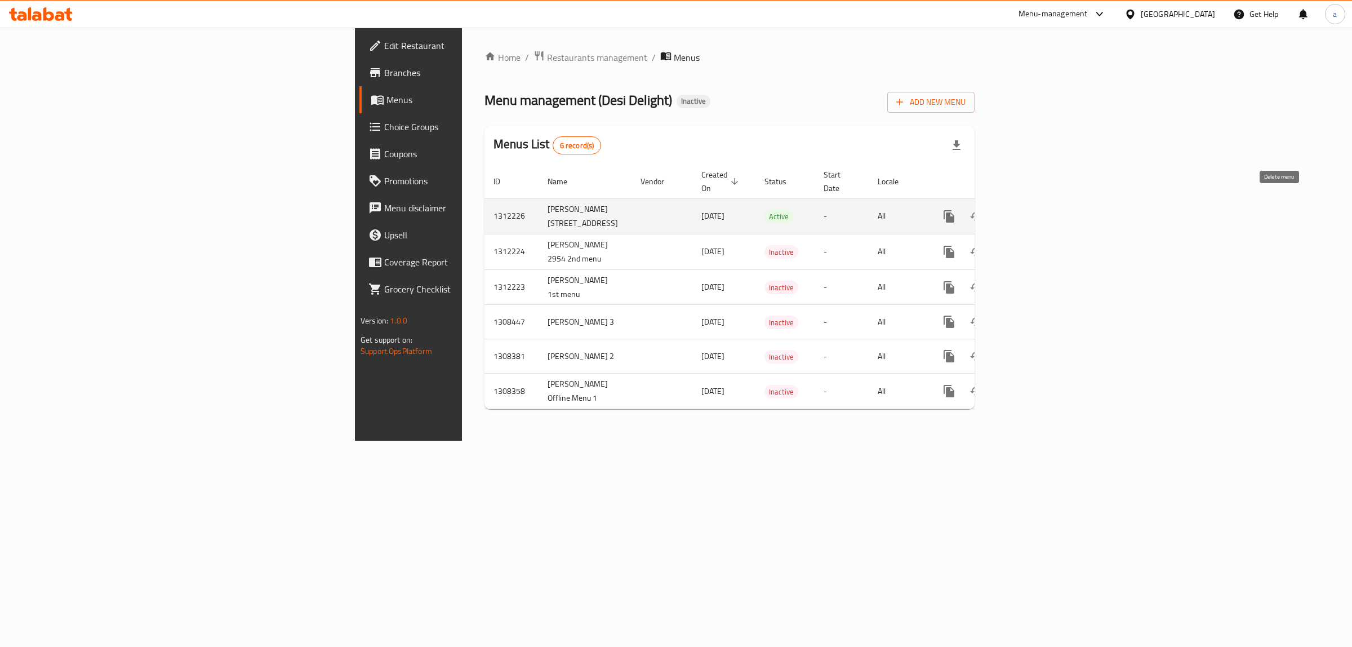
click at [1010, 210] on icon "enhanced table" at bounding box center [1003, 217] width 14 height 14
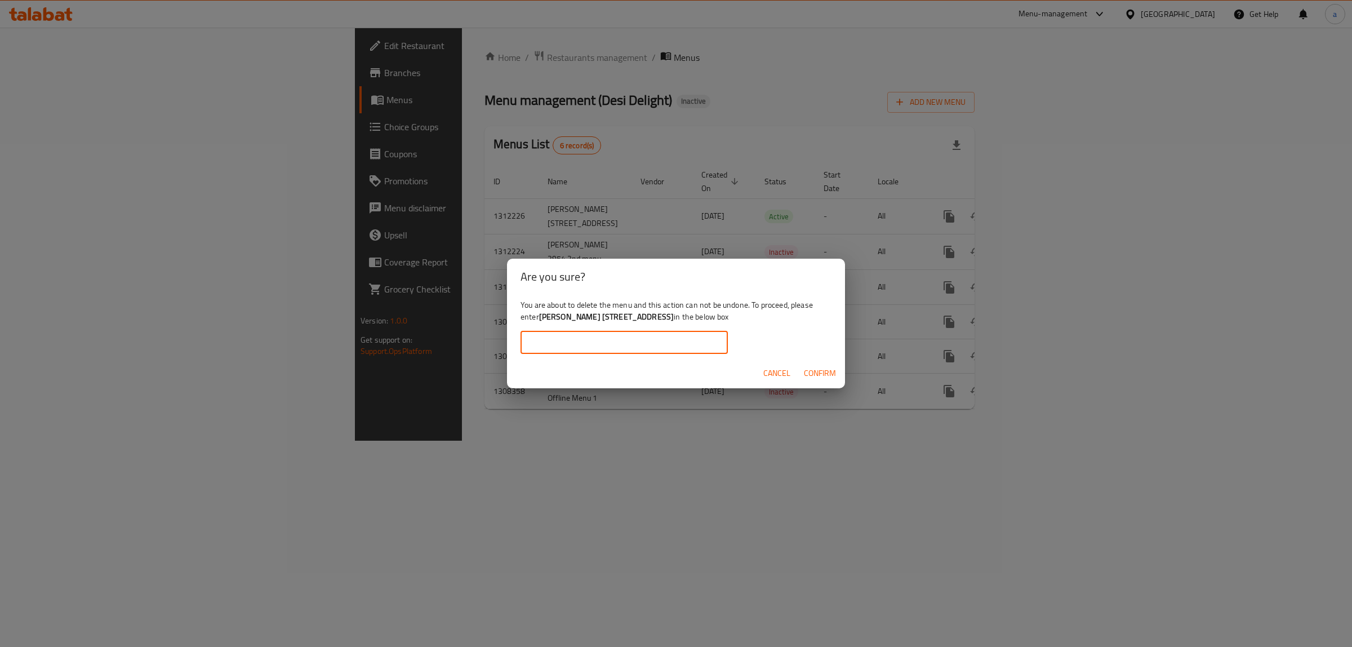
click at [678, 344] on input "text" at bounding box center [623, 342] width 207 height 23
drag, startPoint x: 651, startPoint y: 315, endPoint x: 646, endPoint y: 317, distance: 5.9
click at [646, 317] on b "[PERSON_NAME] [STREET_ADDRESS]" at bounding box center [606, 316] width 135 height 15
click at [654, 322] on b "[PERSON_NAME] [STREET_ADDRESS]" at bounding box center [606, 316] width 135 height 15
drag, startPoint x: 653, startPoint y: 319, endPoint x: 541, endPoint y: 317, distance: 112.1
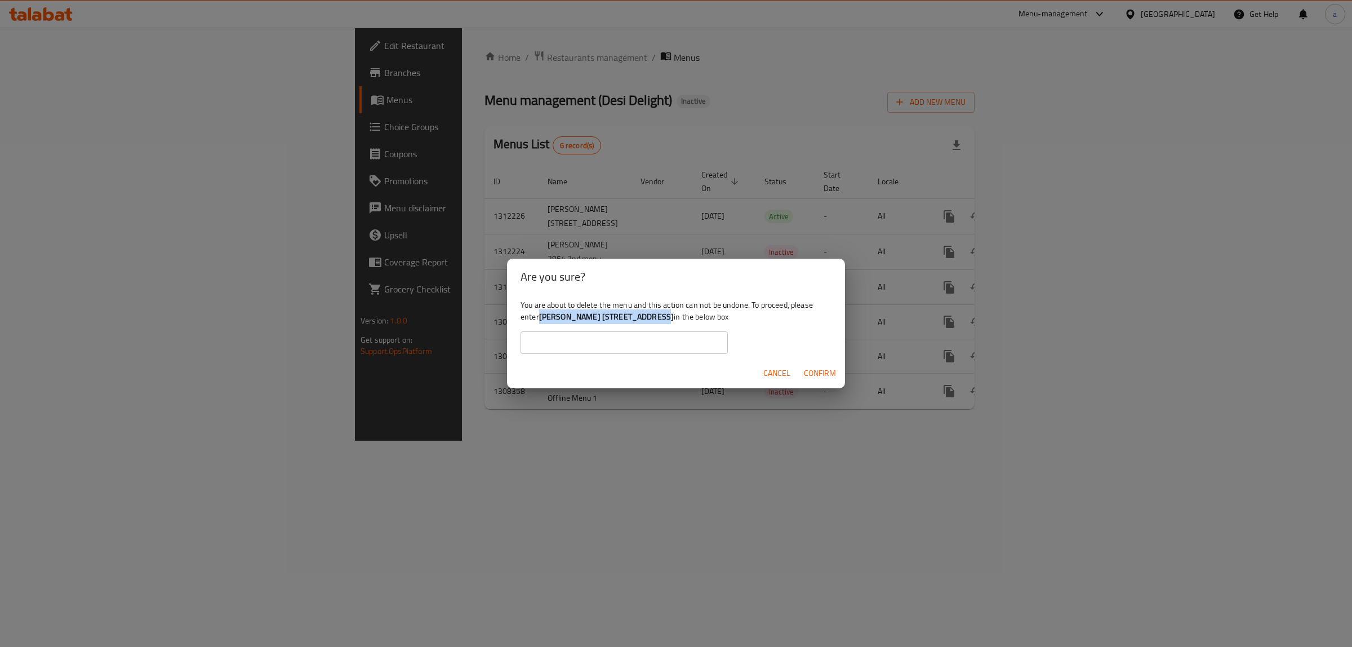
click at [541, 317] on b "[PERSON_NAME] [STREET_ADDRESS]" at bounding box center [606, 316] width 135 height 15
copy b "[PERSON_NAME] [STREET_ADDRESS]"
click at [555, 340] on input "text" at bounding box center [623, 342] width 207 height 23
paste input "[PERSON_NAME] [STREET_ADDRESS]"
type input "[PERSON_NAME] [STREET_ADDRESS]"
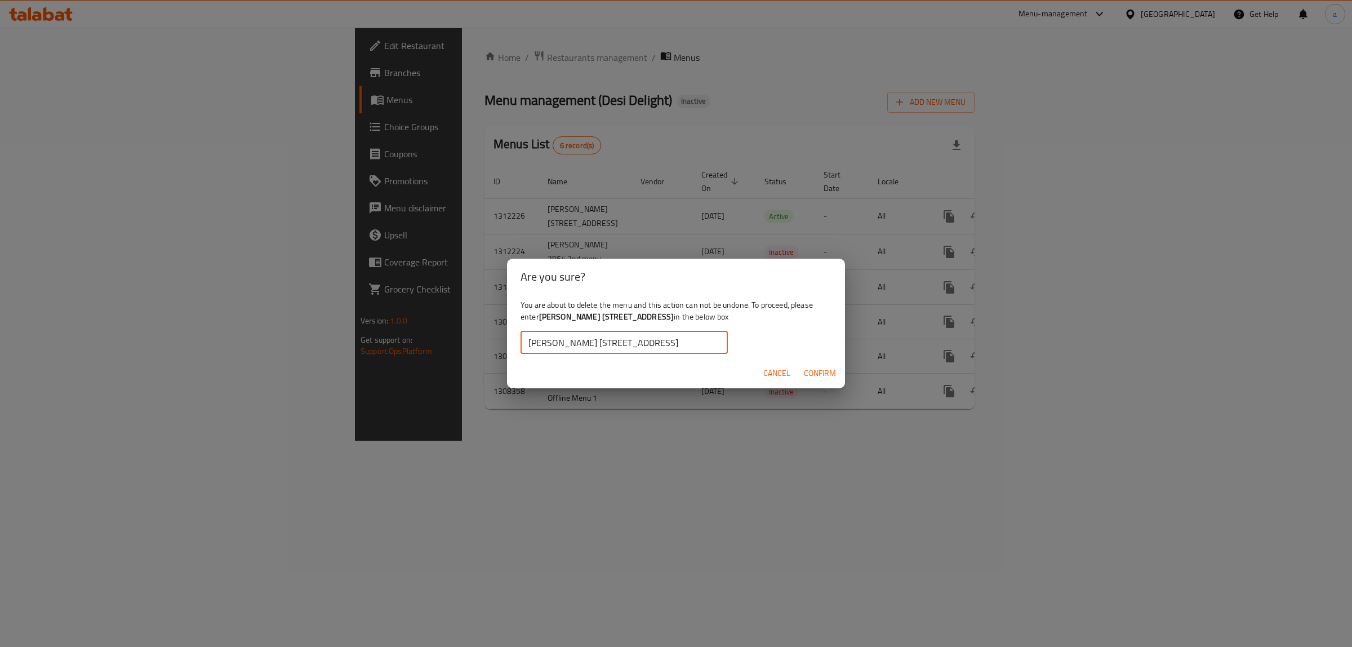
click at [802, 369] on button "Confirm" at bounding box center [819, 373] width 41 height 21
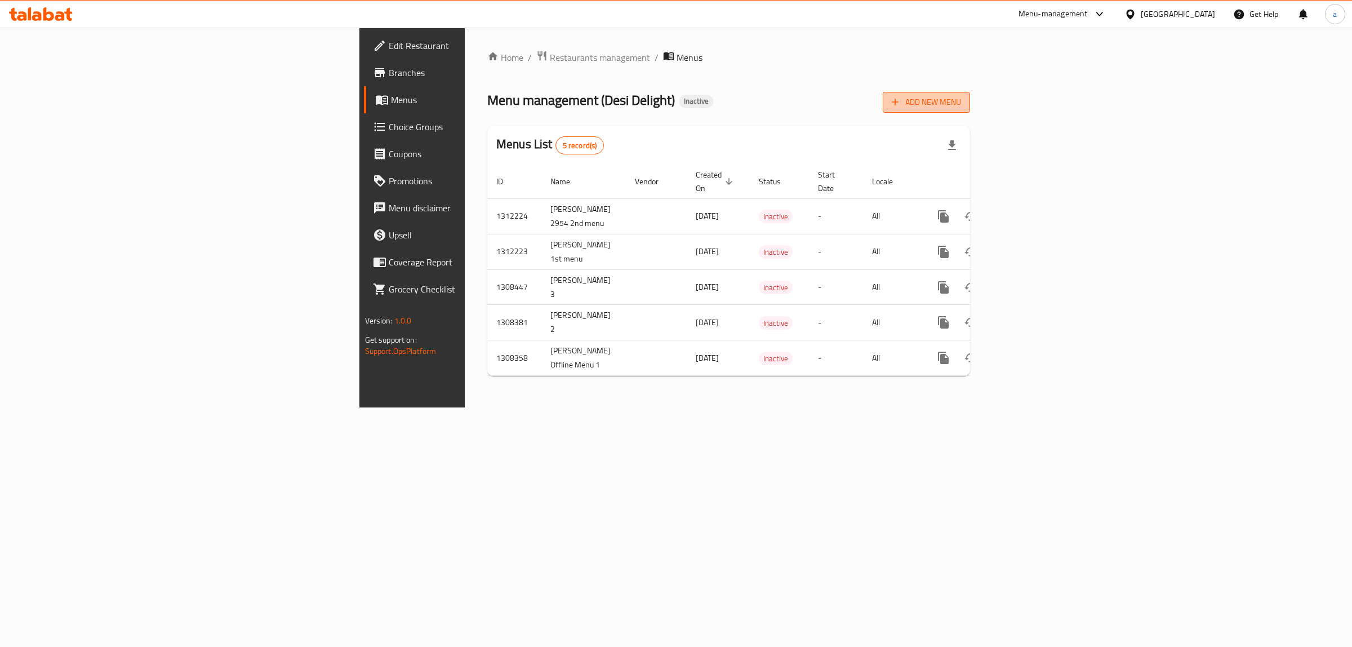
click at [961, 106] on span "Add New Menu" at bounding box center [926, 102] width 69 height 14
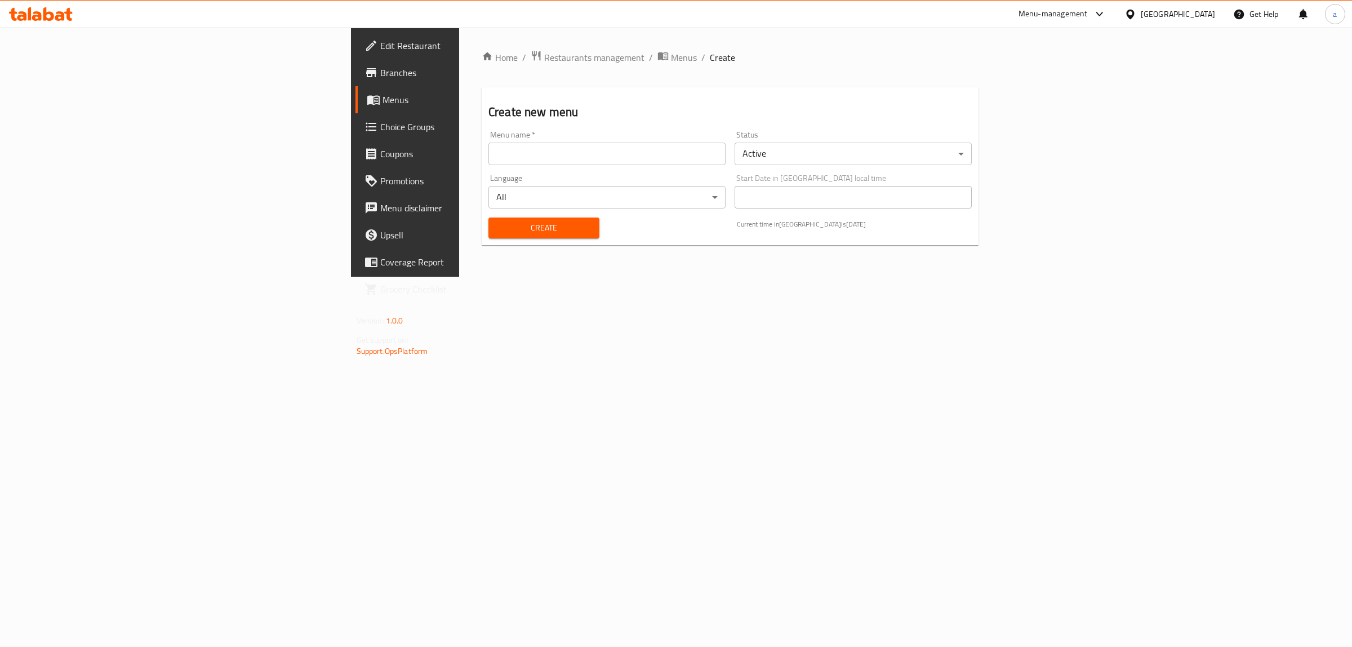
click at [488, 158] on input "text" at bounding box center [606, 154] width 237 height 23
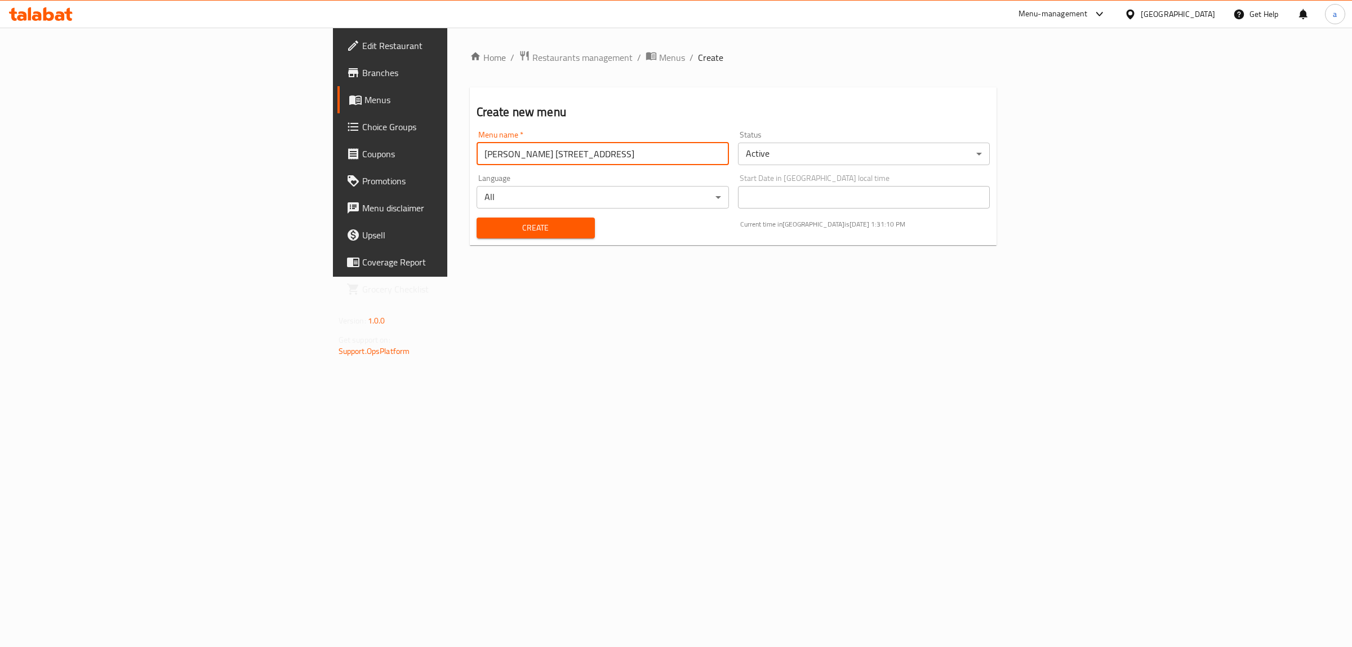
type input "[PERSON_NAME] [STREET_ADDRESS]"
click at [477, 217] on button "Create" at bounding box center [536, 227] width 118 height 21
click at [364, 103] on span "Menus" at bounding box center [456, 100] width 185 height 14
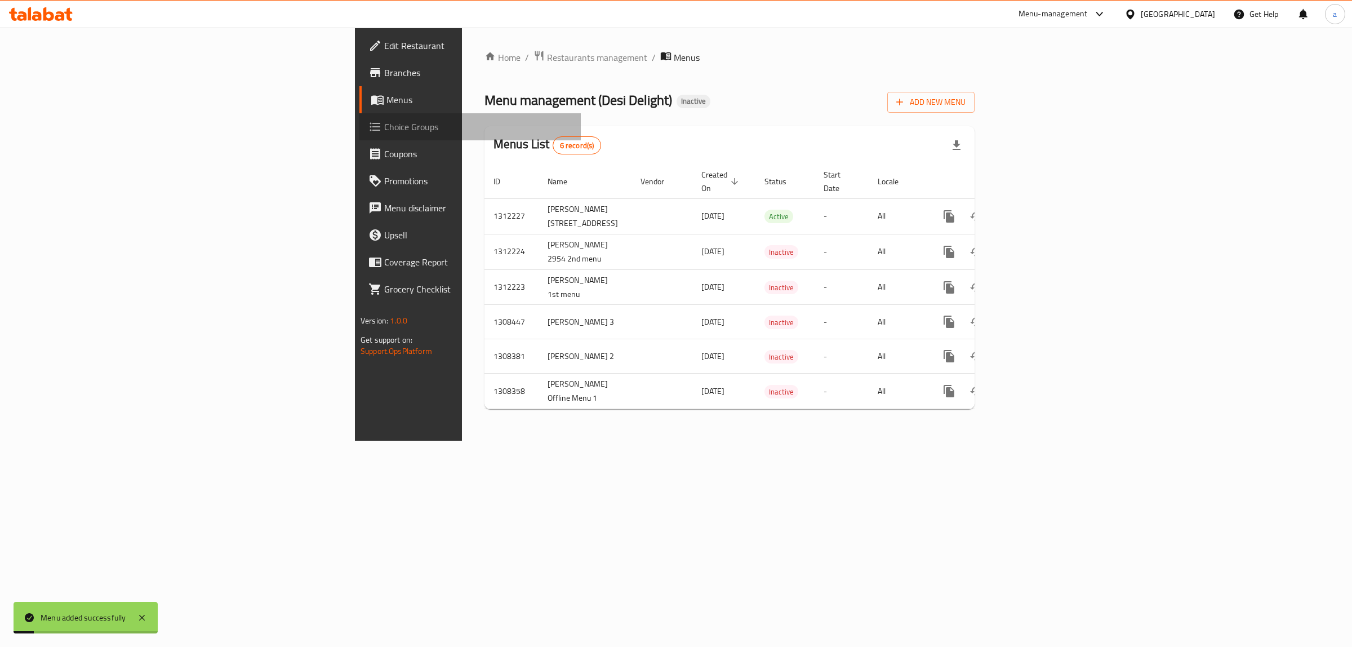
click at [384, 122] on span "Choice Groups" at bounding box center [478, 127] width 188 height 14
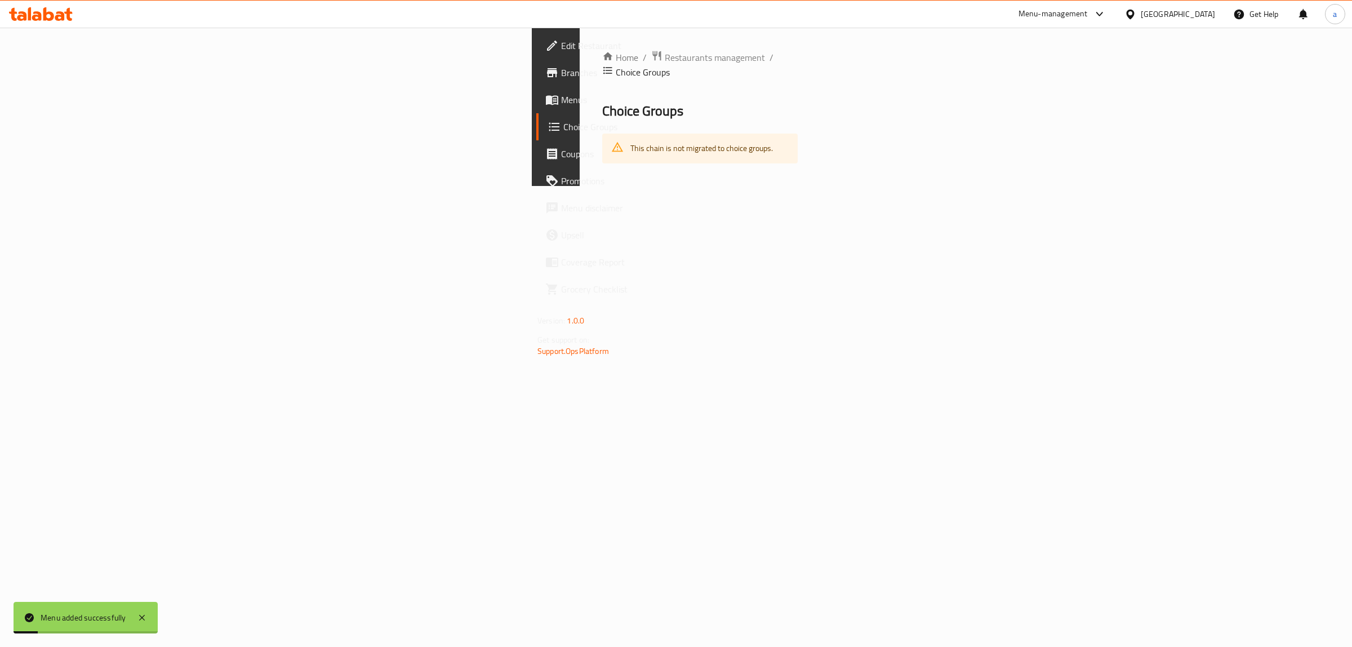
click at [561, 103] on span "Menus" at bounding box center [655, 100] width 188 height 14
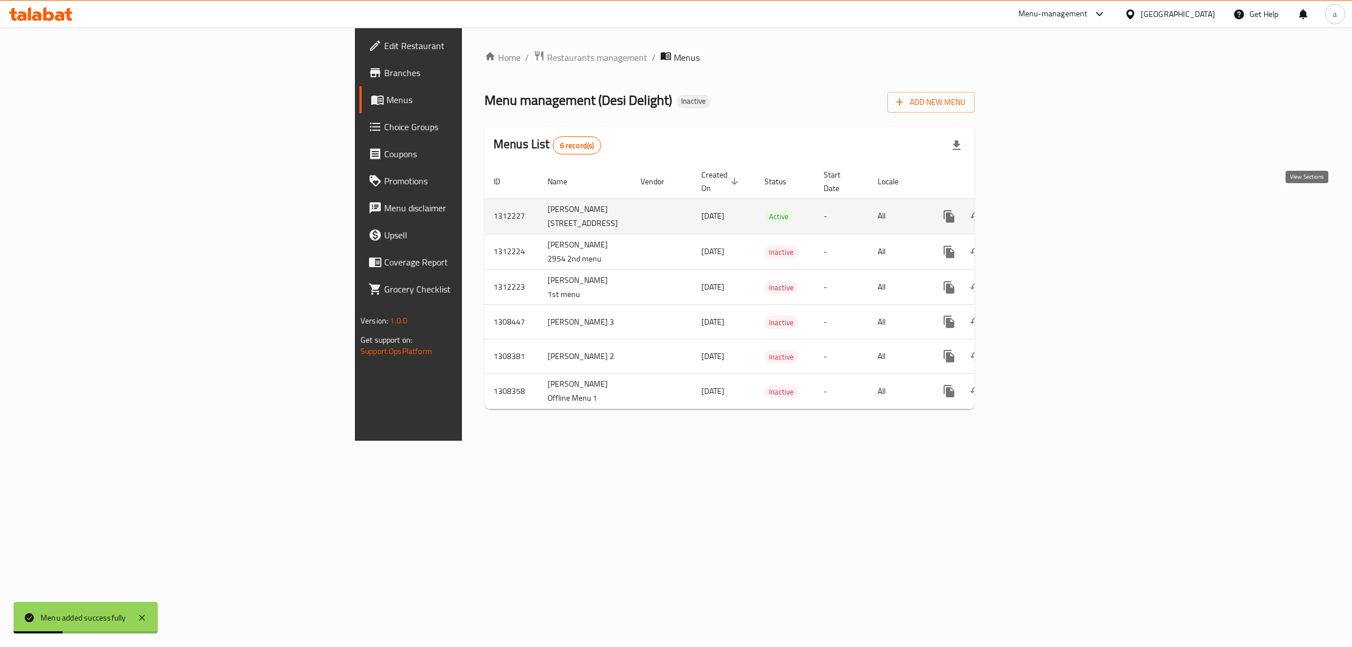
click at [1044, 203] on link "enhanced table" at bounding box center [1030, 216] width 27 height 27
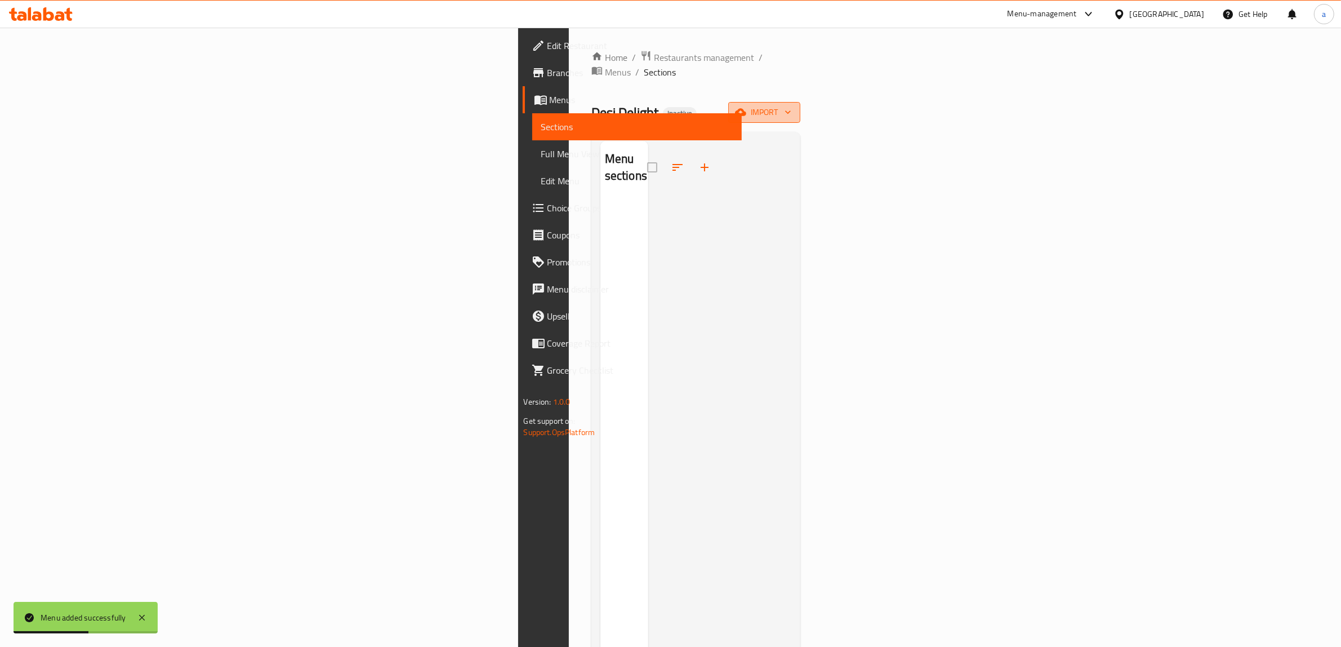
click at [791, 105] on span "import" at bounding box center [764, 112] width 54 height 14
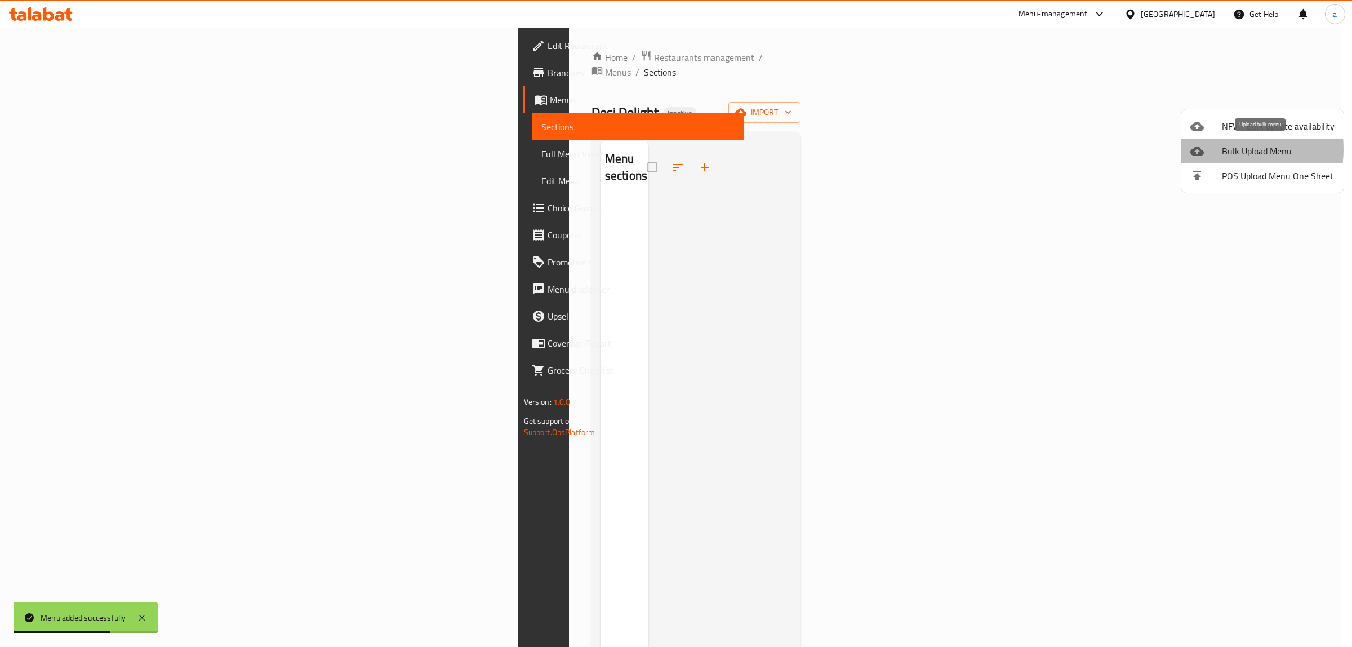
click at [1228, 149] on span "Bulk Upload Menu" at bounding box center [1278, 151] width 113 height 14
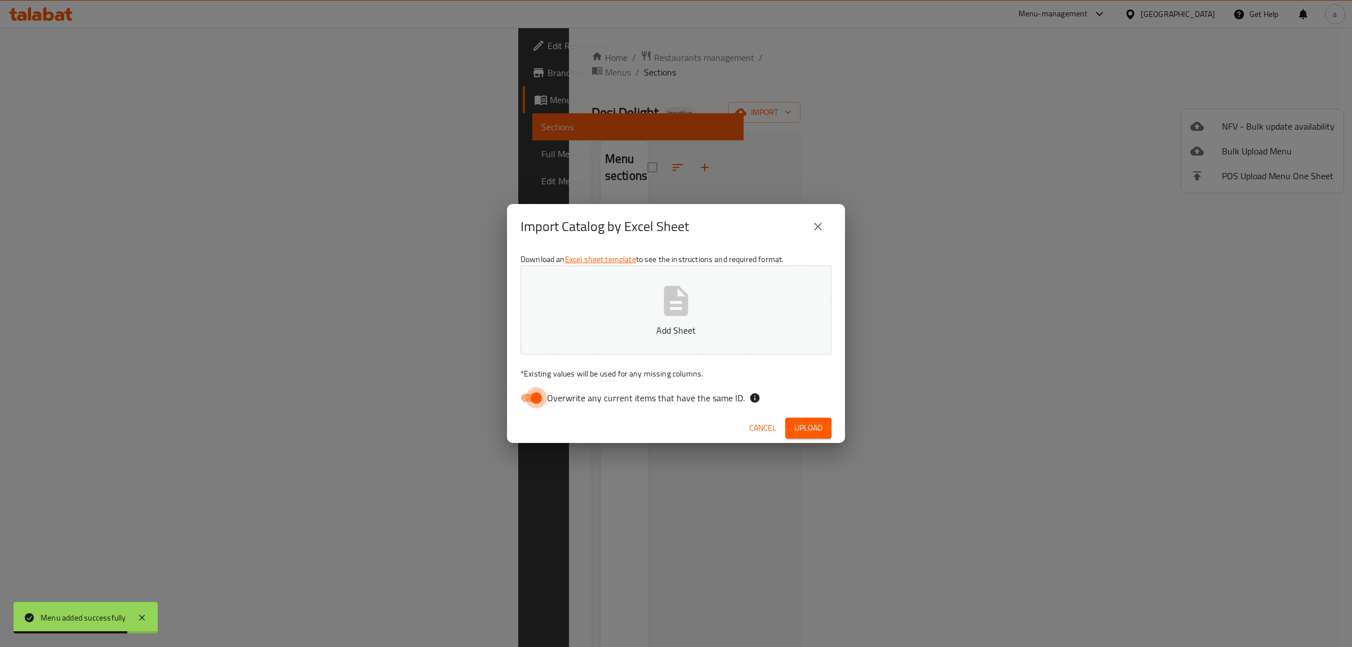
click at [527, 403] on input "Overwrite any current items that have the same ID." at bounding box center [536, 397] width 64 height 21
checkbox input "false"
click at [634, 305] on button "Add Sheet" at bounding box center [675, 309] width 311 height 89
click at [806, 423] on span "Upload" at bounding box center [808, 428] width 28 height 14
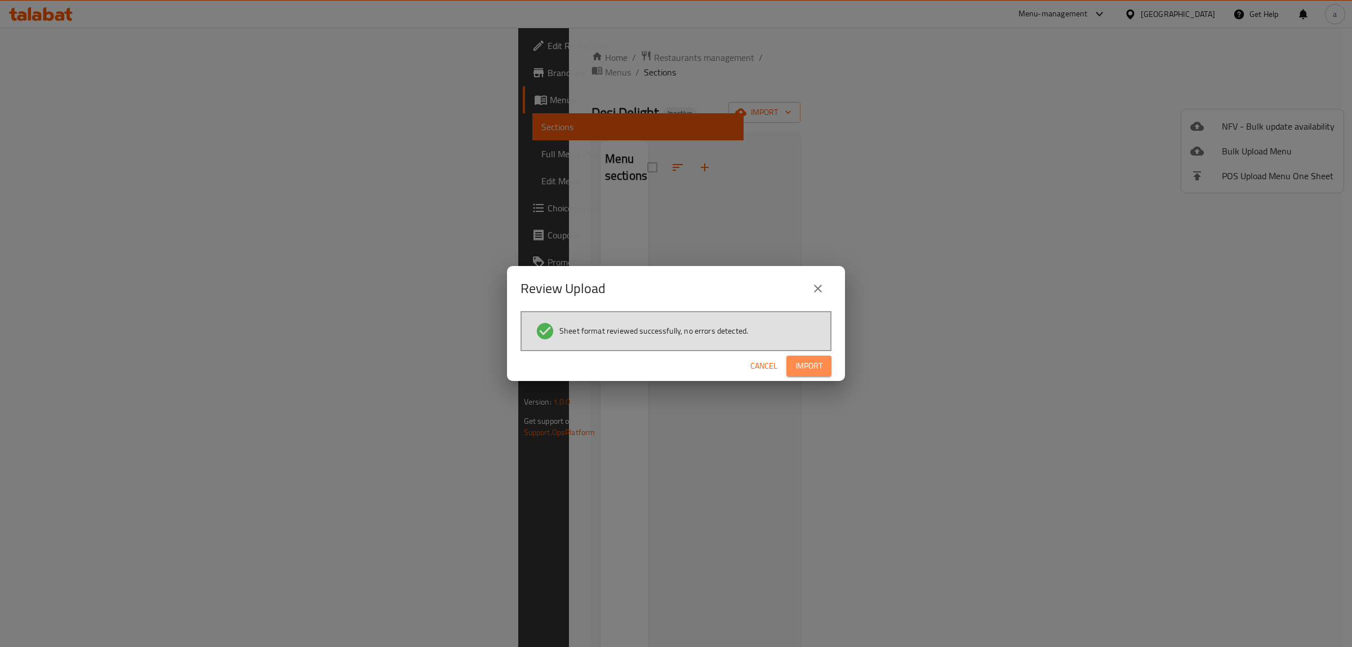
click at [805, 367] on span "Import" at bounding box center [808, 366] width 27 height 14
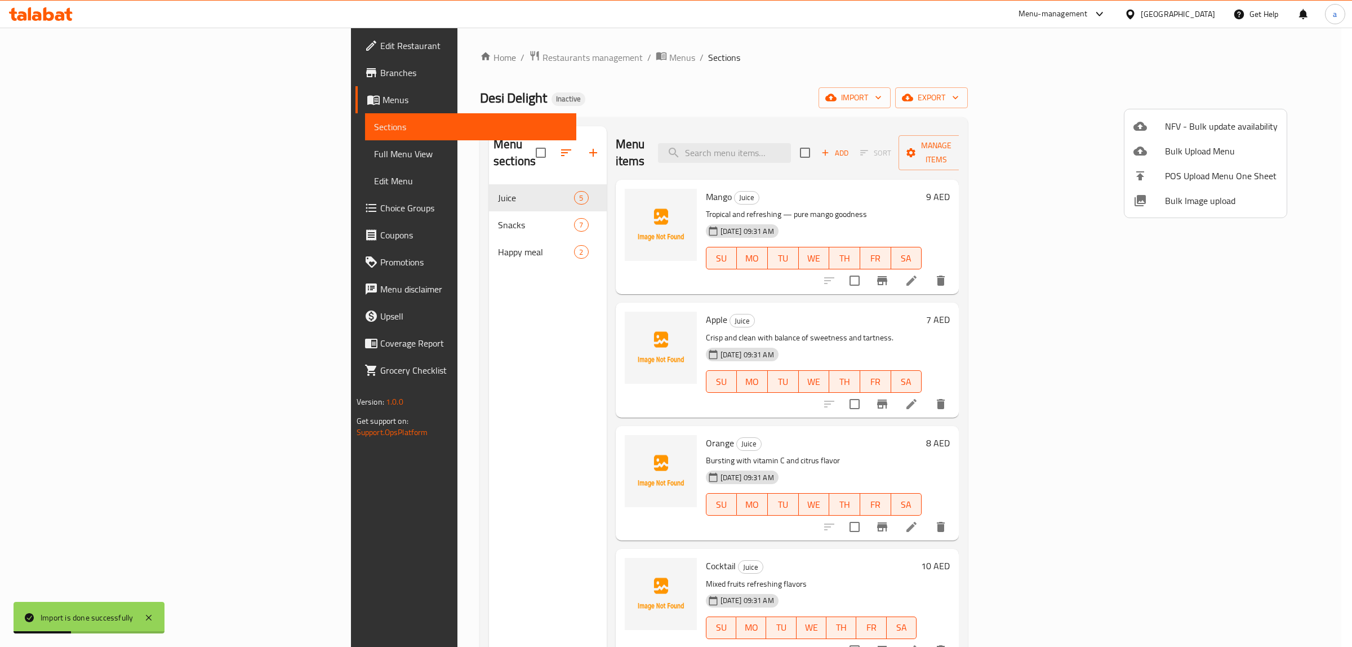
click at [322, 235] on div at bounding box center [676, 323] width 1352 height 647
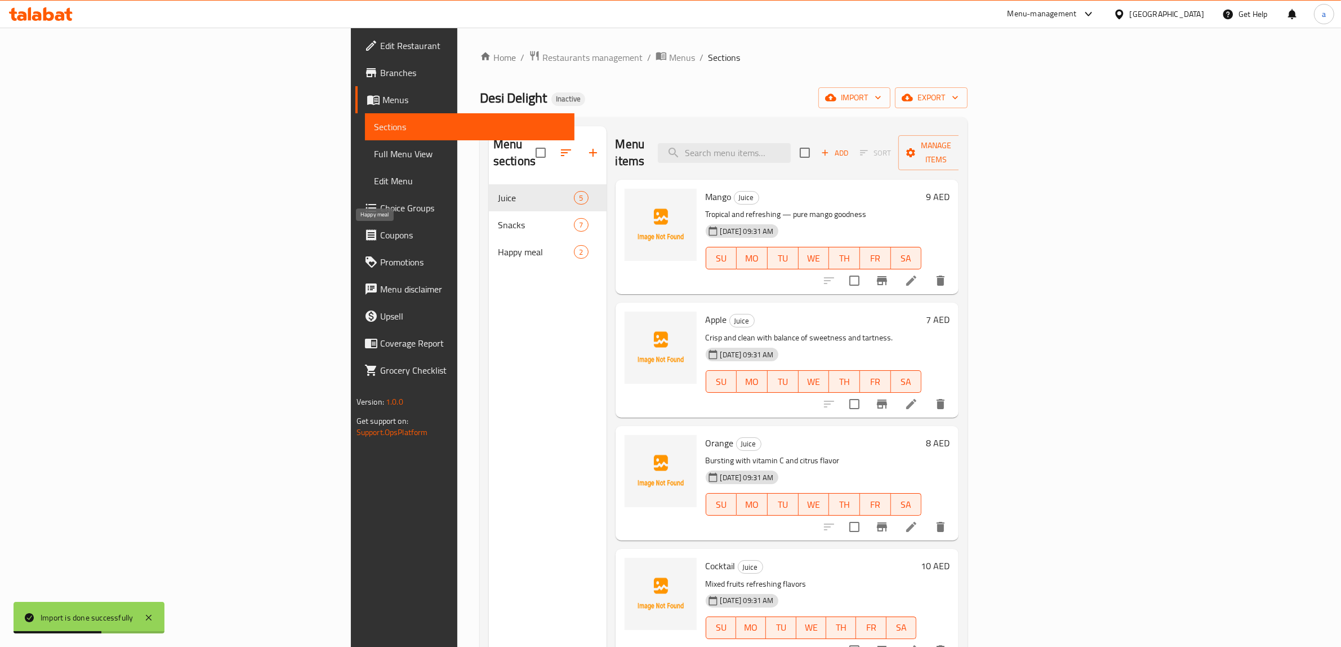
click at [498, 245] on span "Happy meal" at bounding box center [536, 252] width 76 height 14
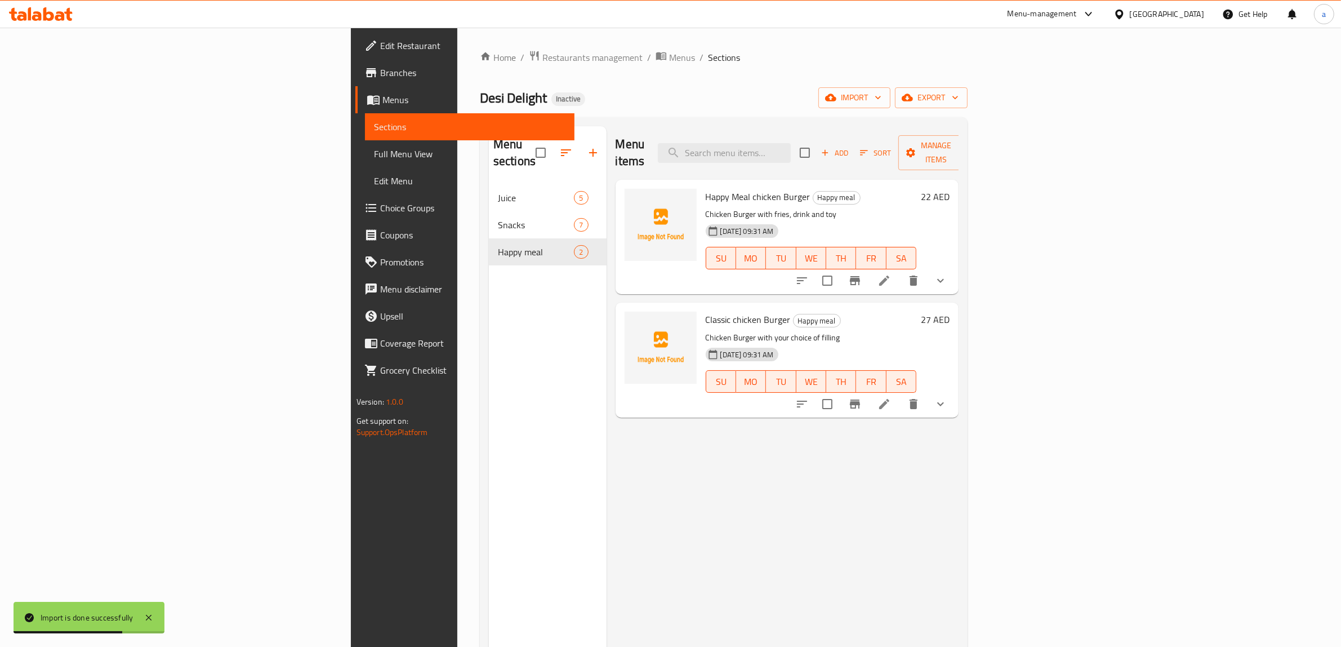
click at [755, 242] on div "SU MO TU WE TH FR SA" at bounding box center [811, 258] width 220 height 32
click at [784, 220] on div "[DATE] 09:31 AM SU MO TU WE TH FR SA" at bounding box center [811, 250] width 220 height 61
click at [772, 331] on p "Chicken Burger with your choice of filling" at bounding box center [811, 338] width 211 height 14
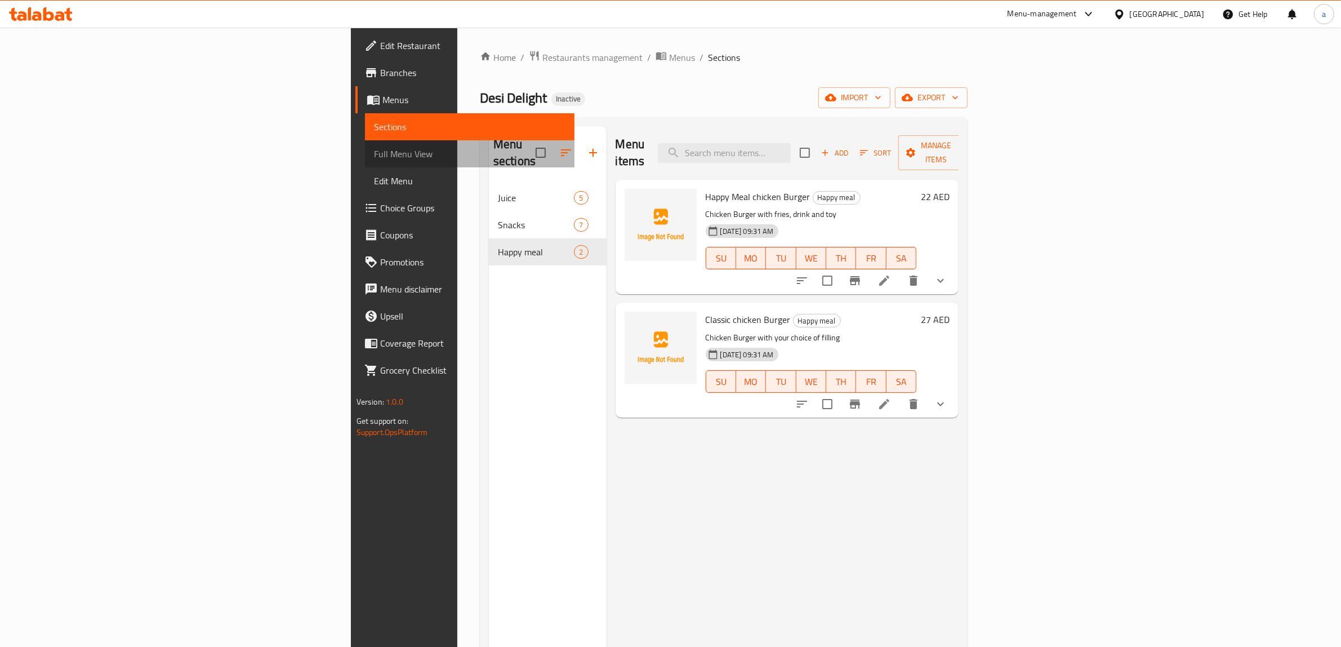
click at [374, 147] on span "Full Menu View" at bounding box center [470, 154] width 192 height 14
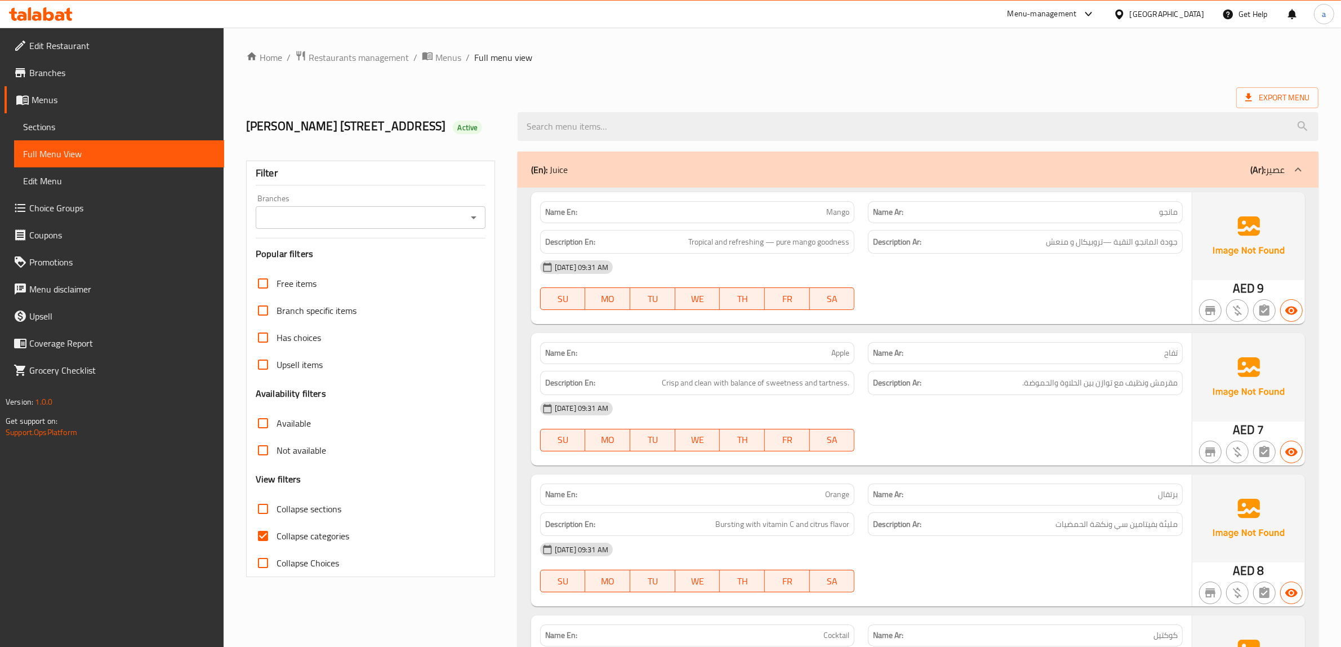
click at [259, 536] on input "Collapse categories" at bounding box center [263, 535] width 27 height 27
checkbox input "false"
click at [1283, 102] on span "Export Menu" at bounding box center [1277, 98] width 64 height 14
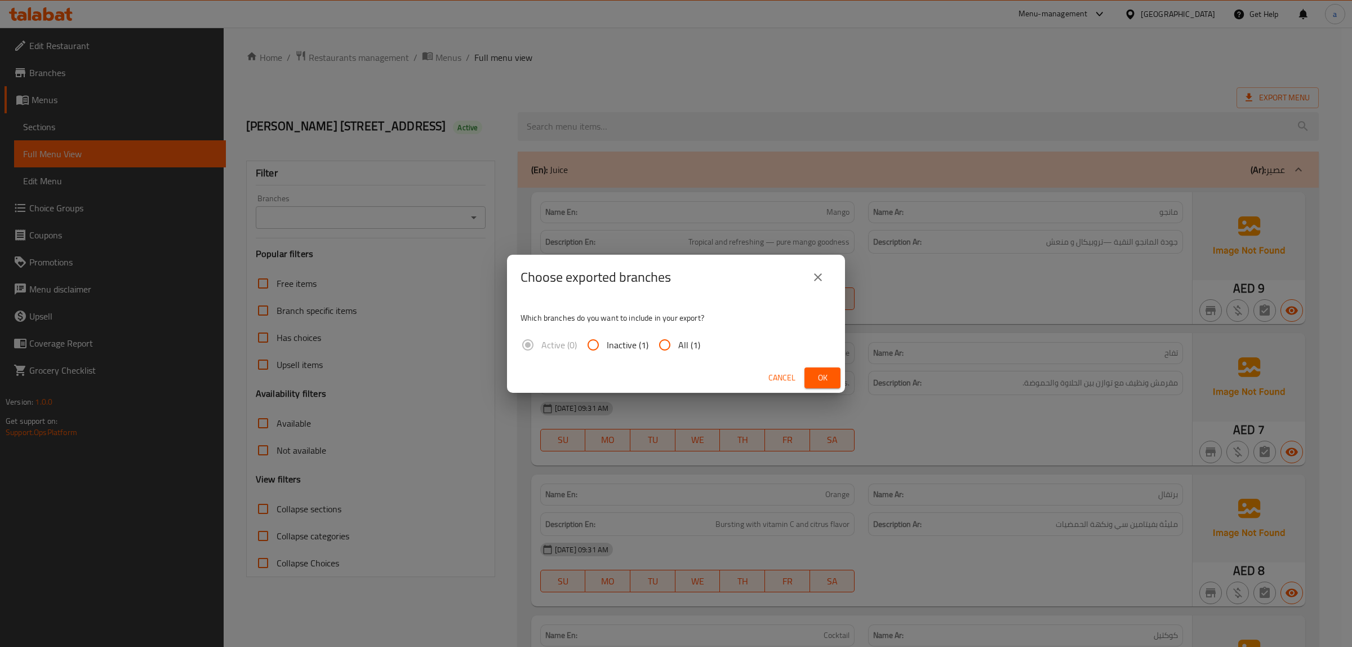
click at [669, 345] on input "All (1)" at bounding box center [664, 344] width 27 height 27
radio input "true"
click at [807, 381] on button "Ok" at bounding box center [822, 377] width 36 height 21
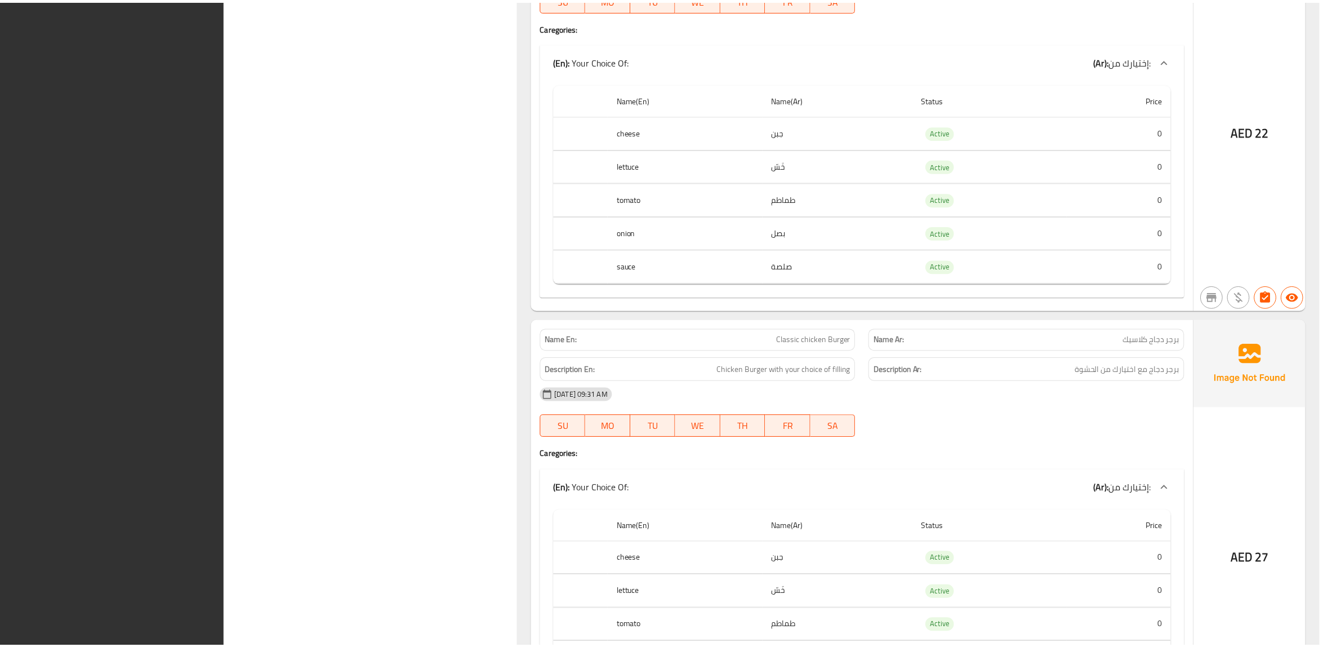
scroll to position [2273, 0]
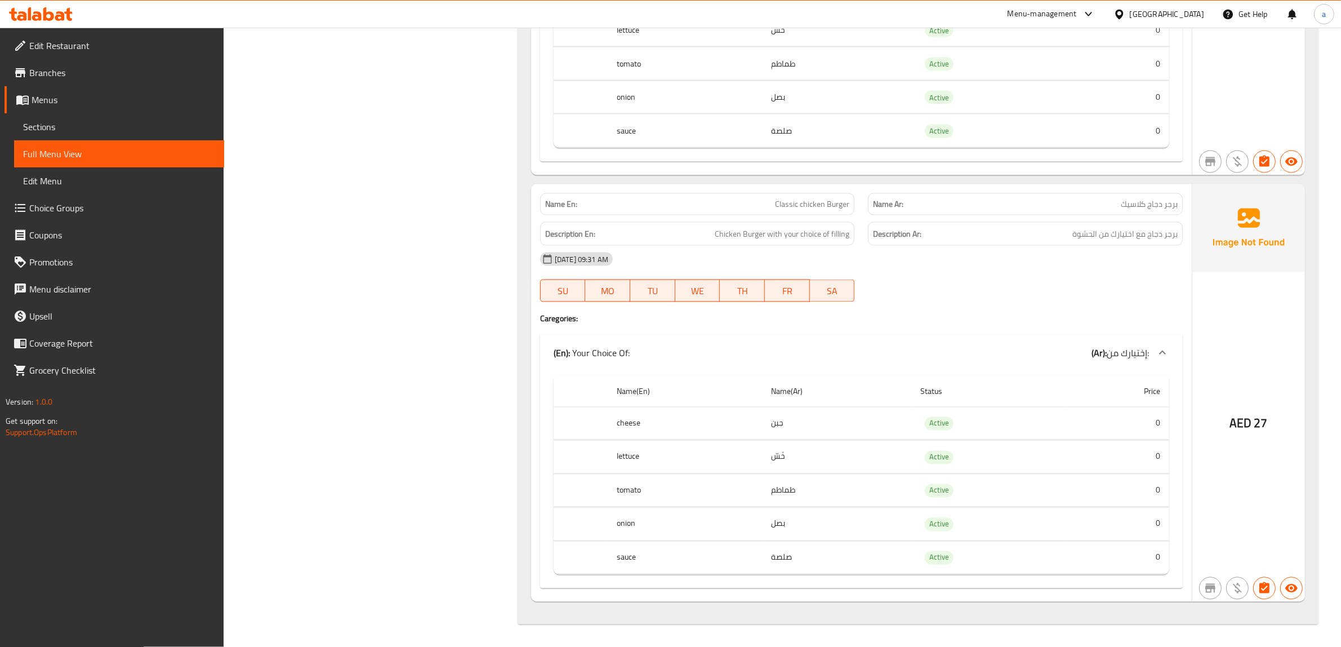
click at [92, 127] on span "Sections" at bounding box center [119, 127] width 192 height 14
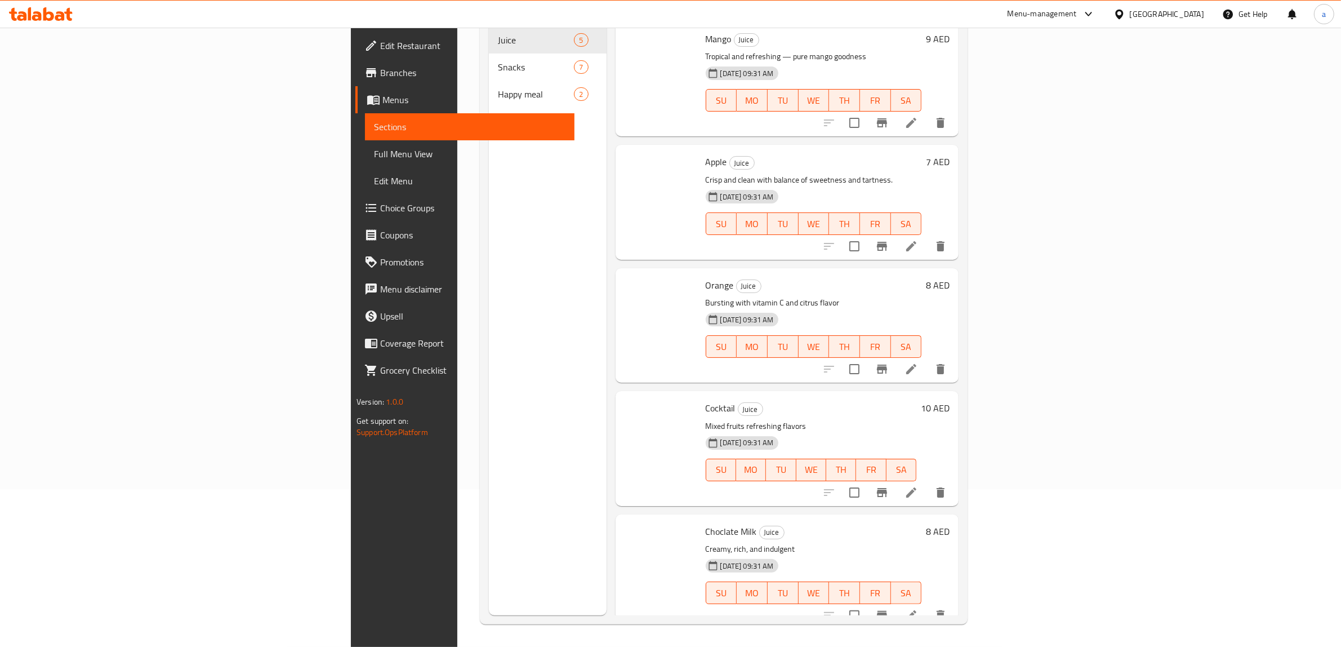
scroll to position [158, 0]
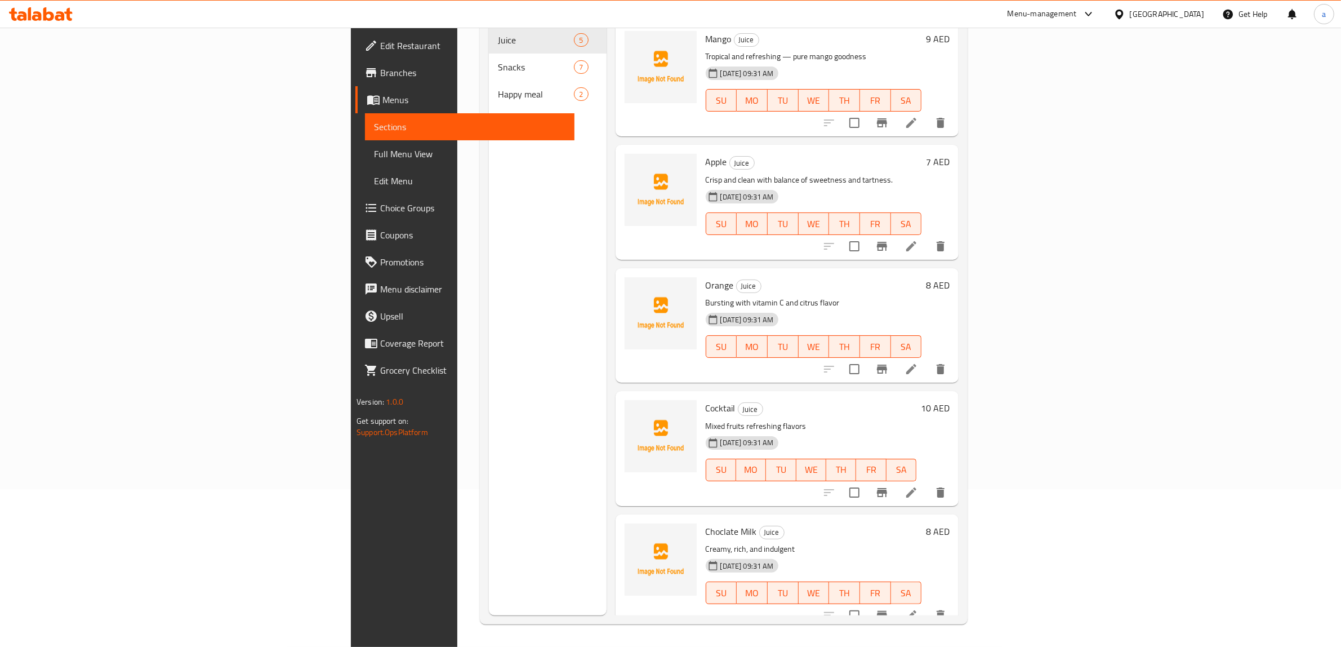
click at [382, 100] on span "Menus" at bounding box center [474, 100] width 184 height 14
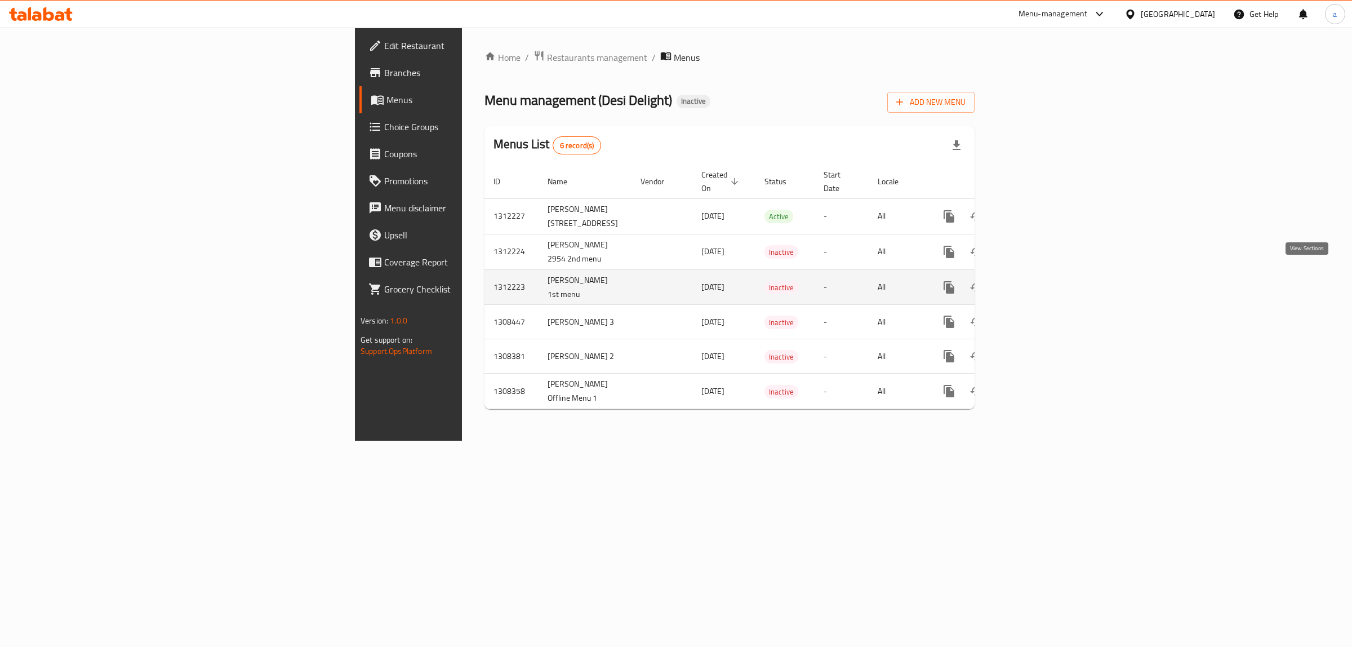
click at [1037, 281] on icon "enhanced table" at bounding box center [1030, 288] width 14 height 14
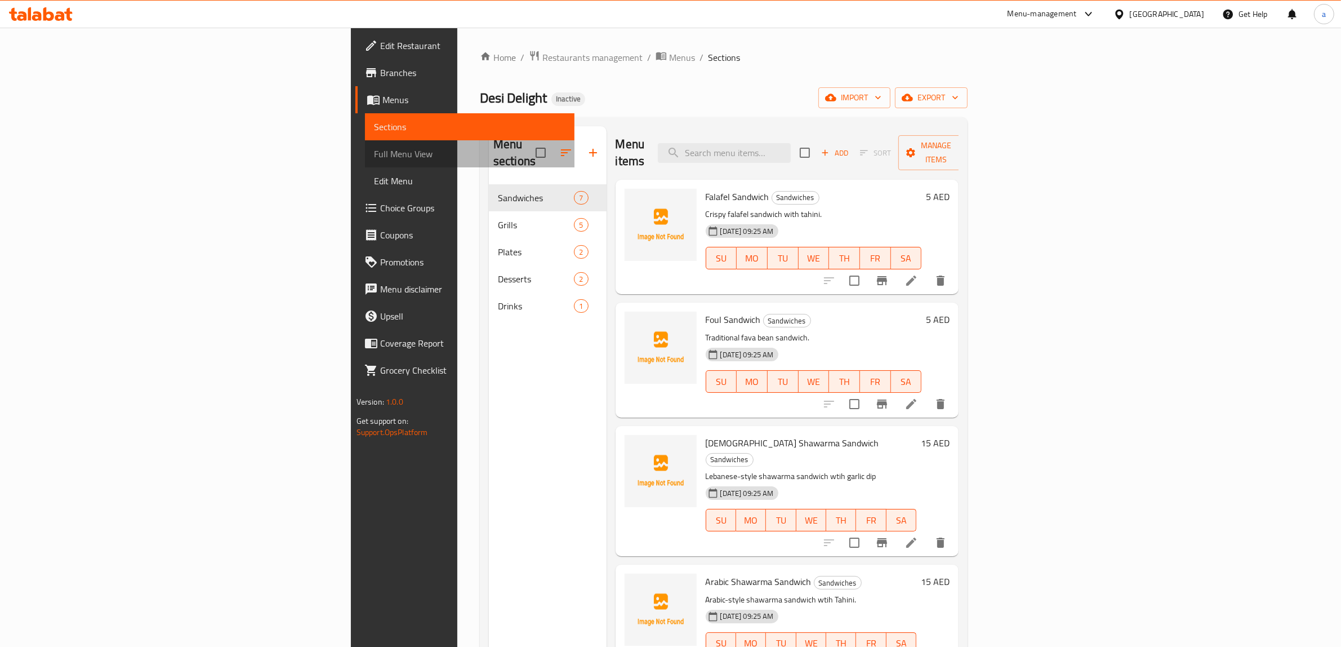
click at [374, 148] on span "Full Menu View" at bounding box center [470, 154] width 192 height 14
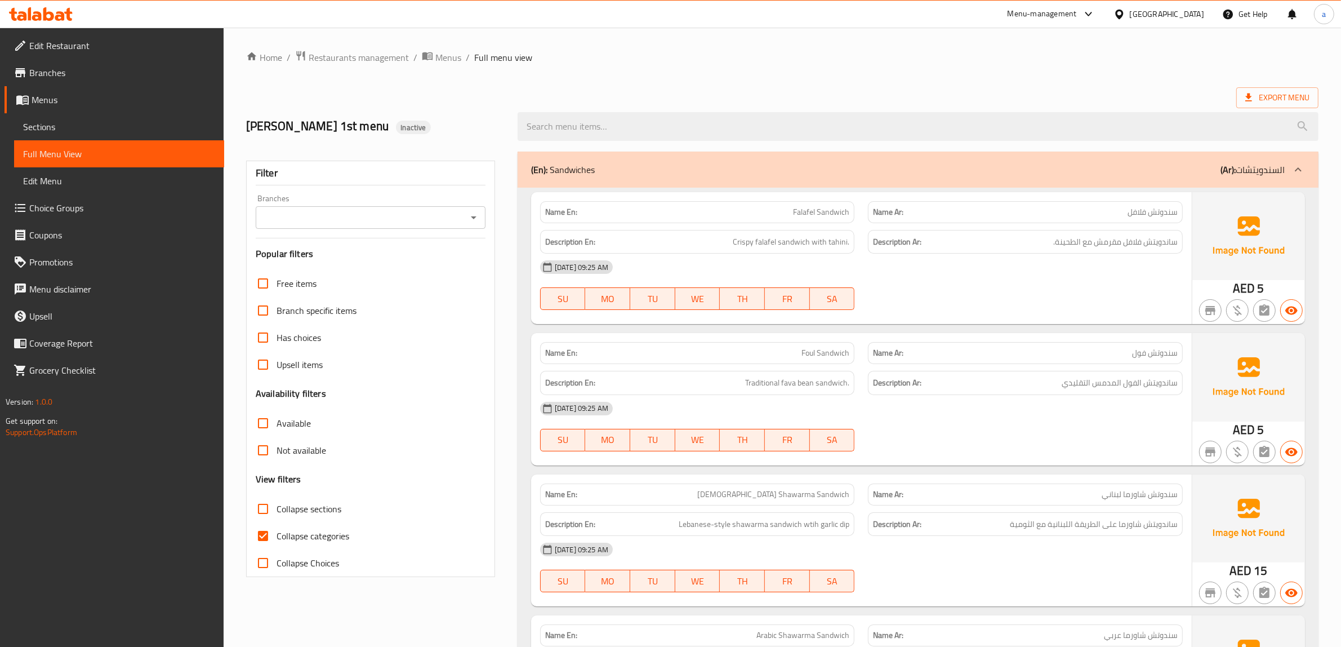
click at [266, 529] on input "Collapse categories" at bounding box center [263, 535] width 27 height 27
checkbox input "false"
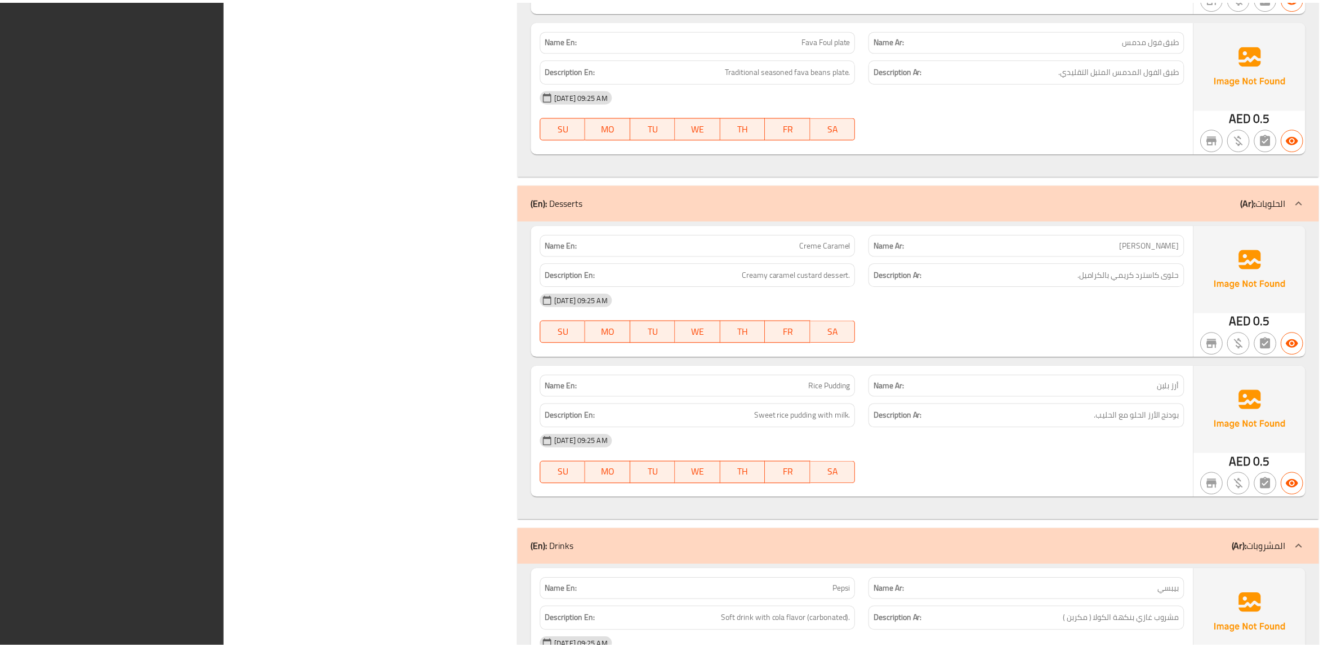
scroll to position [2231, 0]
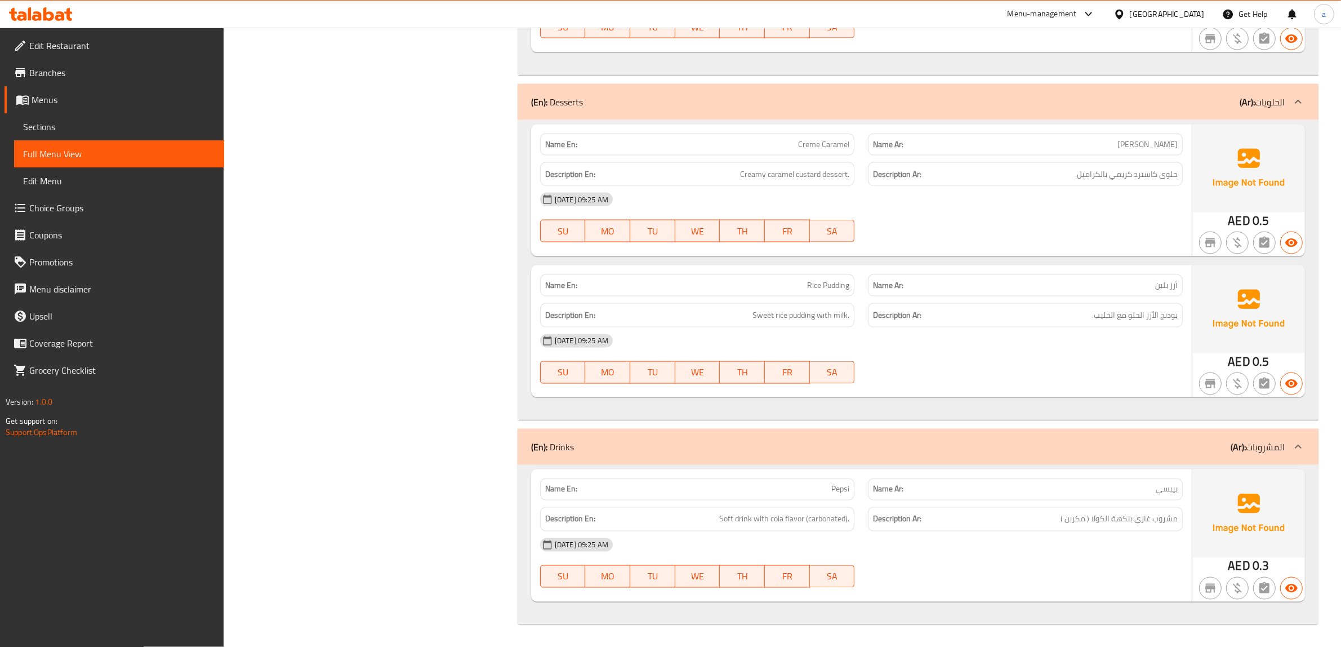
click at [153, 131] on span "Sections" at bounding box center [119, 127] width 192 height 14
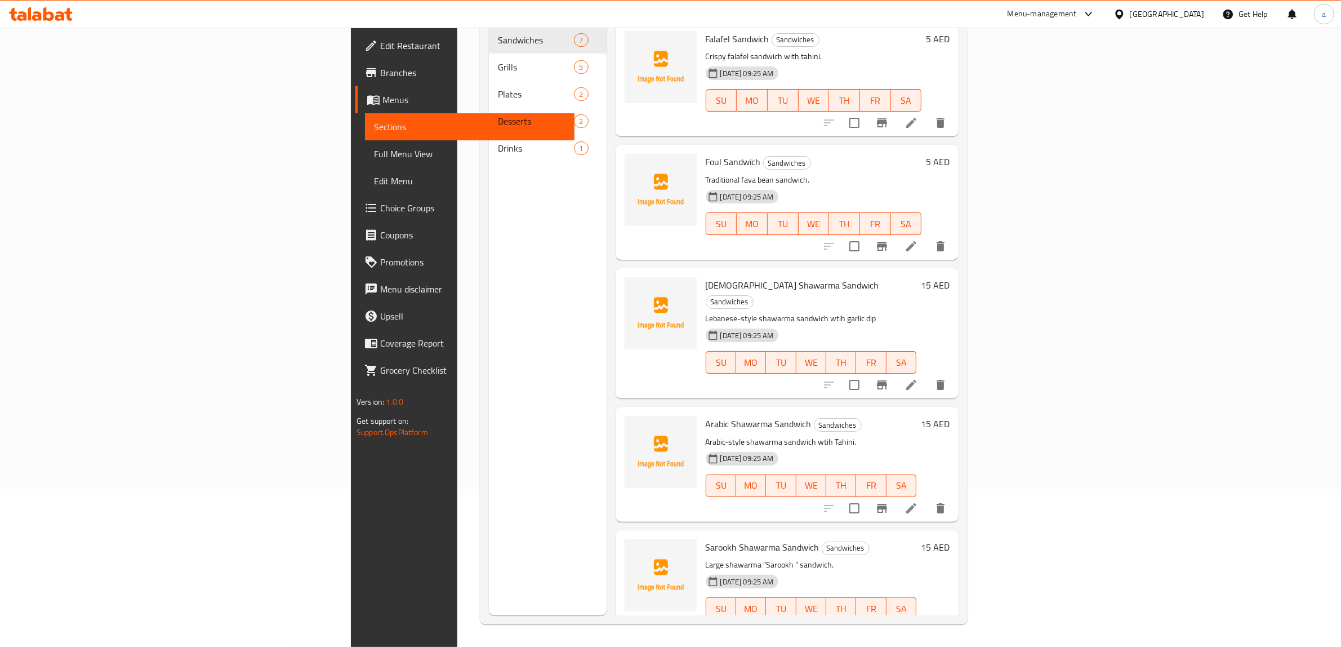
scroll to position [158, 0]
click at [382, 100] on span "Menus" at bounding box center [474, 100] width 184 height 14
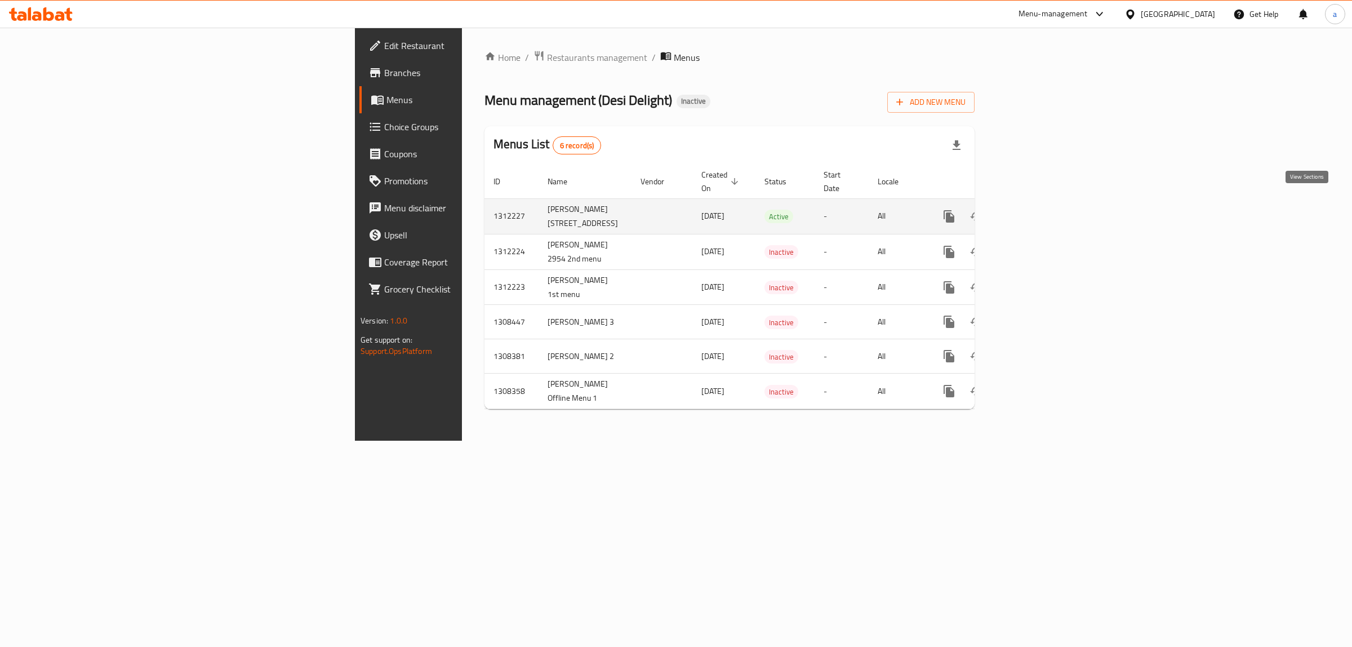
click at [1037, 210] on icon "enhanced table" at bounding box center [1030, 217] width 14 height 14
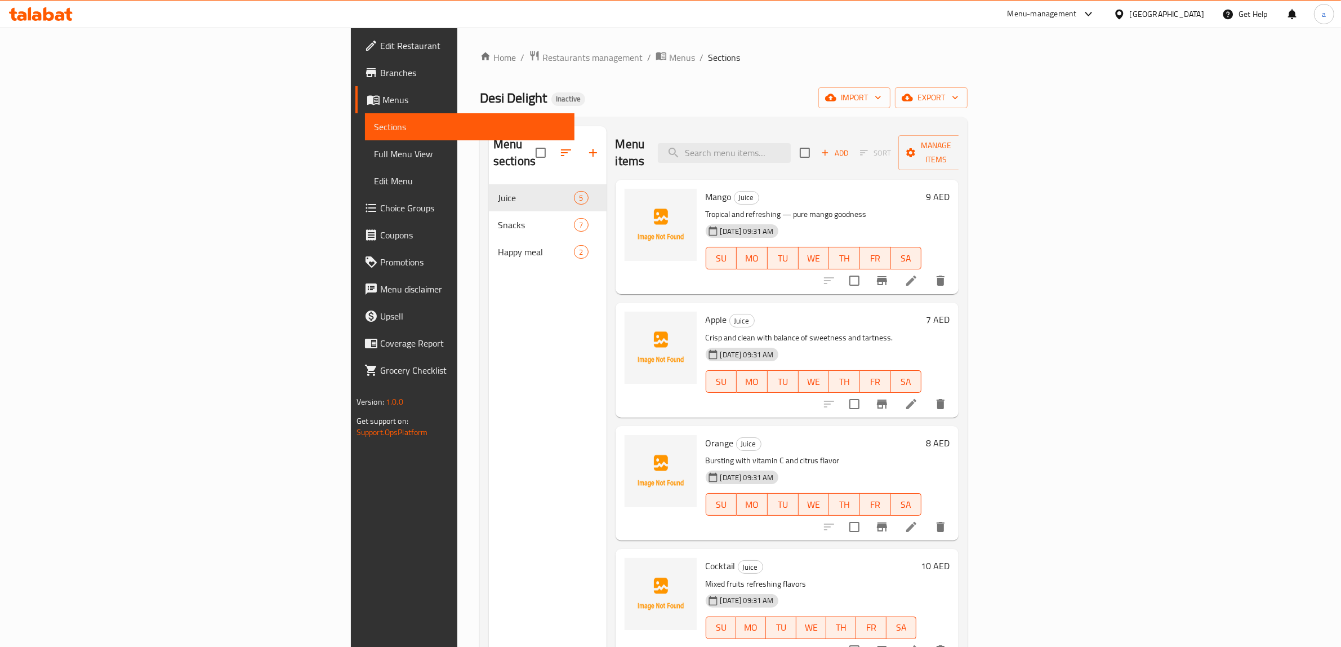
click at [374, 156] on span "Full Menu View" at bounding box center [470, 154] width 192 height 14
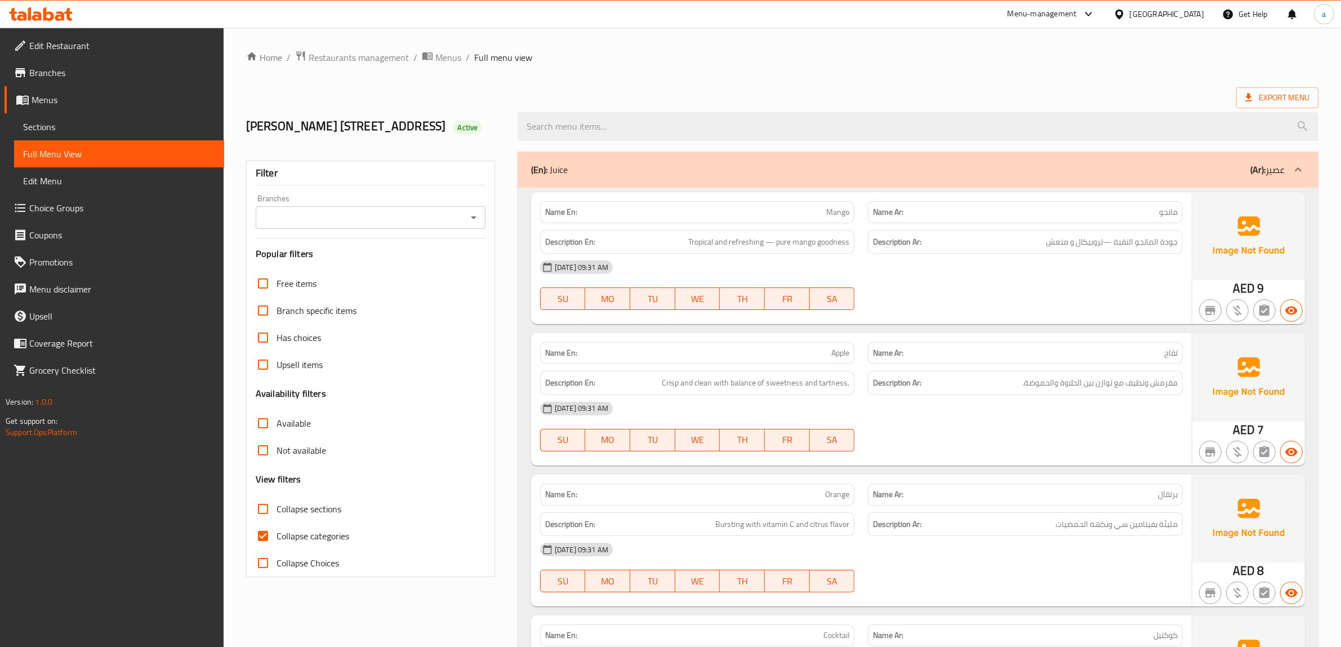
click at [144, 179] on span "Edit Menu" at bounding box center [119, 181] width 192 height 14
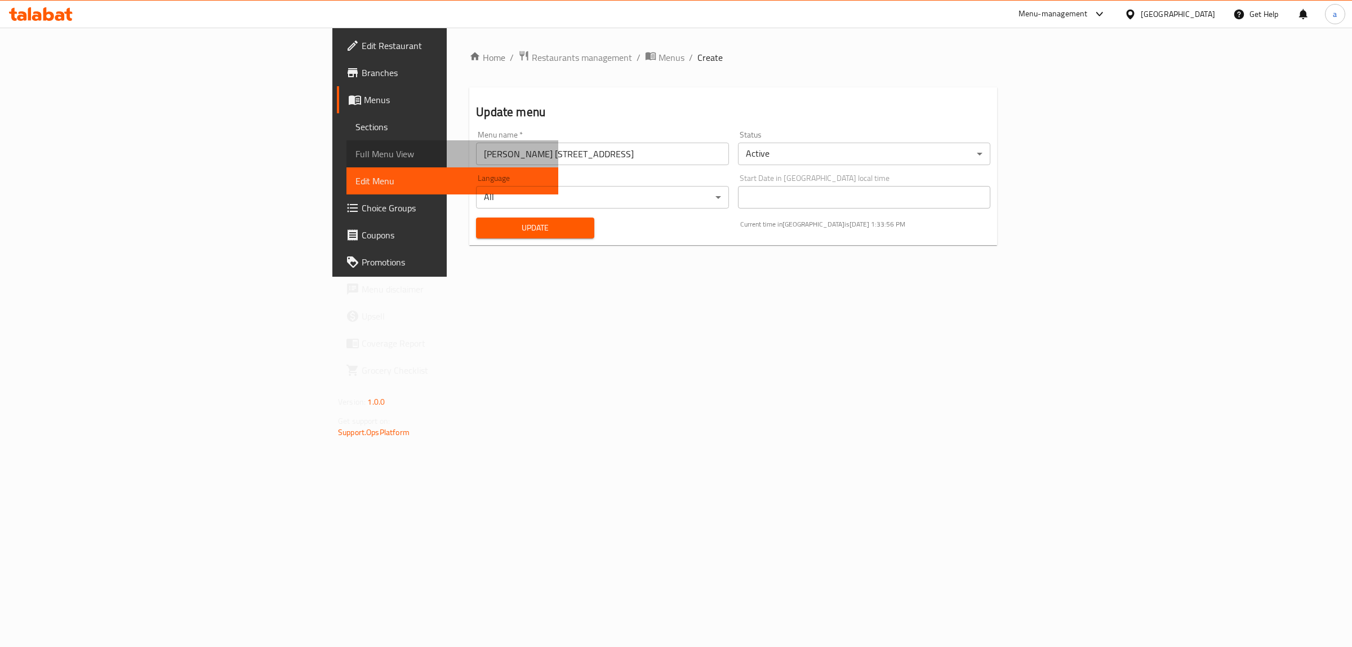
click at [355, 159] on span "Full Menu View" at bounding box center [452, 154] width 194 height 14
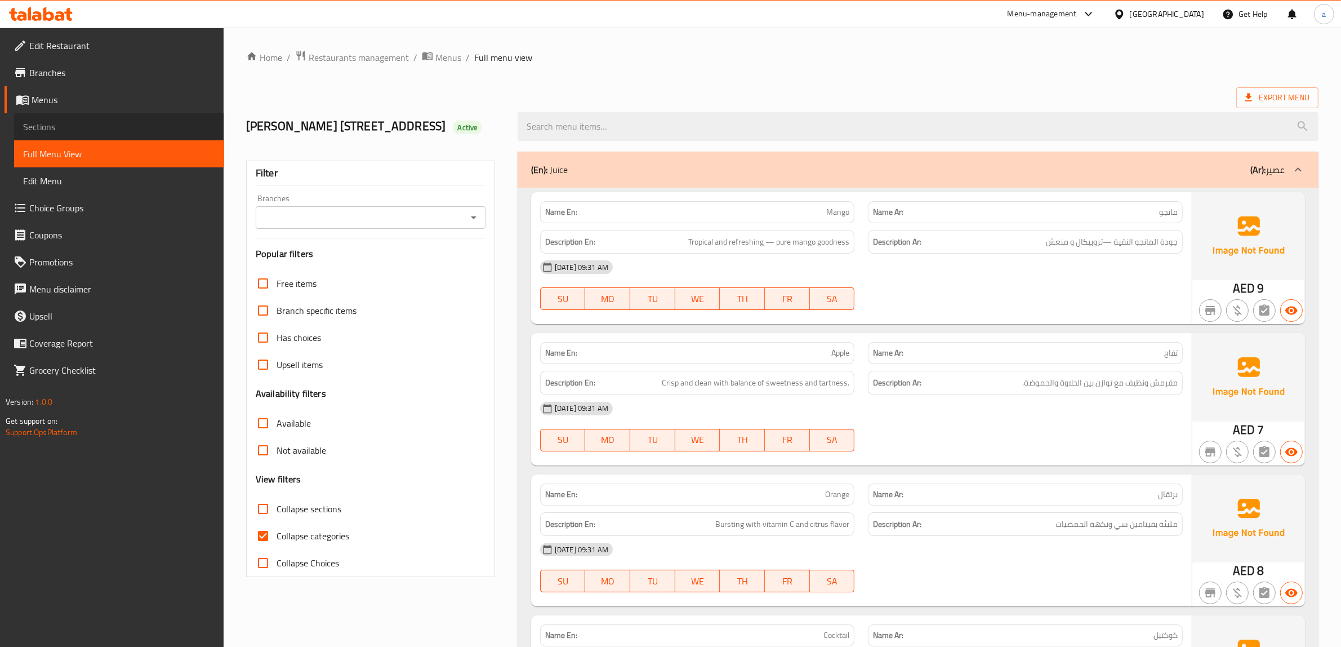
click at [94, 128] on span "Sections" at bounding box center [119, 127] width 192 height 14
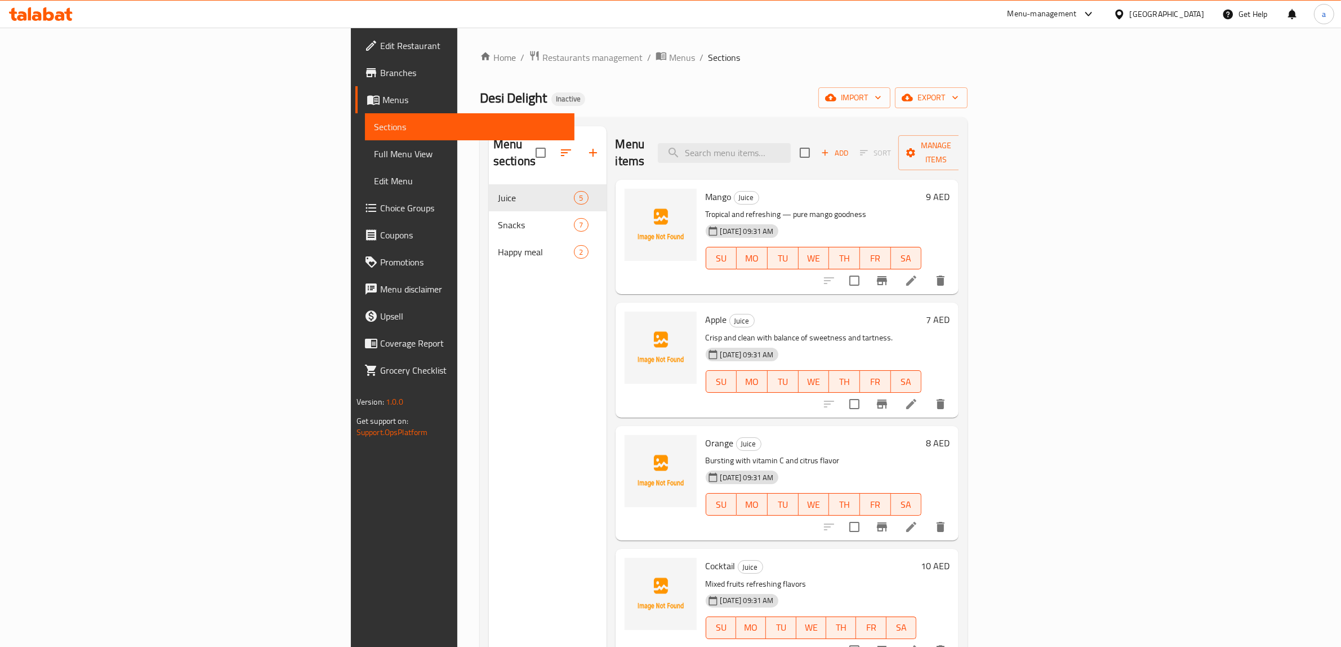
click at [382, 103] on span "Menus" at bounding box center [474, 100] width 184 height 14
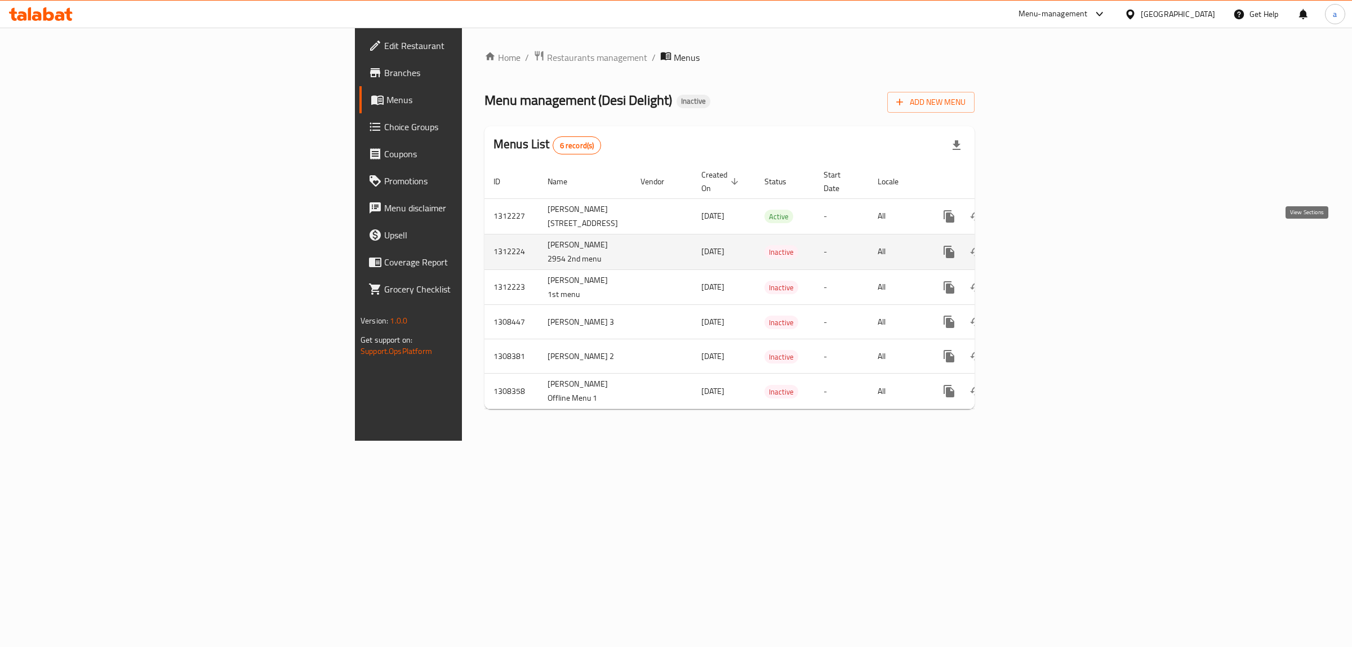
click at [1037, 245] on icon "enhanced table" at bounding box center [1030, 252] width 14 height 14
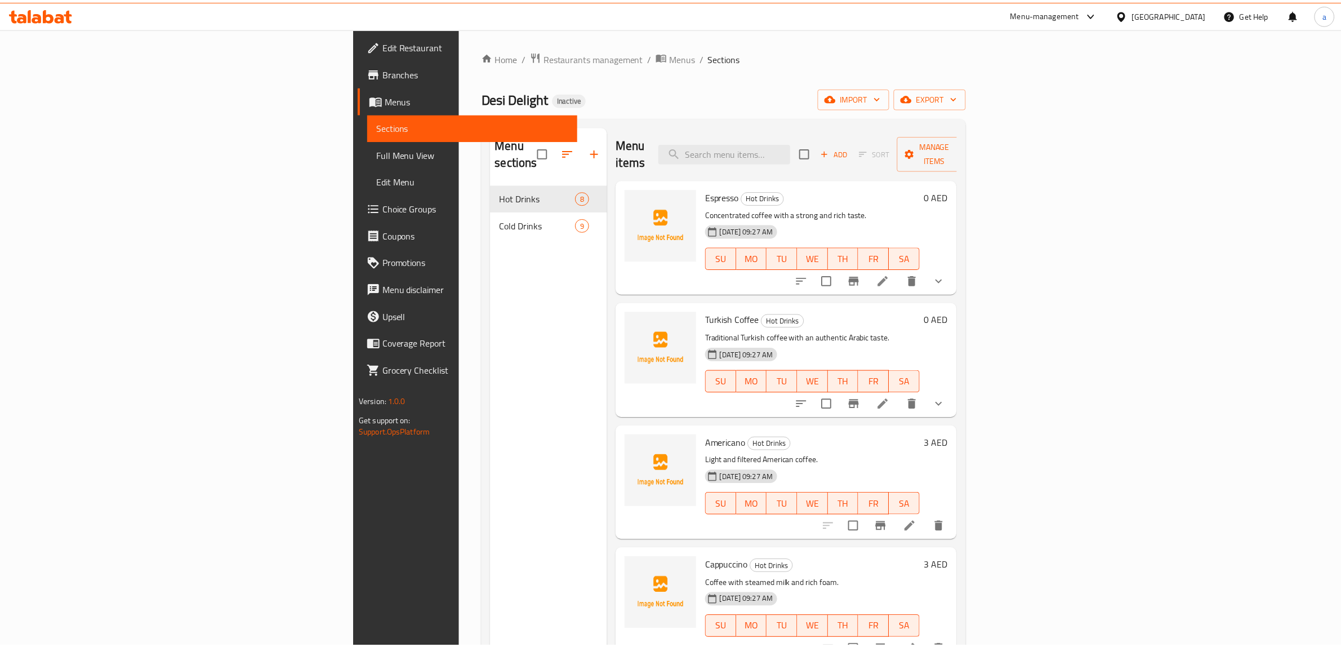
scroll to position [158, 0]
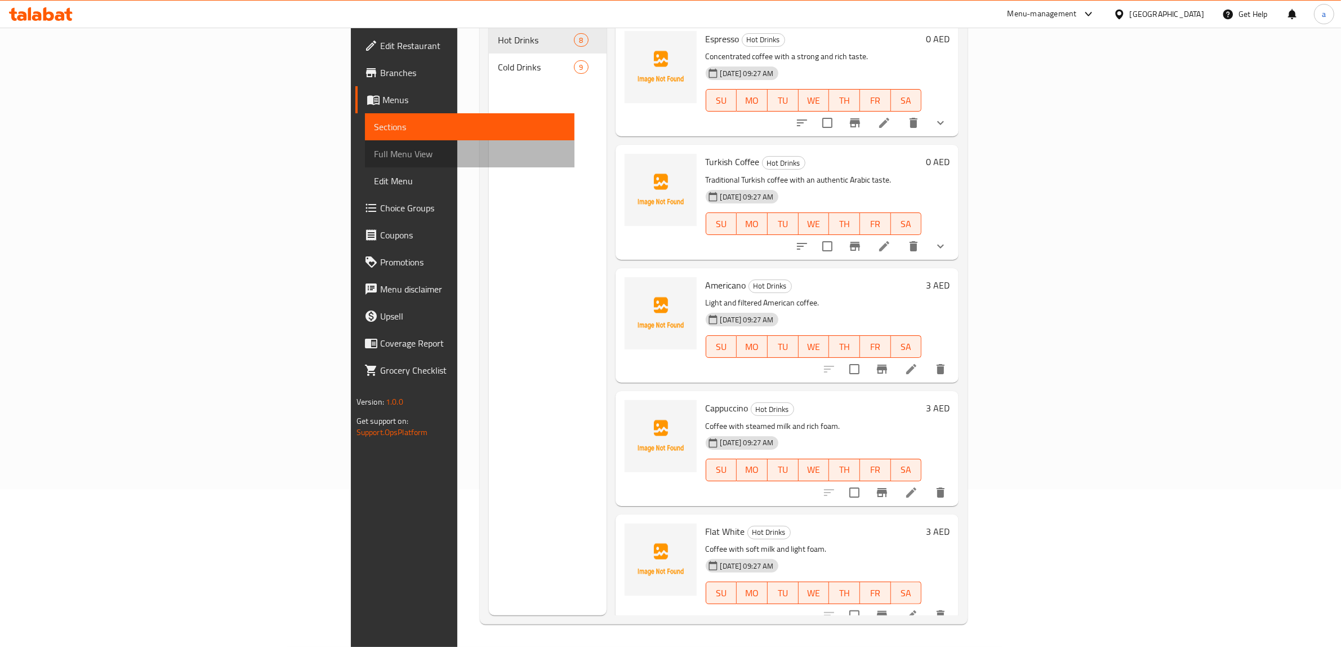
click at [374, 148] on span "Full Menu View" at bounding box center [470, 154] width 192 height 14
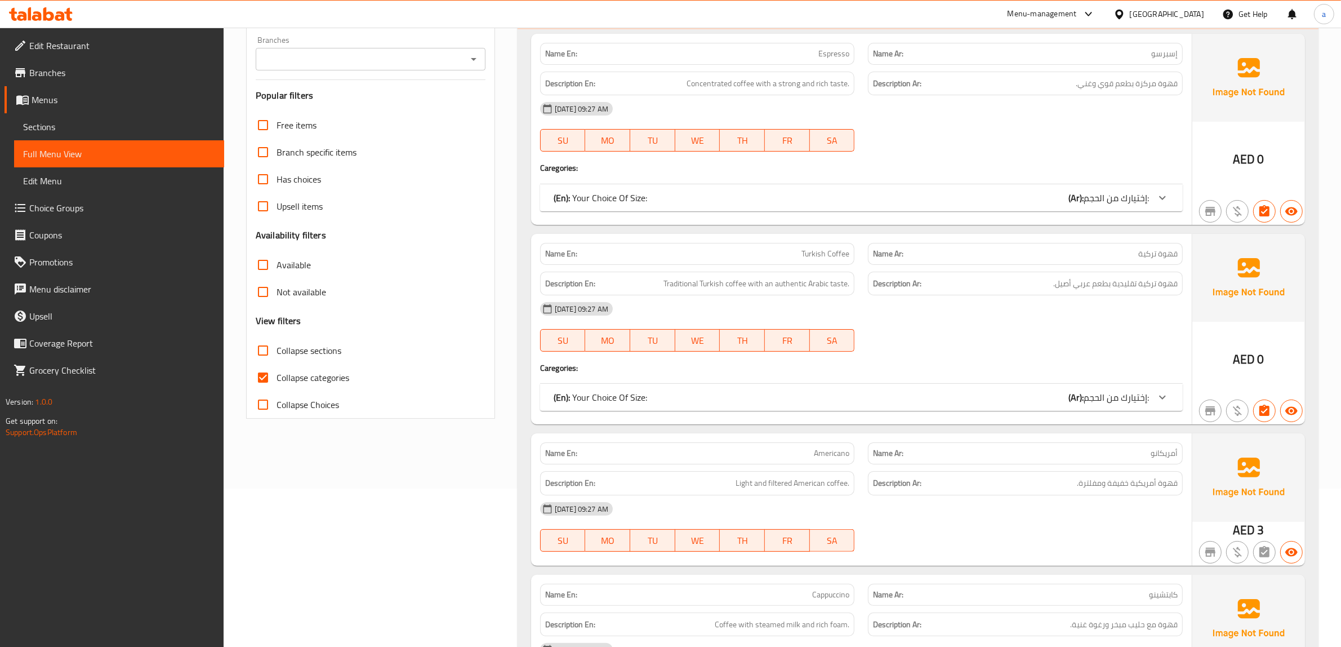
click at [262, 377] on input "Collapse categories" at bounding box center [263, 377] width 27 height 27
checkbox input "false"
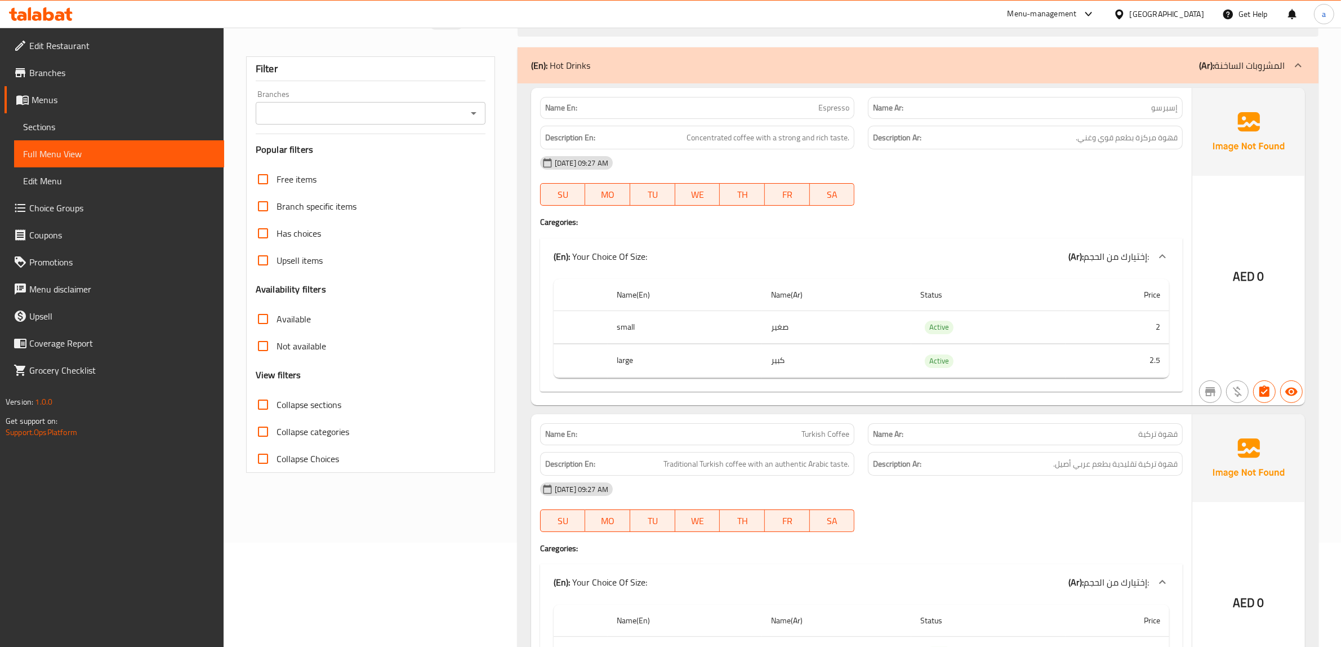
scroll to position [64, 0]
